Goal: Task Accomplishment & Management: Complete application form

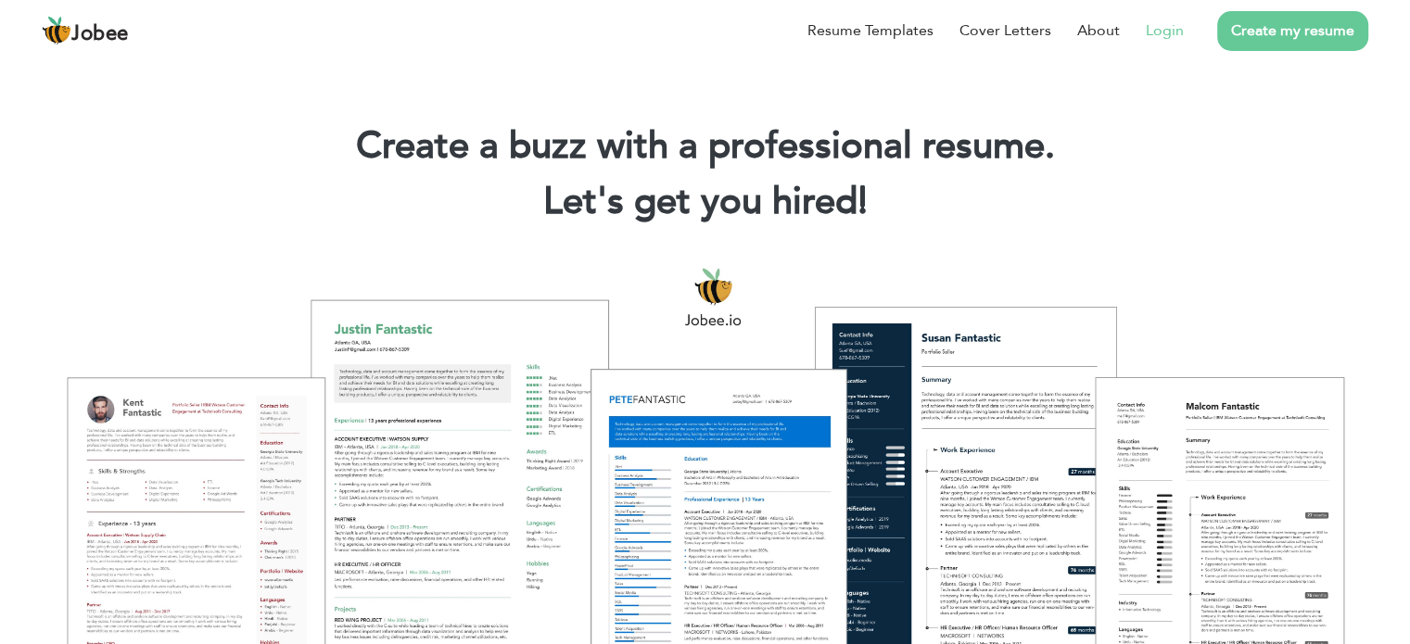
click at [1160, 28] on link "Login" at bounding box center [1164, 30] width 38 height 22
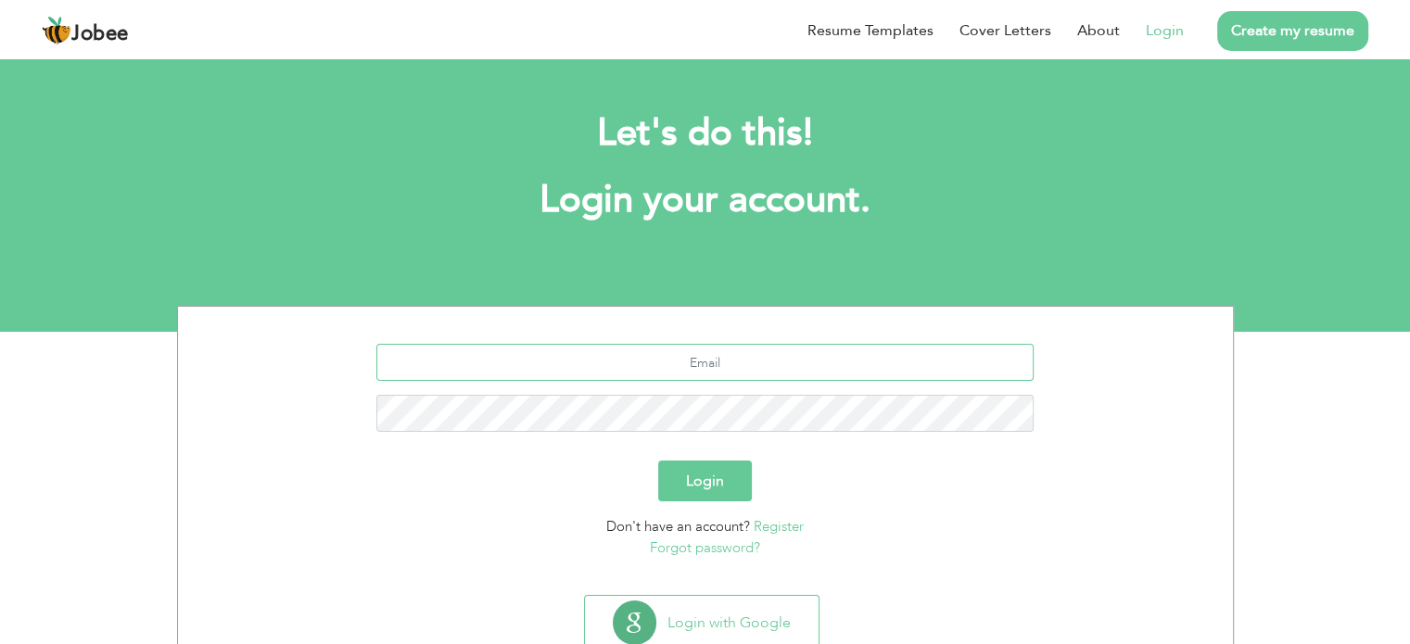
click at [719, 363] on input "text" at bounding box center [704, 362] width 657 height 37
type input "[EMAIL_ADDRESS][DOMAIN_NAME]"
click at [723, 470] on button "Login" at bounding box center [705, 481] width 94 height 41
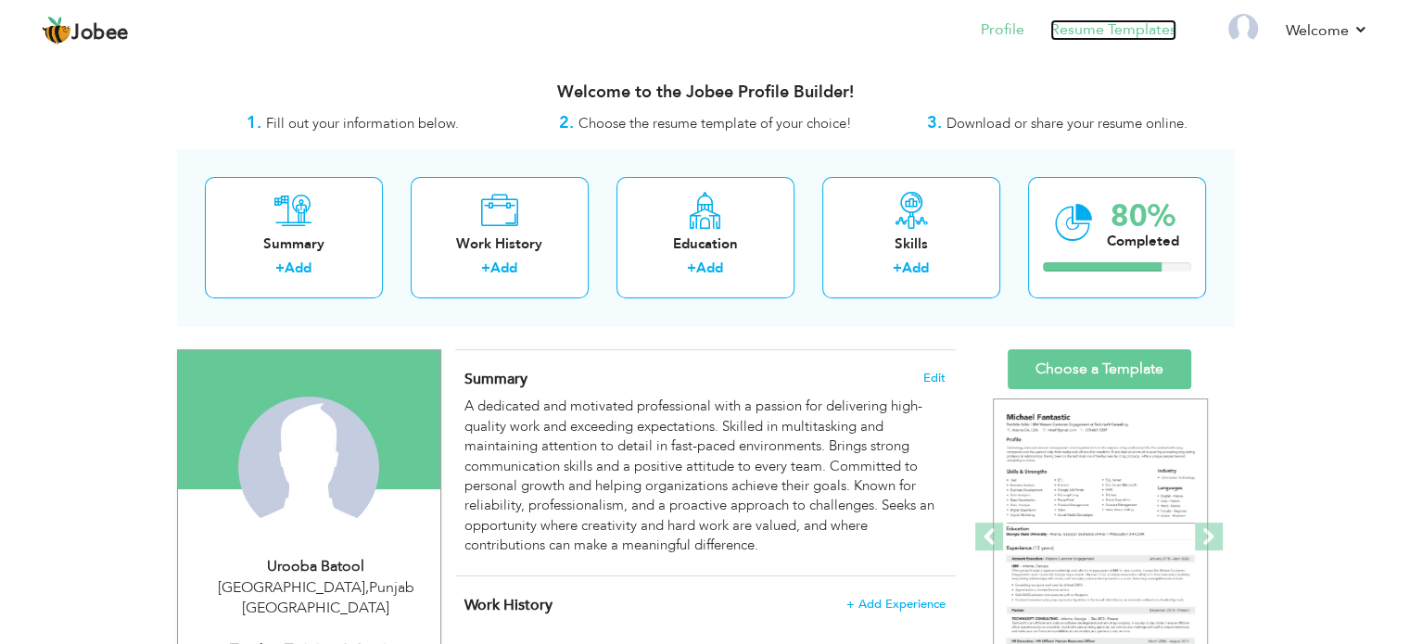
click at [1101, 32] on link "Resume Templates" at bounding box center [1113, 29] width 126 height 21
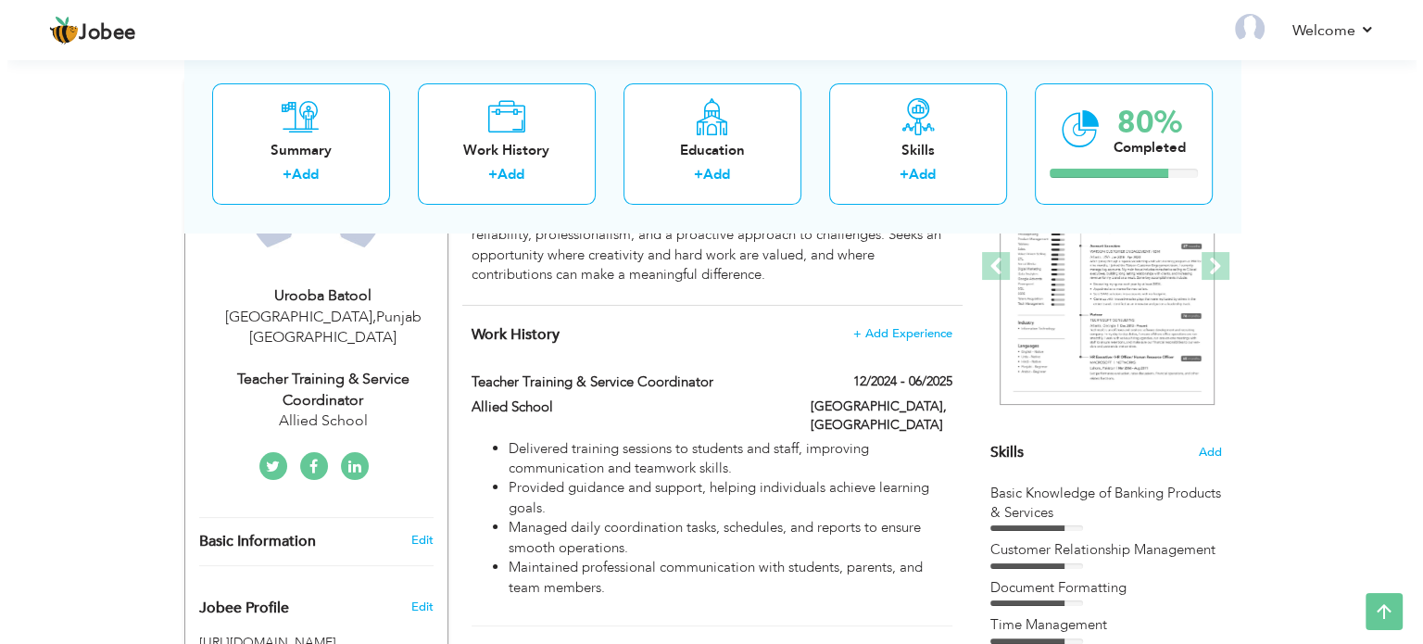
scroll to position [271, 0]
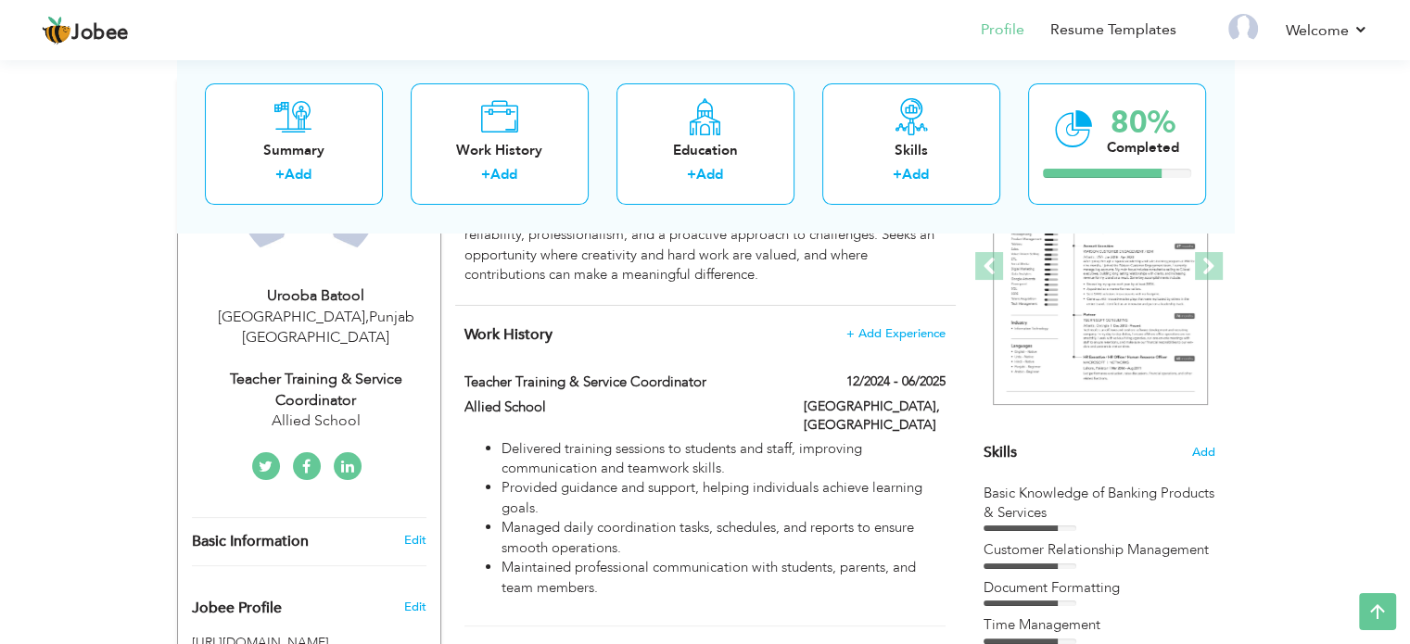
click at [308, 314] on div "Lahore , Punjab Pakistan" at bounding box center [316, 328] width 248 height 43
type input "Urooba"
type input "Batool"
type input "03274340607"
select select "number:166"
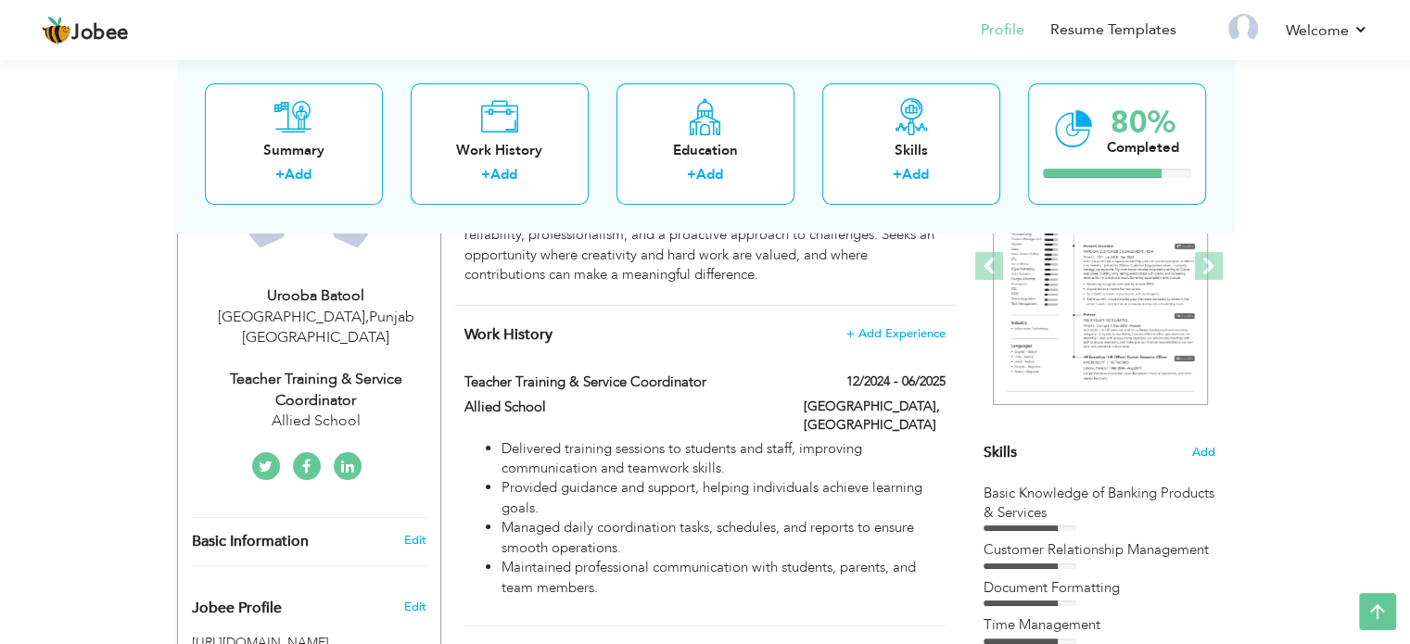
type input "Punjab"
type input "Lahore"
select select "number:5"
type input "Allied School"
type input "Teacher Training & Service Coordinator"
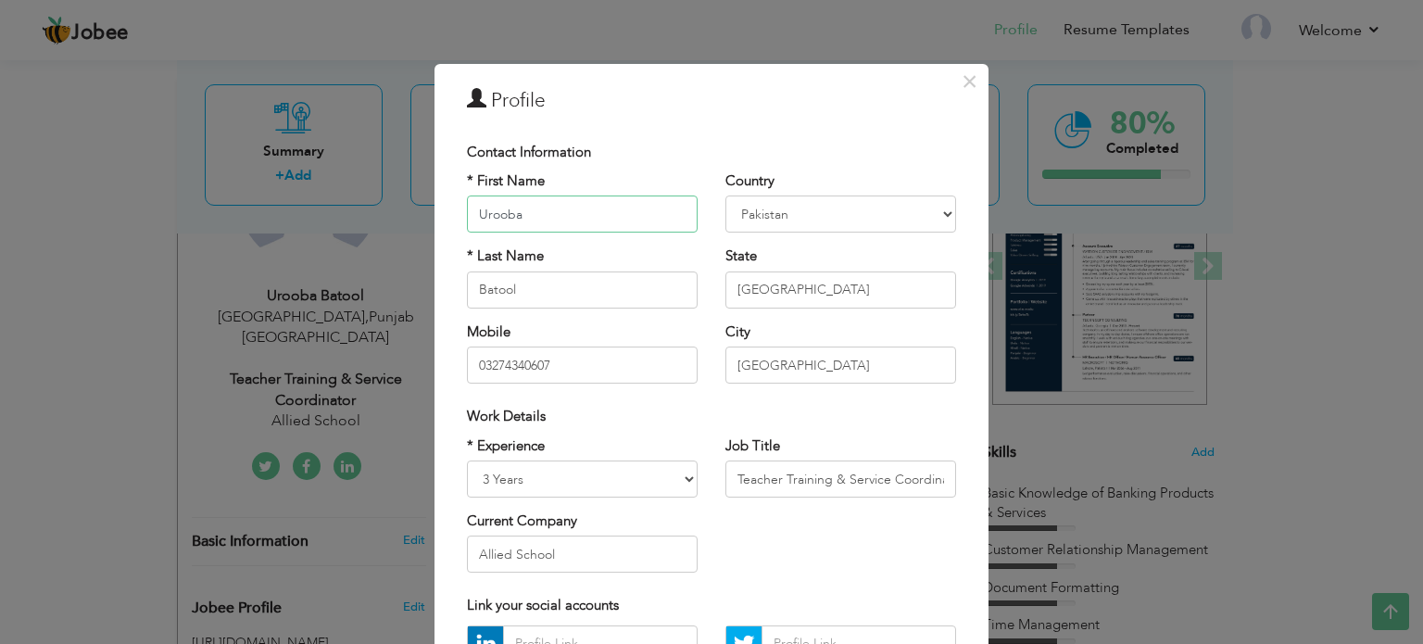
scroll to position [0, 0]
click at [805, 359] on input "[GEOGRAPHIC_DATA]" at bounding box center [841, 366] width 231 height 37
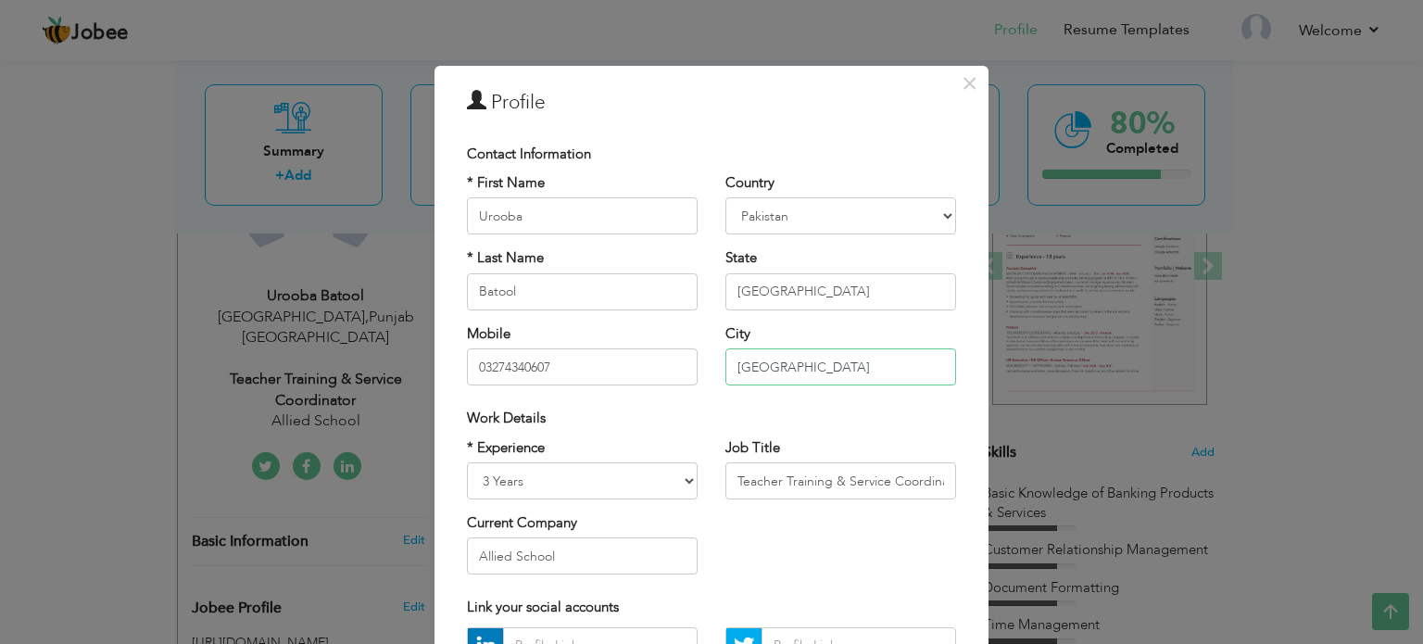
click at [729, 367] on input "[GEOGRAPHIC_DATA]" at bounding box center [841, 366] width 231 height 37
type input "Shahdara, [GEOGRAPHIC_DATA]"
click at [872, 402] on div "Work Details" at bounding box center [711, 418] width 517 height 38
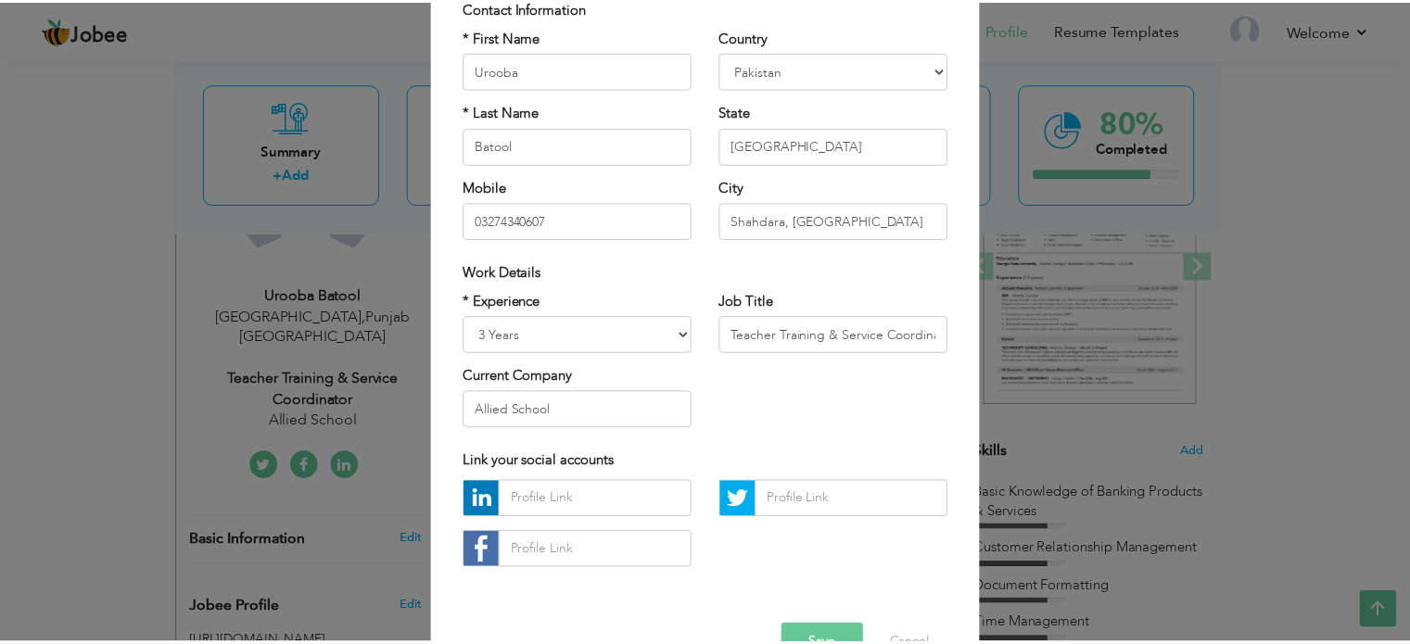
scroll to position [196, 0]
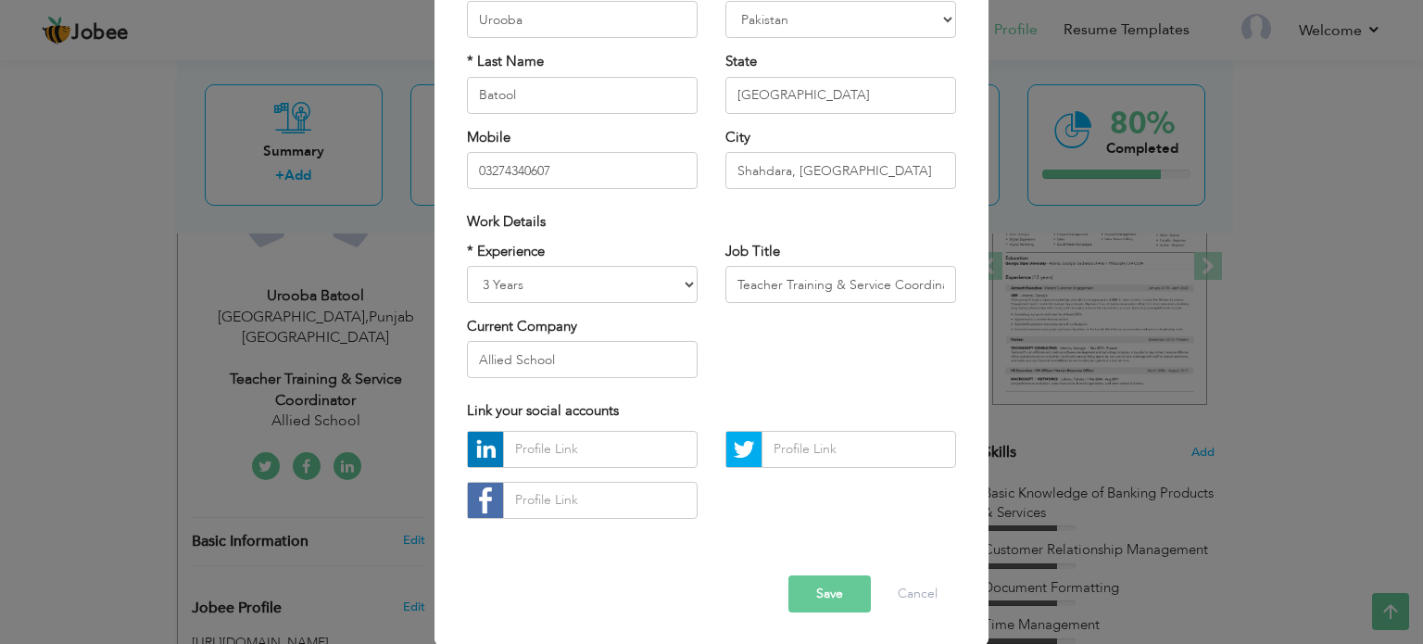
click at [846, 611] on button "Save" at bounding box center [830, 594] width 82 height 37
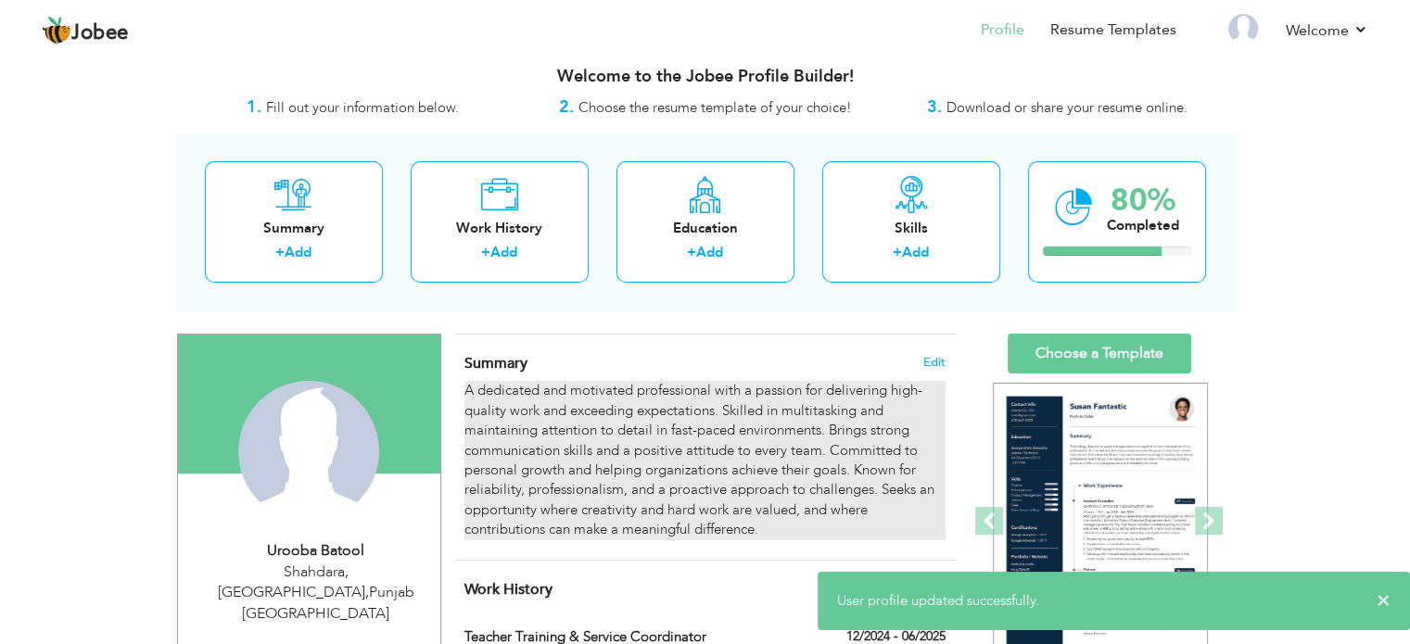
scroll to position [0, 0]
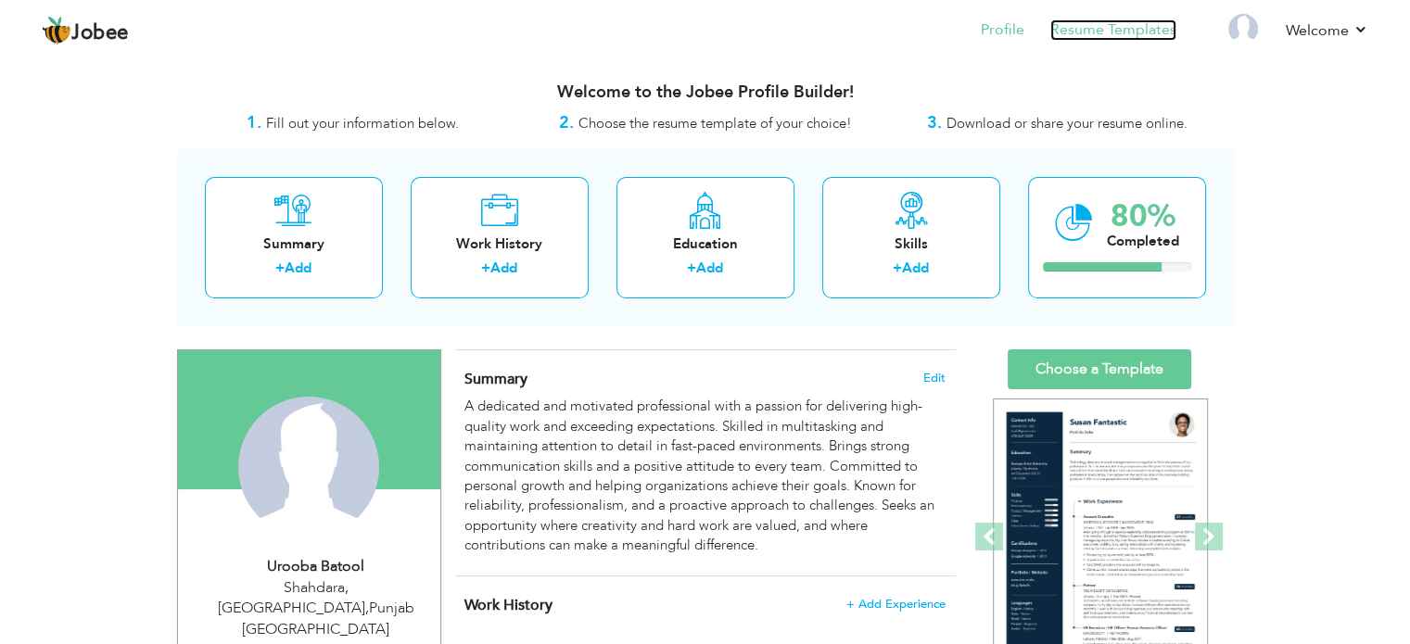
click at [1075, 37] on link "Resume Templates" at bounding box center [1113, 29] width 126 height 21
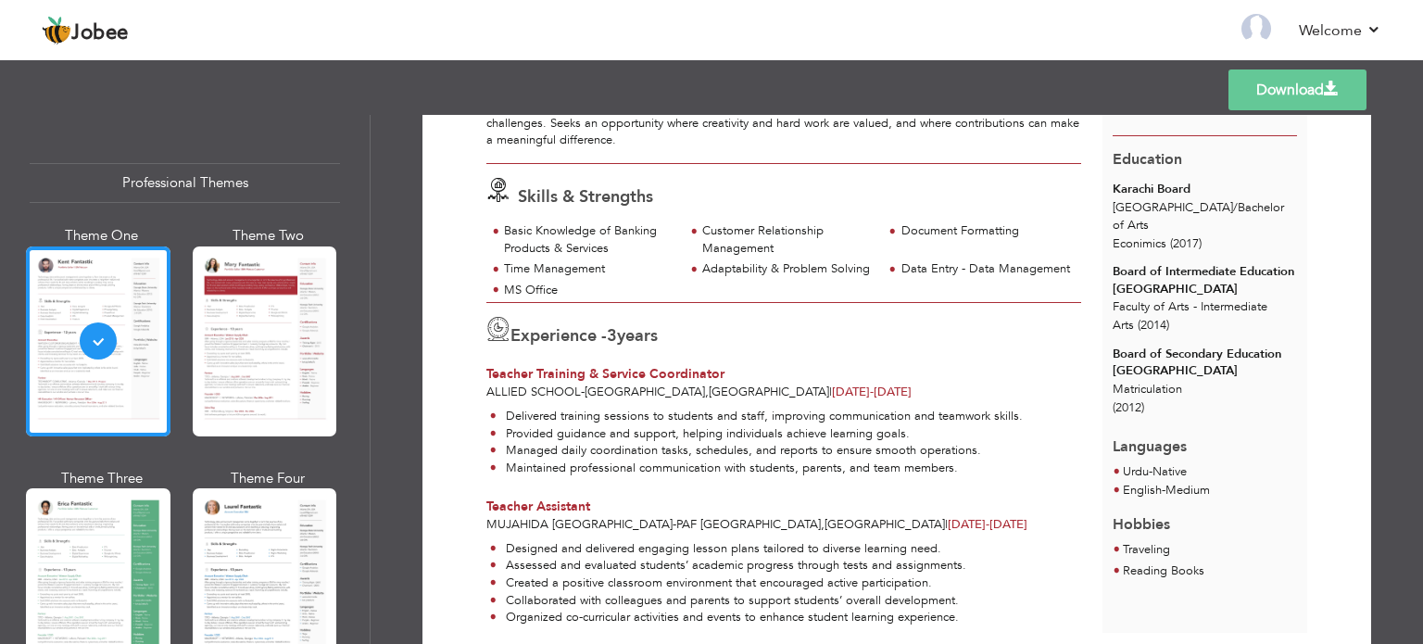
scroll to position [229, 0]
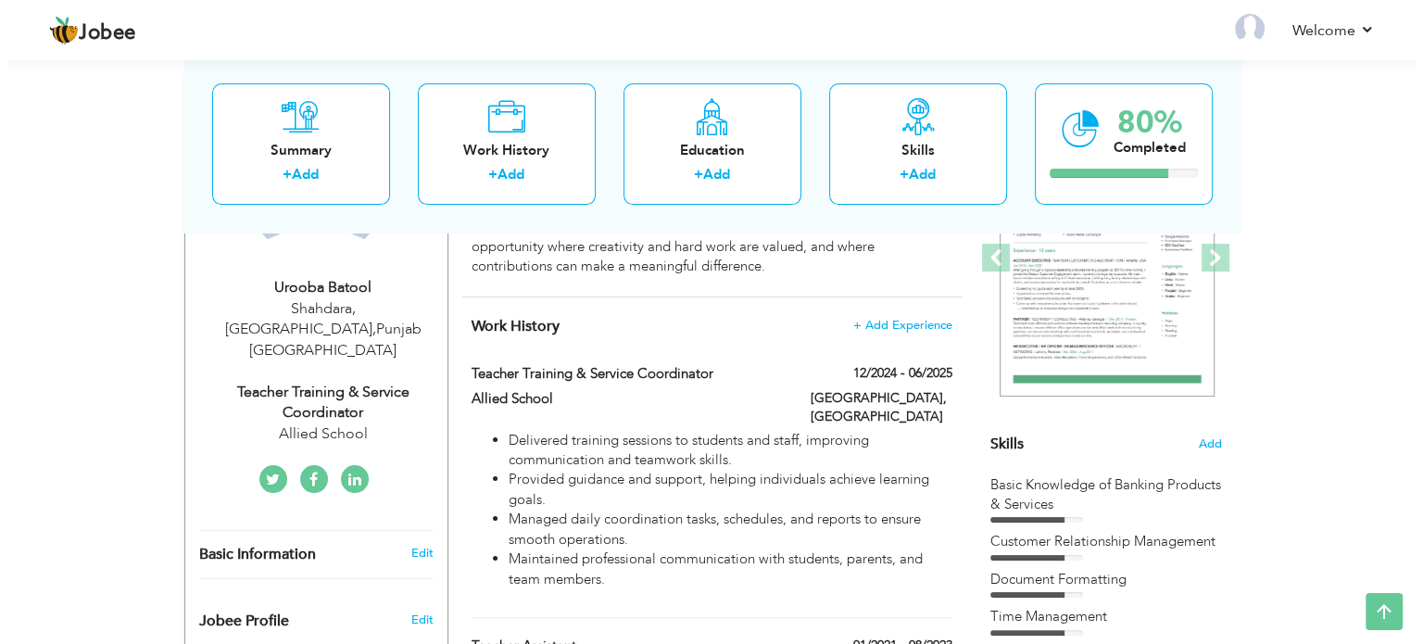
scroll to position [278, 0]
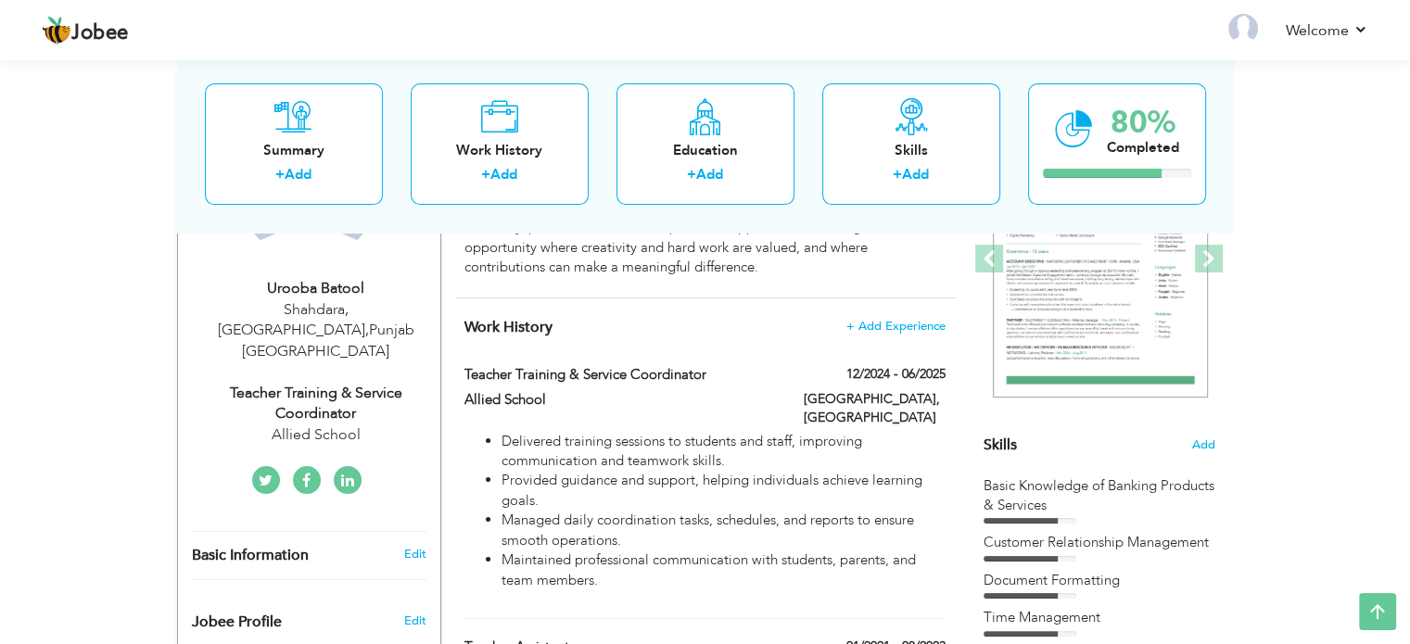
click at [365, 320] on span "," at bounding box center [367, 330] width 4 height 20
select select "number:166"
select select "number:5"
type input "Allied School"
type input "Teacher Training & Service Coordinator"
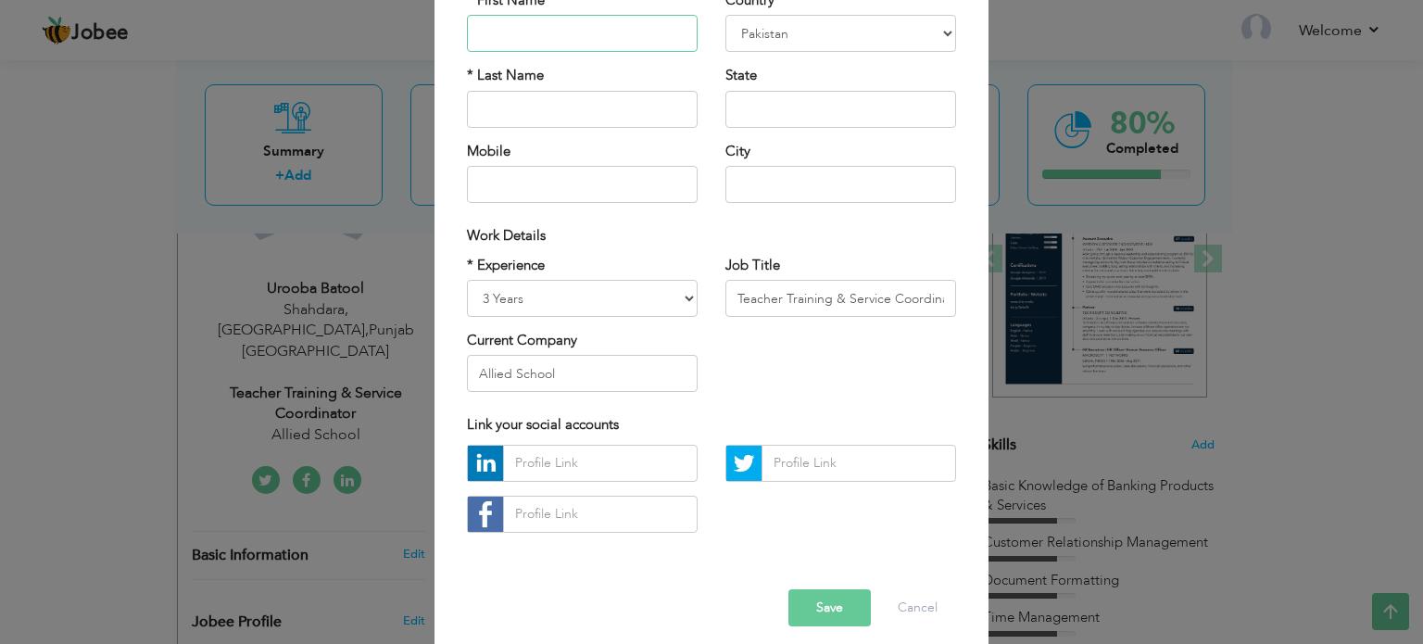
scroll to position [196, 0]
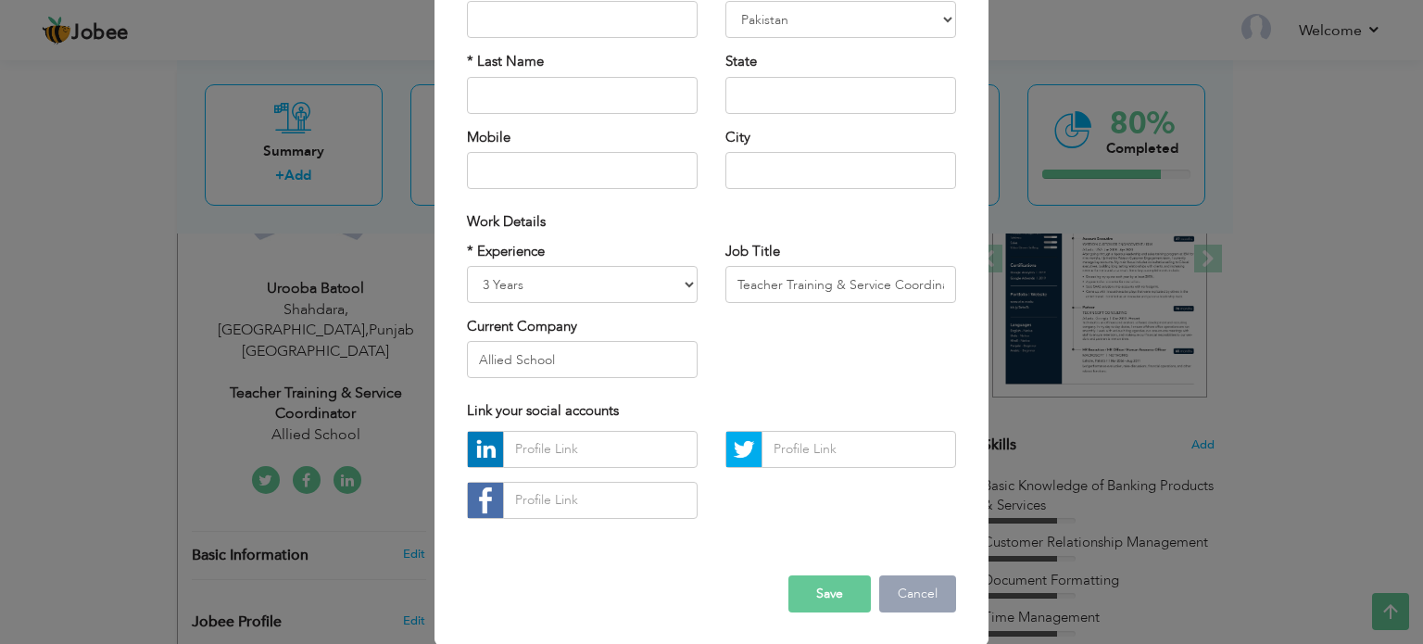
click at [901, 589] on button "Cancel" at bounding box center [917, 594] width 77 height 37
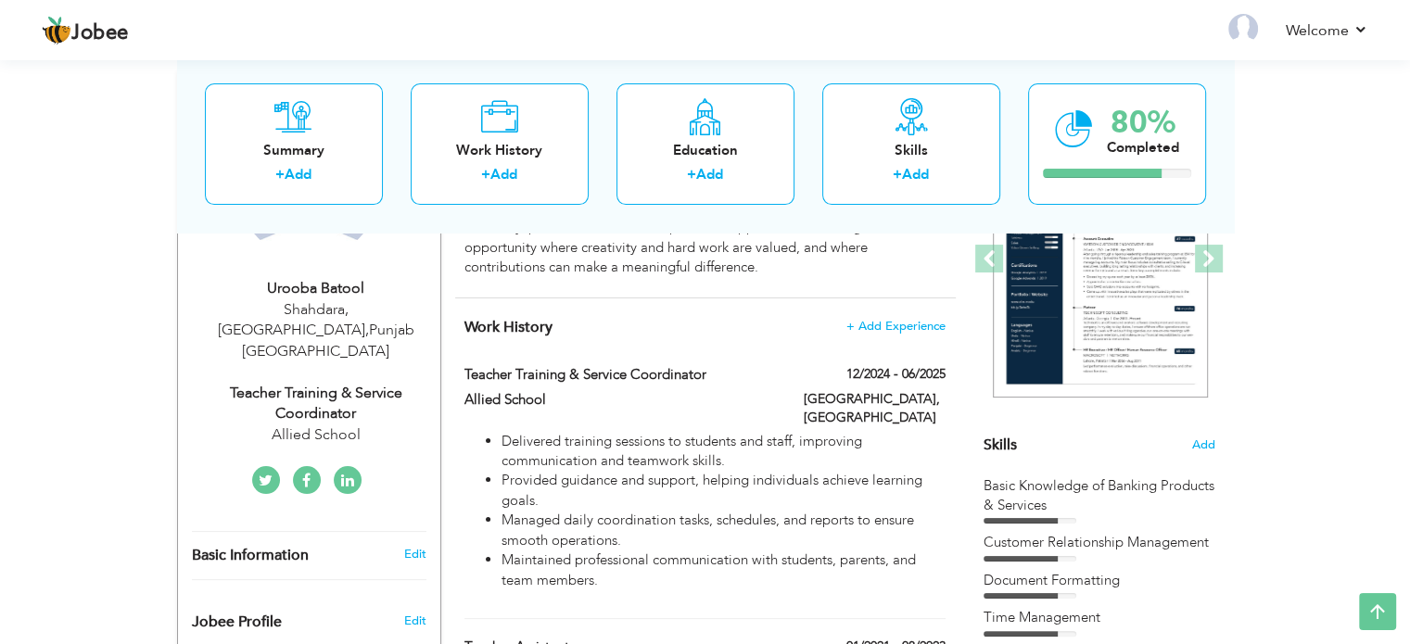
click at [328, 424] on div "Allied School" at bounding box center [316, 434] width 248 height 21
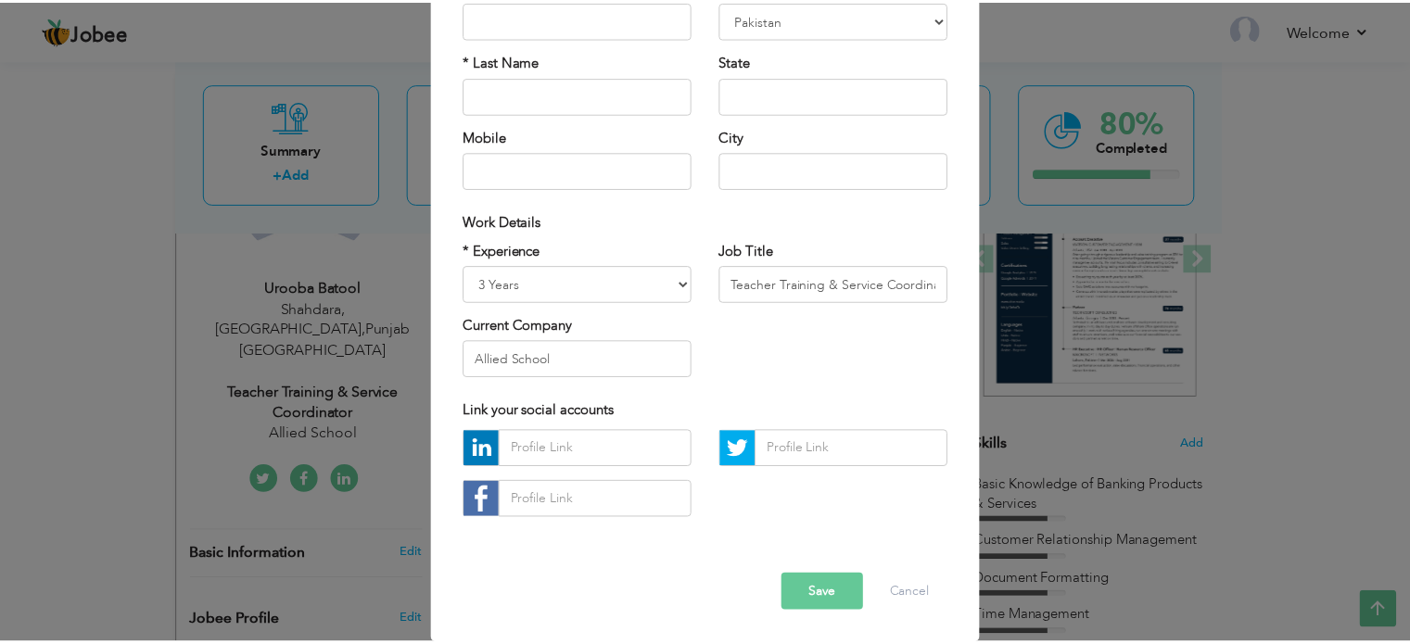
scroll to position [0, 0]
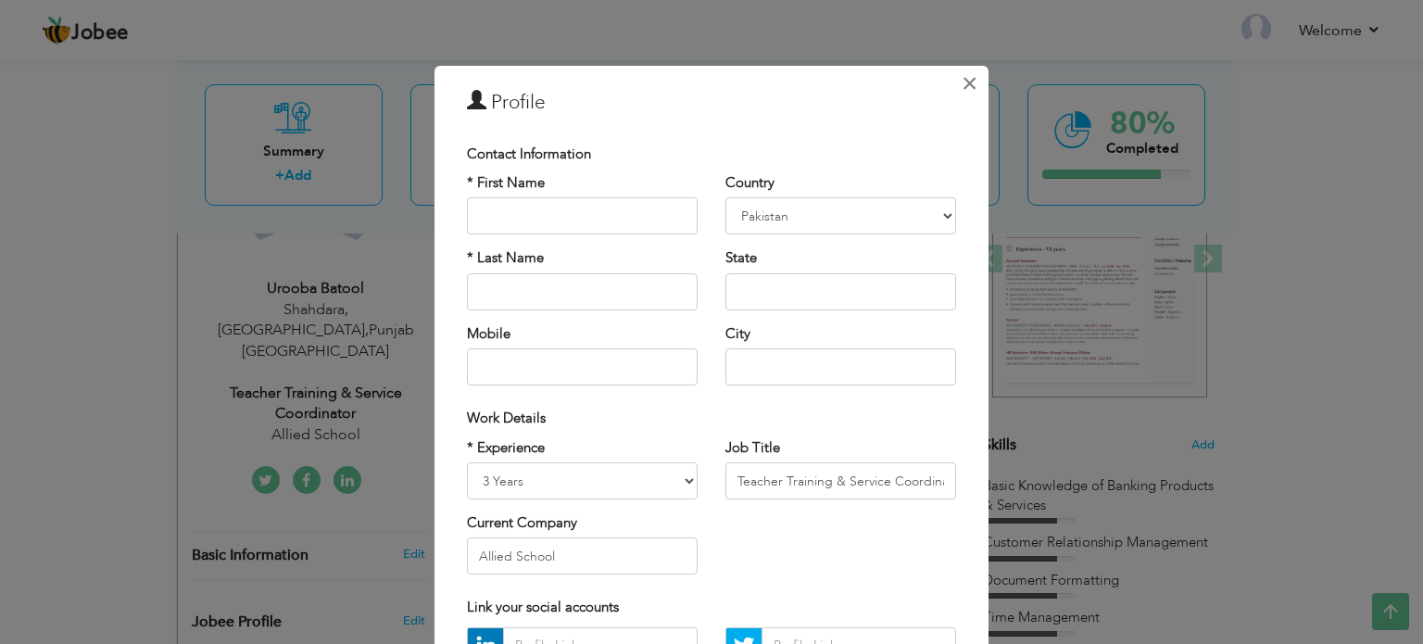
click at [965, 82] on span "×" at bounding box center [970, 83] width 16 height 33
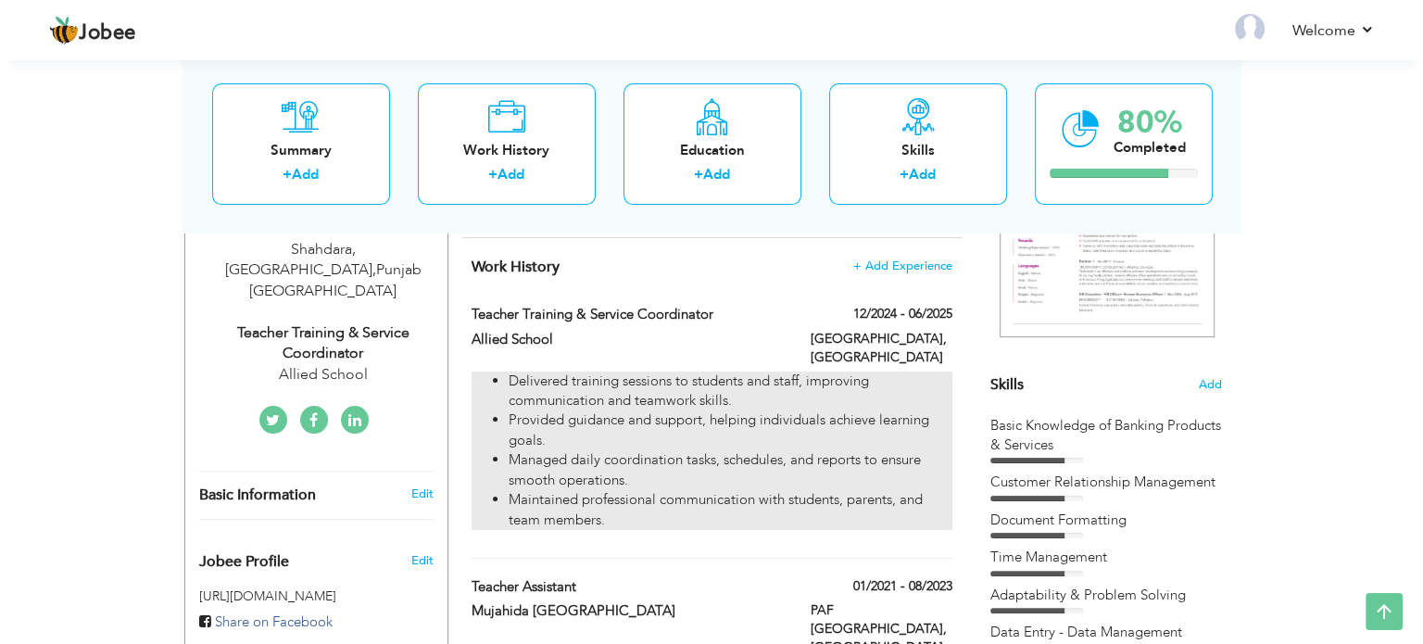
scroll to position [340, 0]
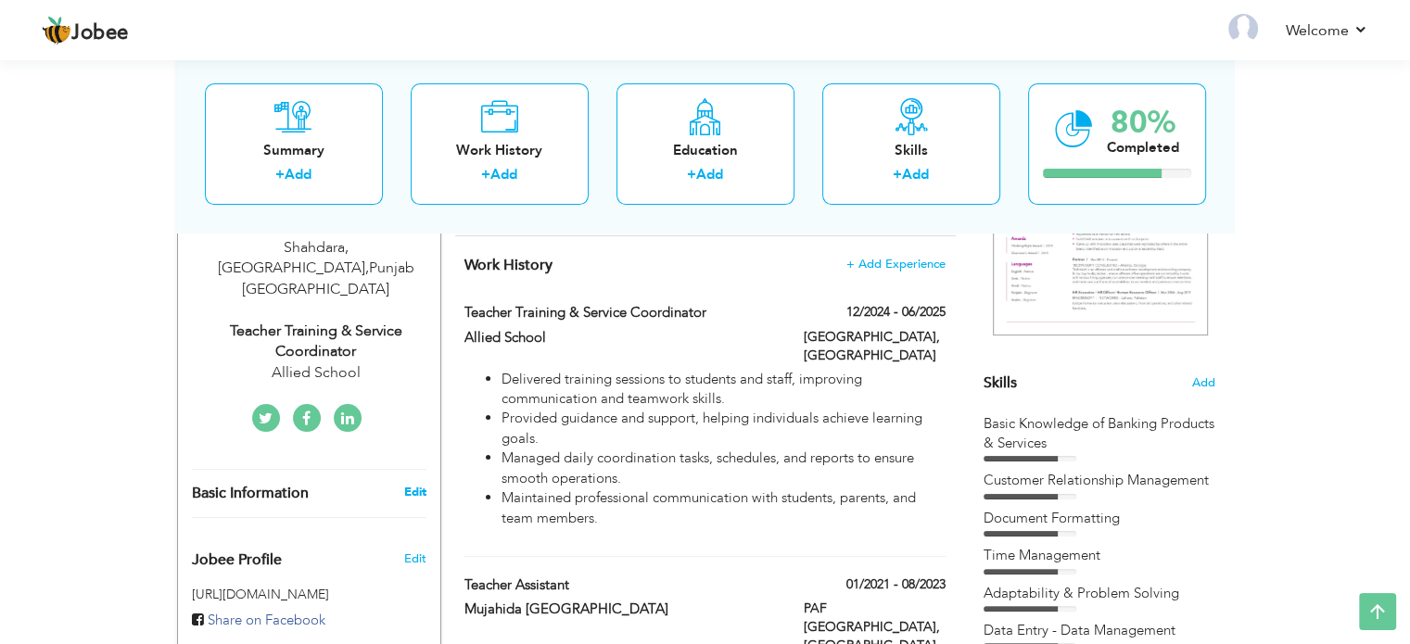
click at [411, 484] on link "Edit" at bounding box center [414, 492] width 22 height 17
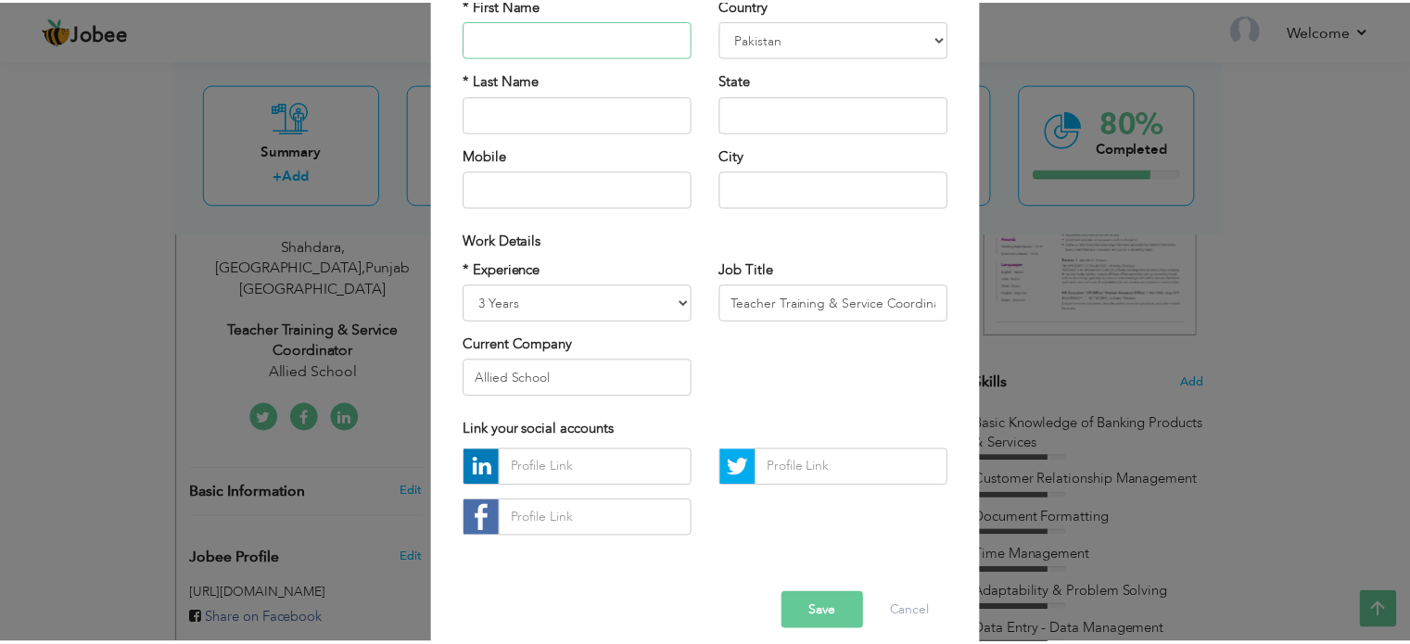
scroll to position [196, 0]
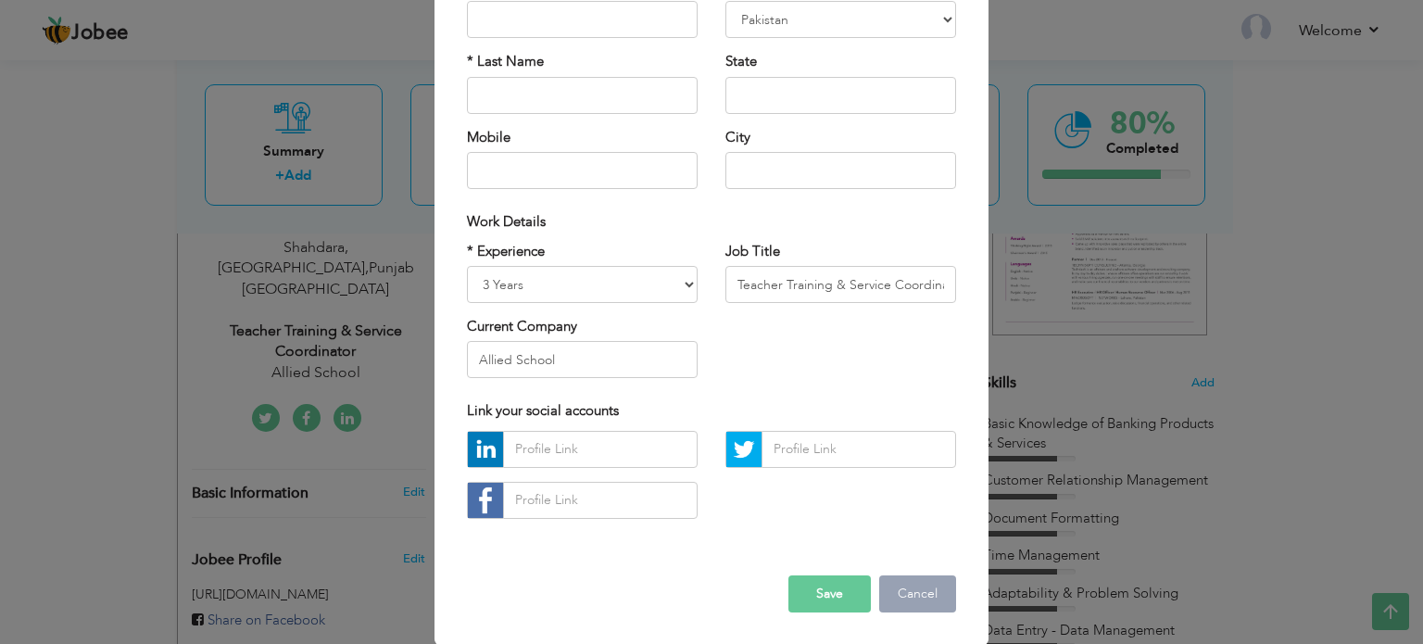
click at [924, 601] on button "Cancel" at bounding box center [917, 594] width 77 height 37
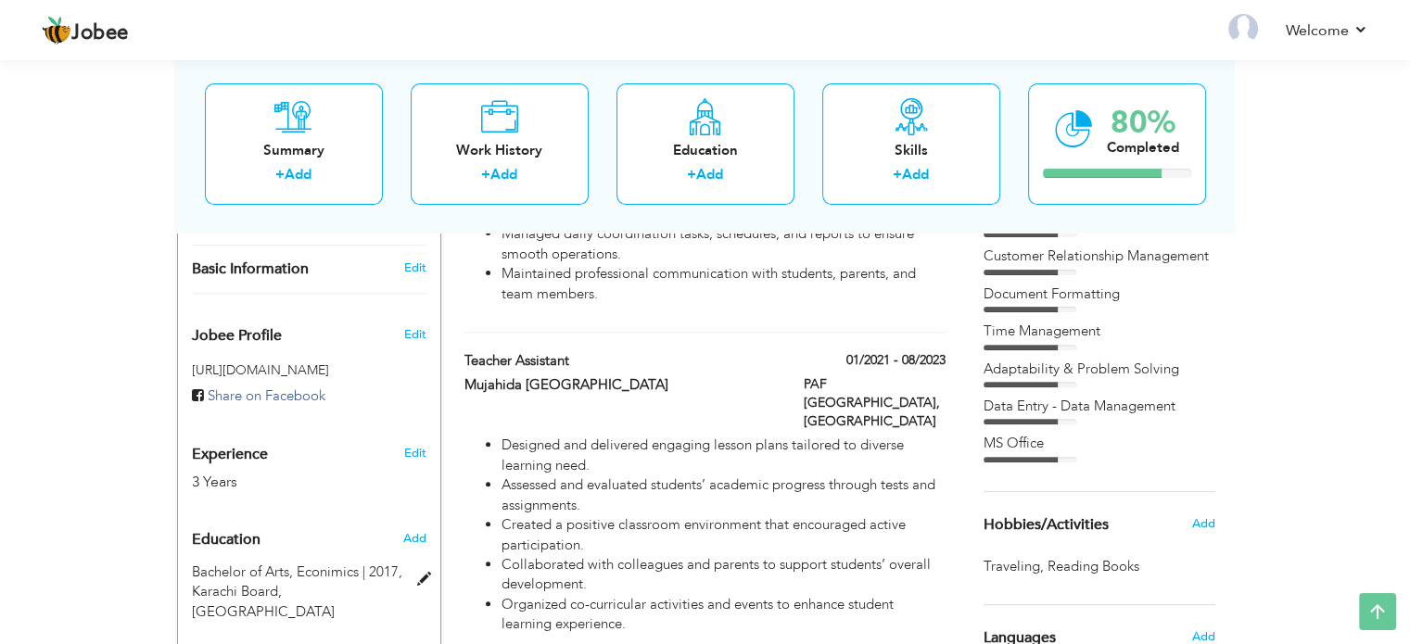
scroll to position [563, 0]
click at [416, 328] on span "Edit" at bounding box center [414, 336] width 22 height 17
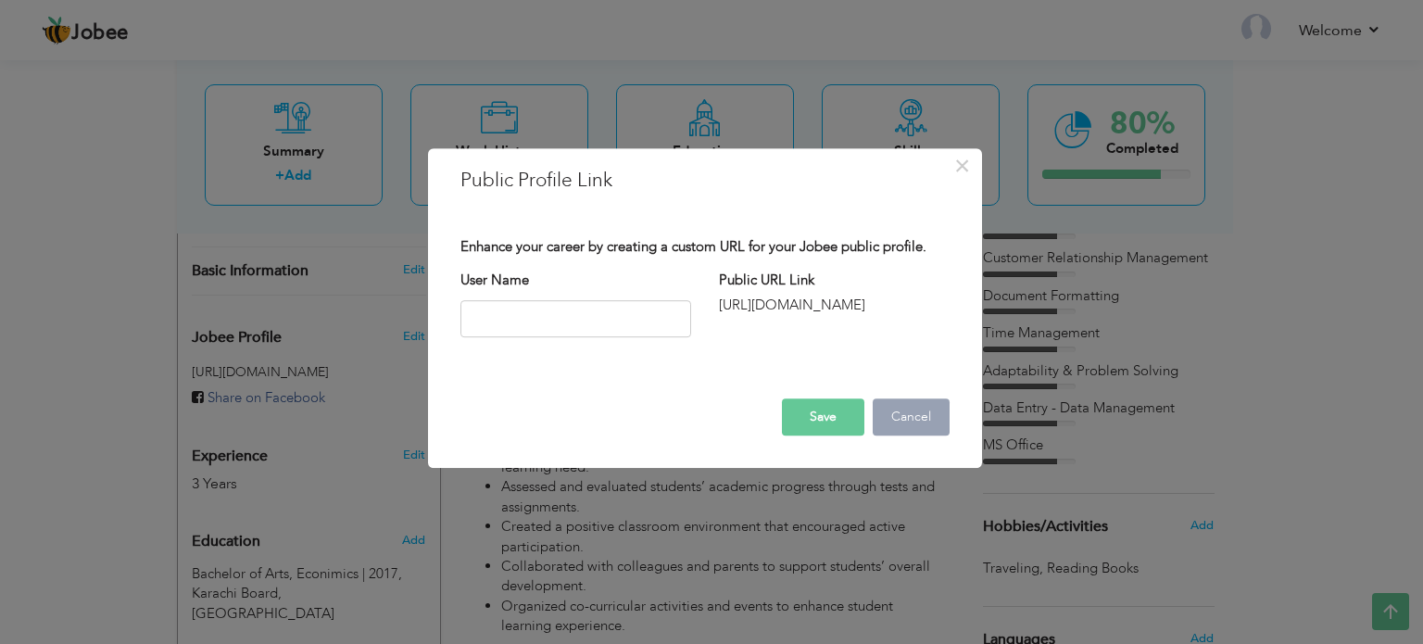
click at [910, 409] on button "Cancel" at bounding box center [911, 416] width 77 height 37
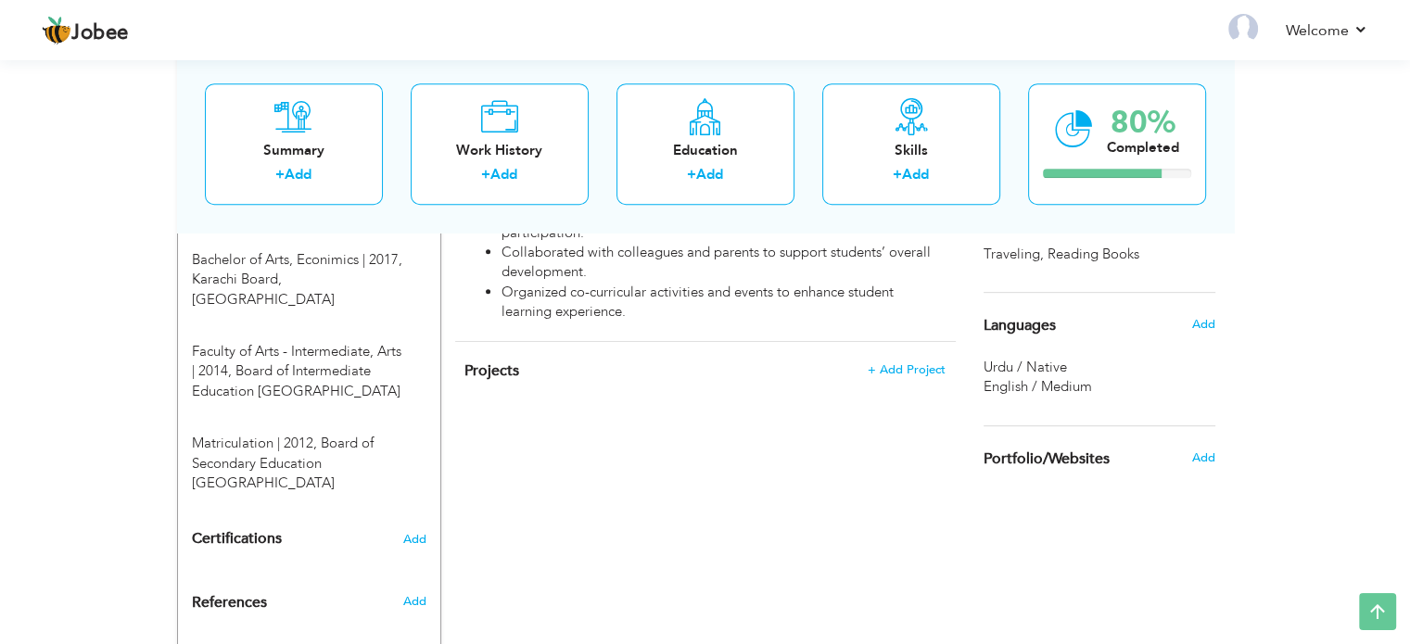
scroll to position [882, 0]
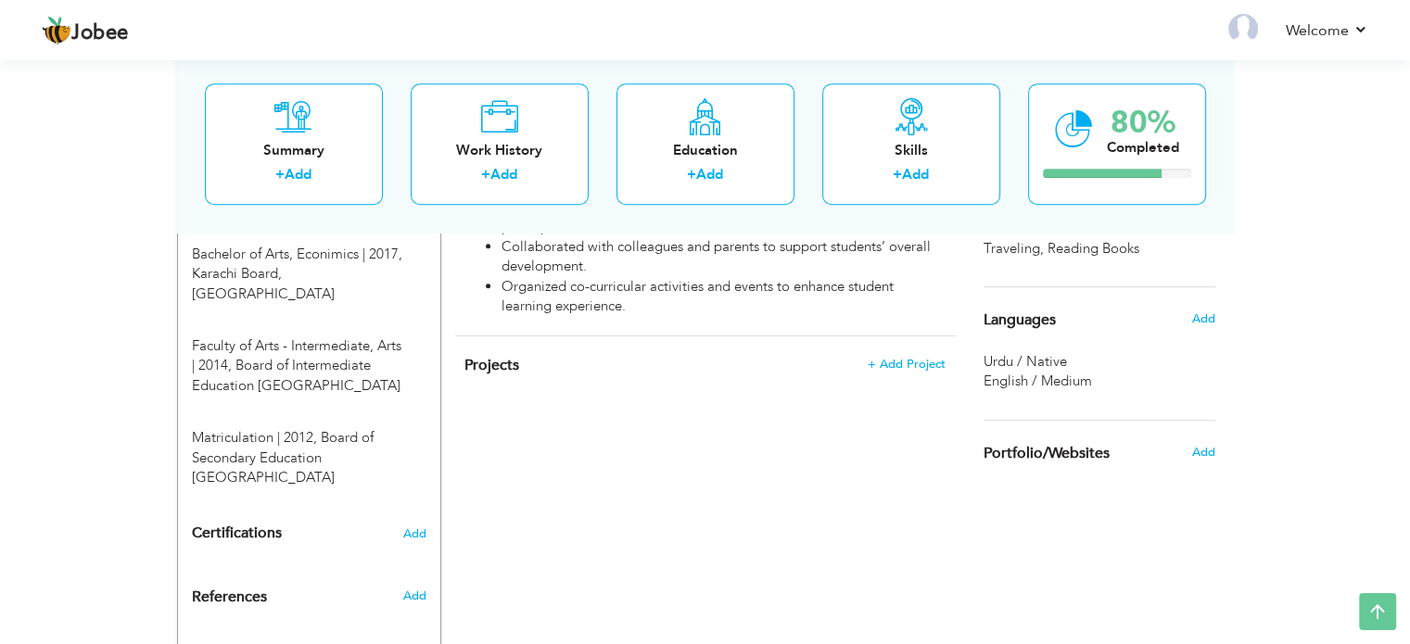
drag, startPoint x: 704, startPoint y: 382, endPoint x: 1278, endPoint y: 353, distance: 574.4
click at [1198, 455] on span "Add" at bounding box center [1202, 452] width 24 height 17
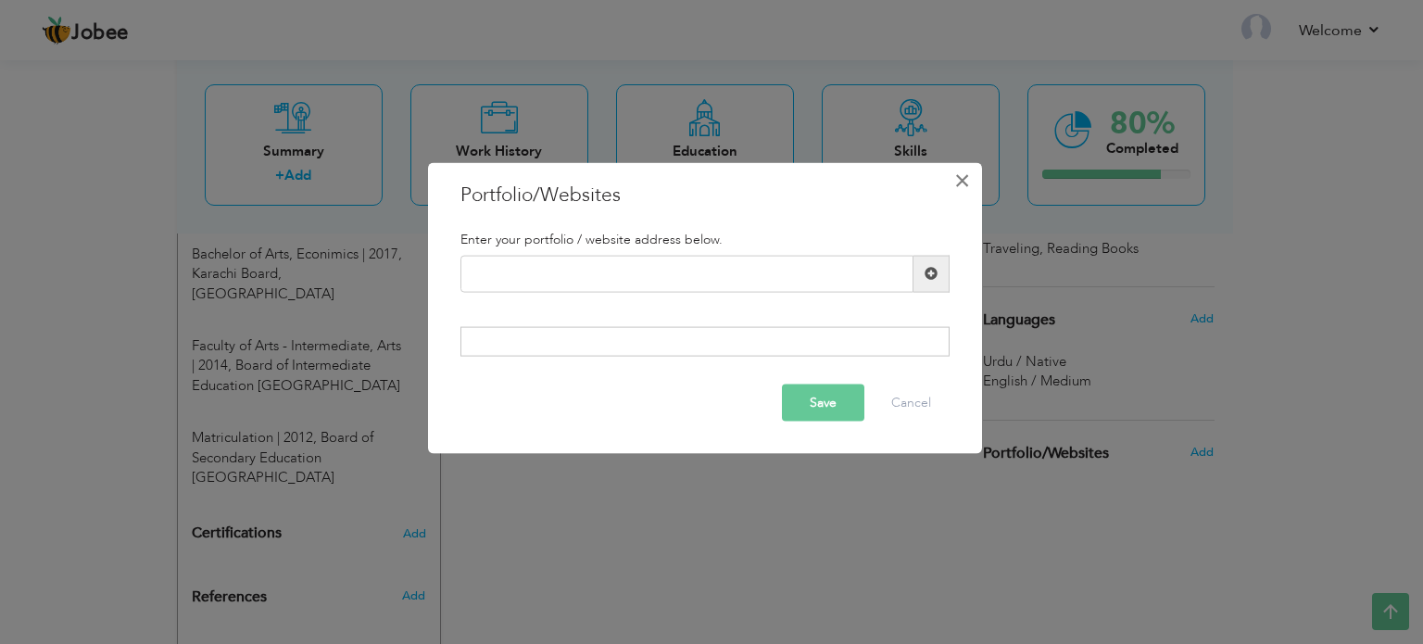
click at [964, 187] on span "×" at bounding box center [963, 179] width 16 height 33
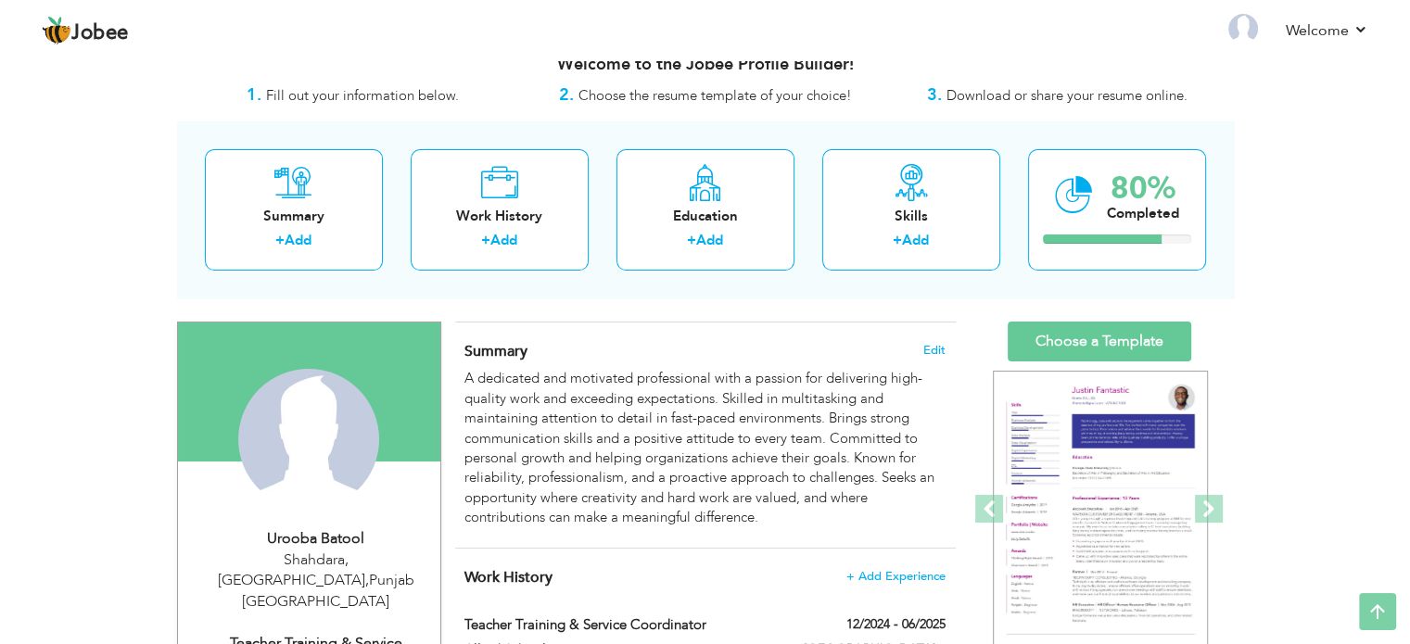
scroll to position [0, 0]
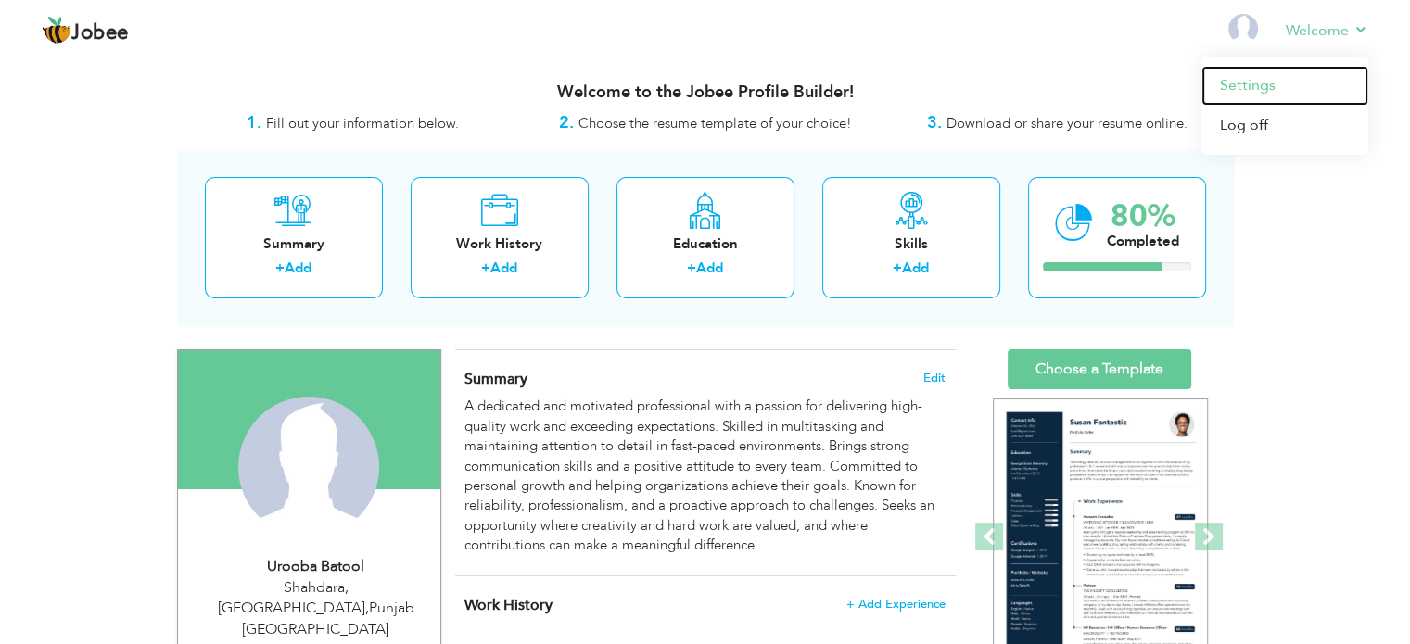
click at [1235, 77] on link "Settings" at bounding box center [1284, 86] width 167 height 40
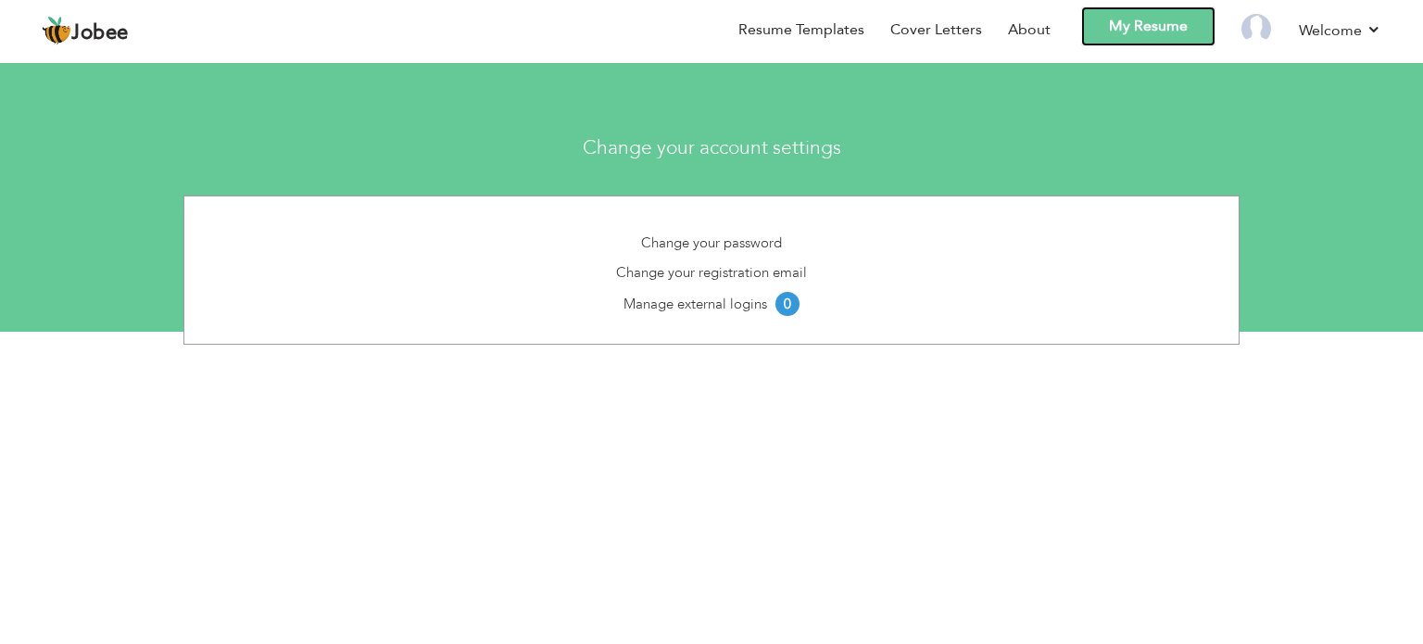
click at [1130, 25] on link "My Resume" at bounding box center [1149, 26] width 134 height 40
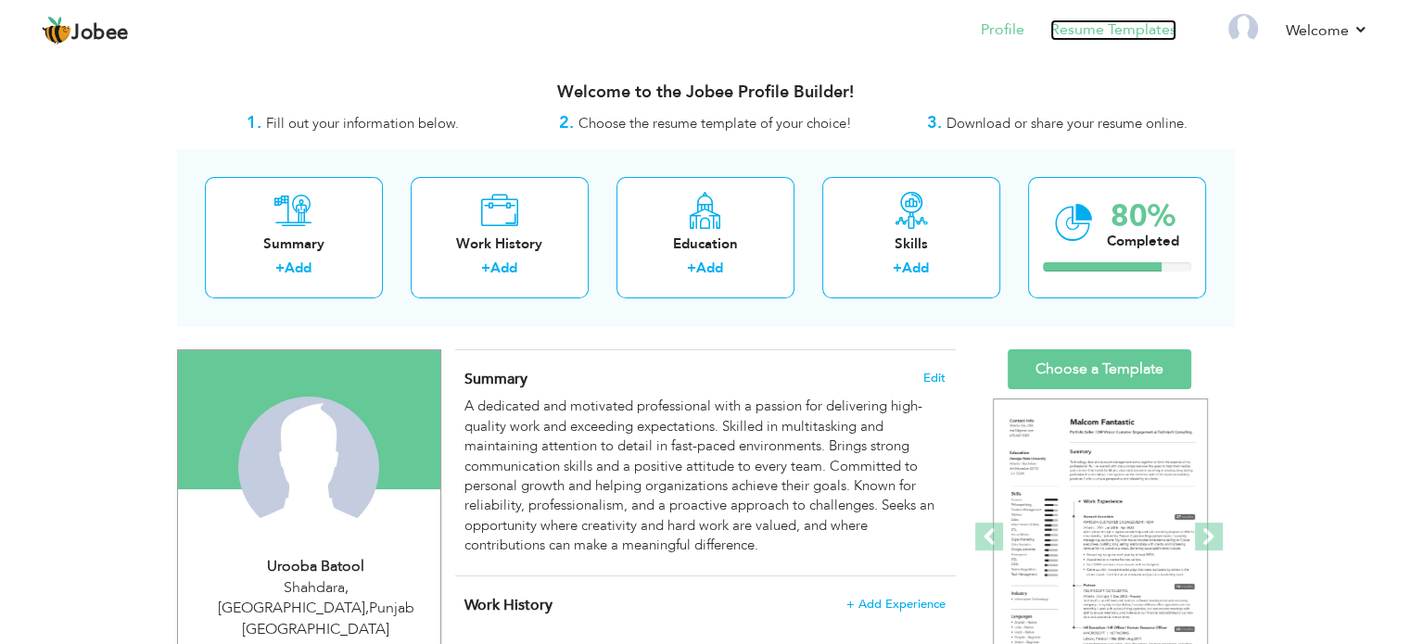
click at [1116, 28] on link "Resume Templates" at bounding box center [1113, 29] width 126 height 21
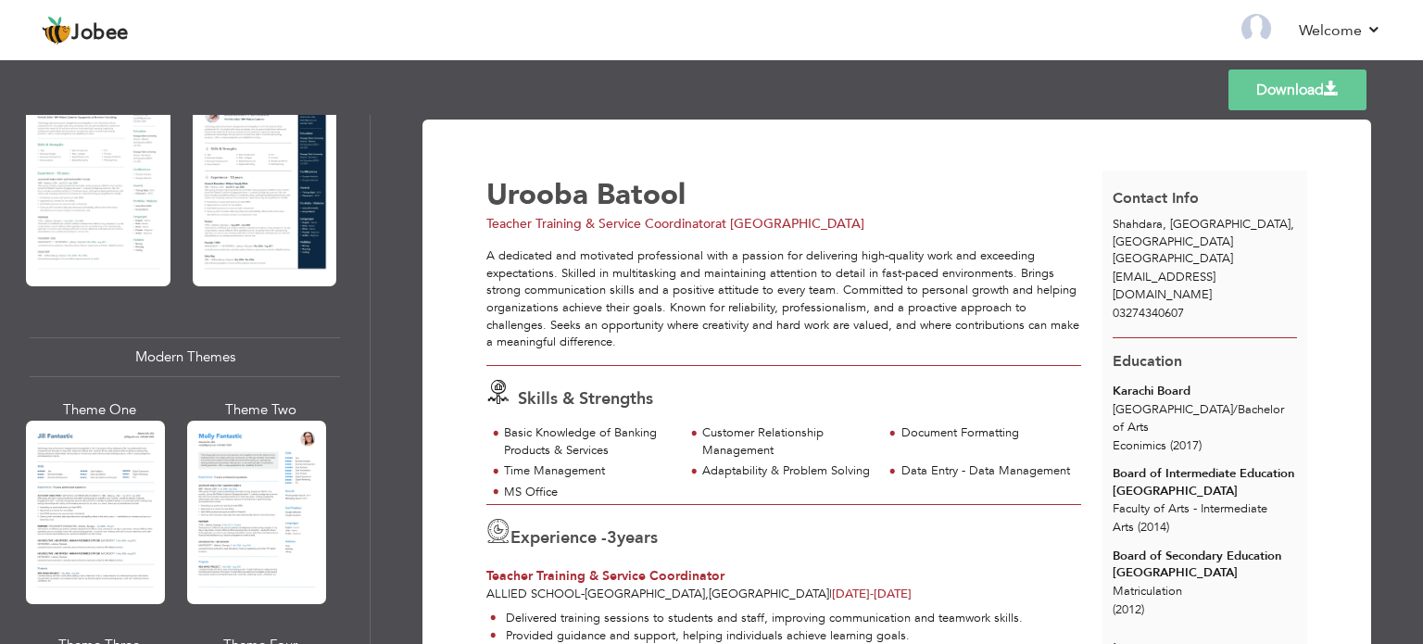
scroll to position [642, 0]
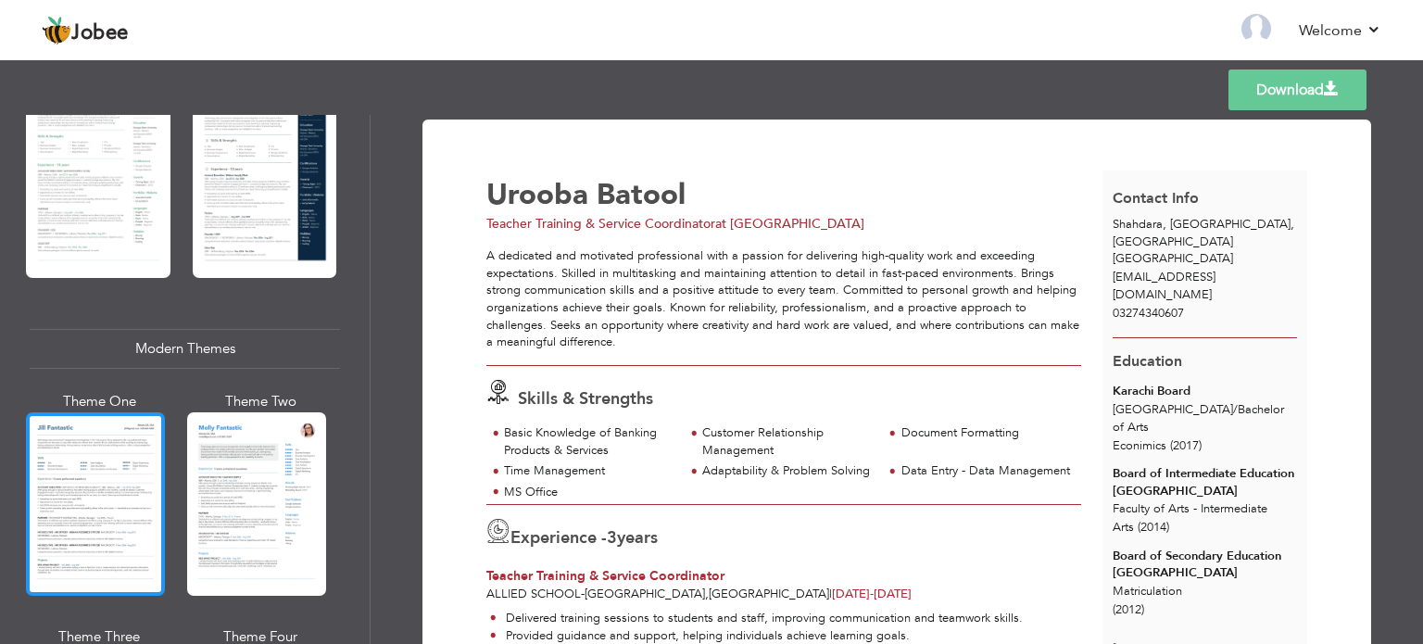
click at [92, 514] on div at bounding box center [95, 503] width 139 height 183
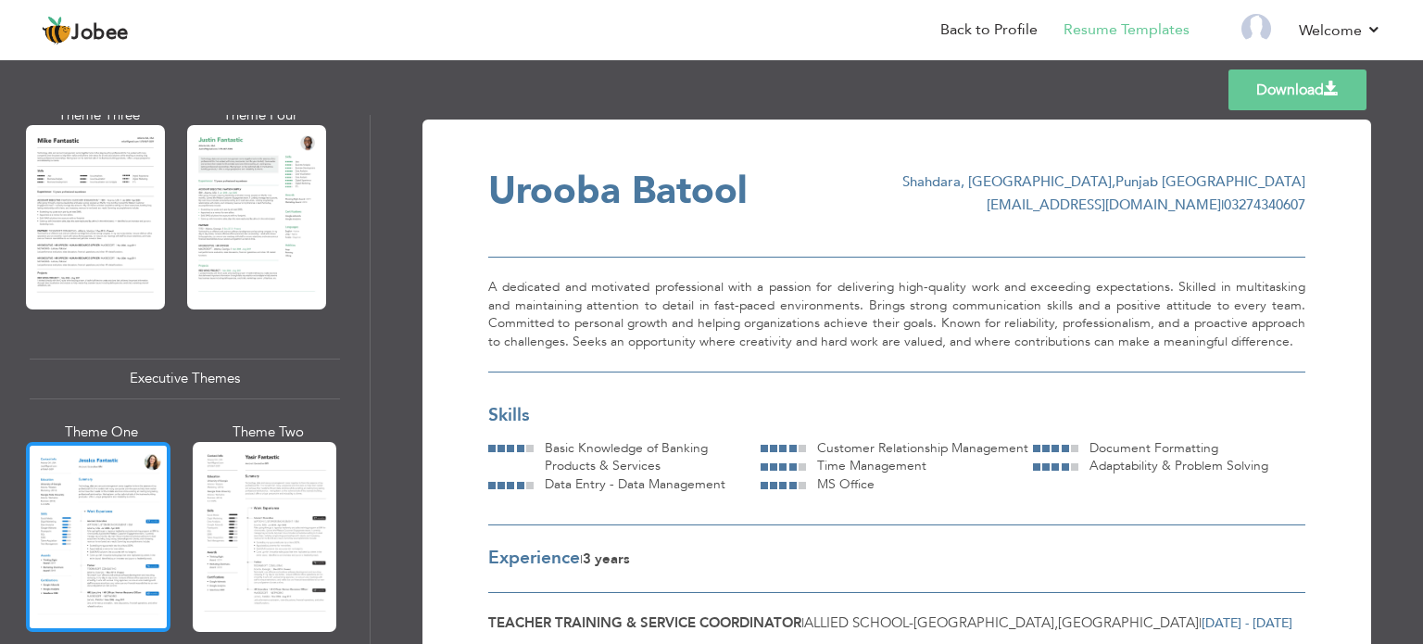
scroll to position [1167, 0]
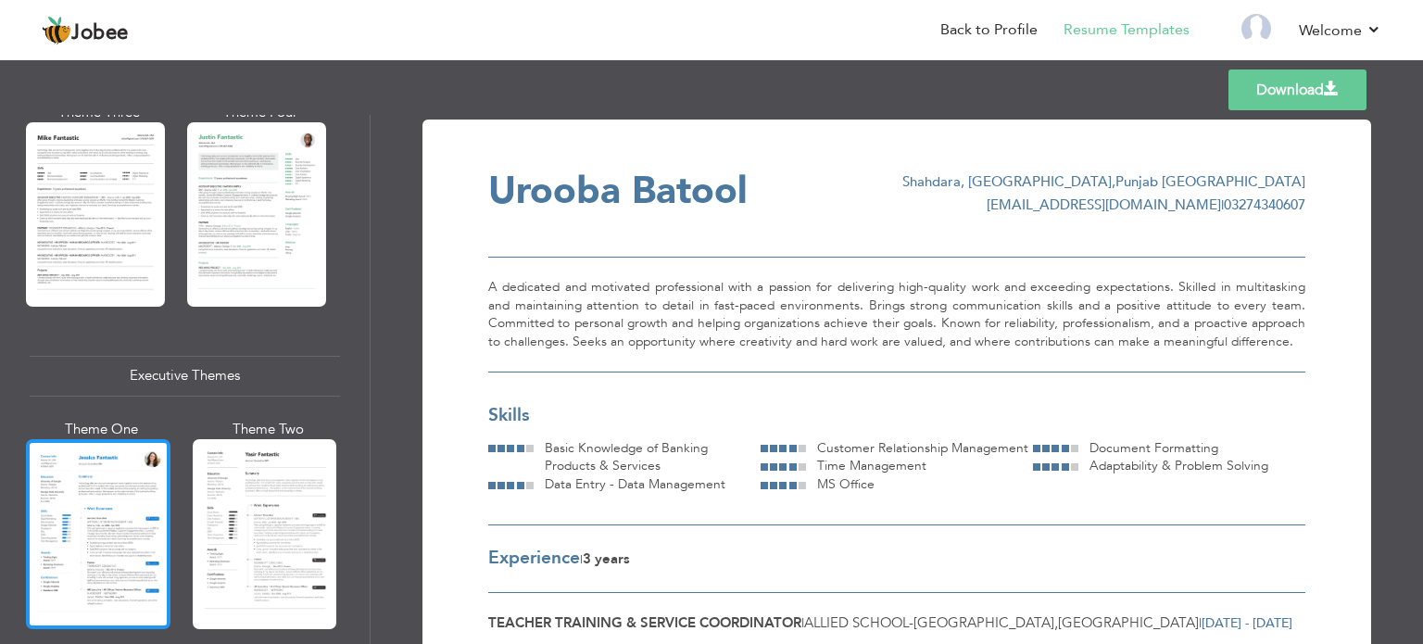
click at [107, 550] on div at bounding box center [98, 534] width 145 height 190
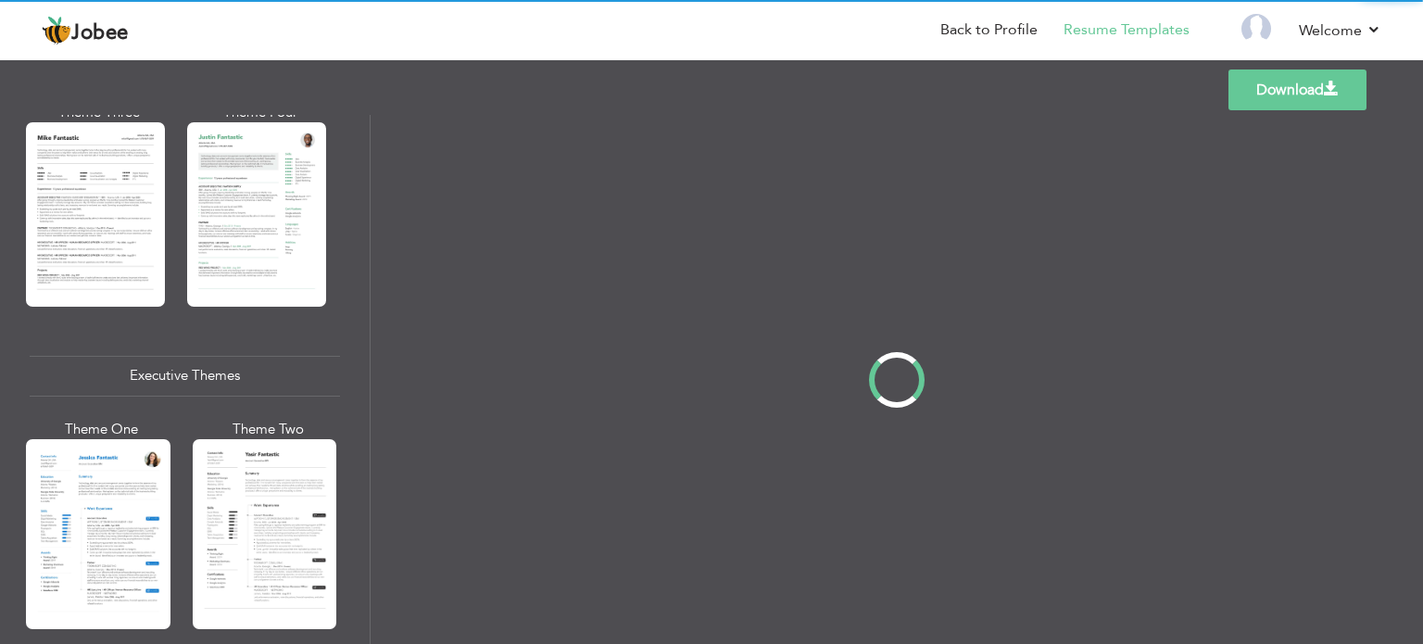
scroll to position [1166, 0]
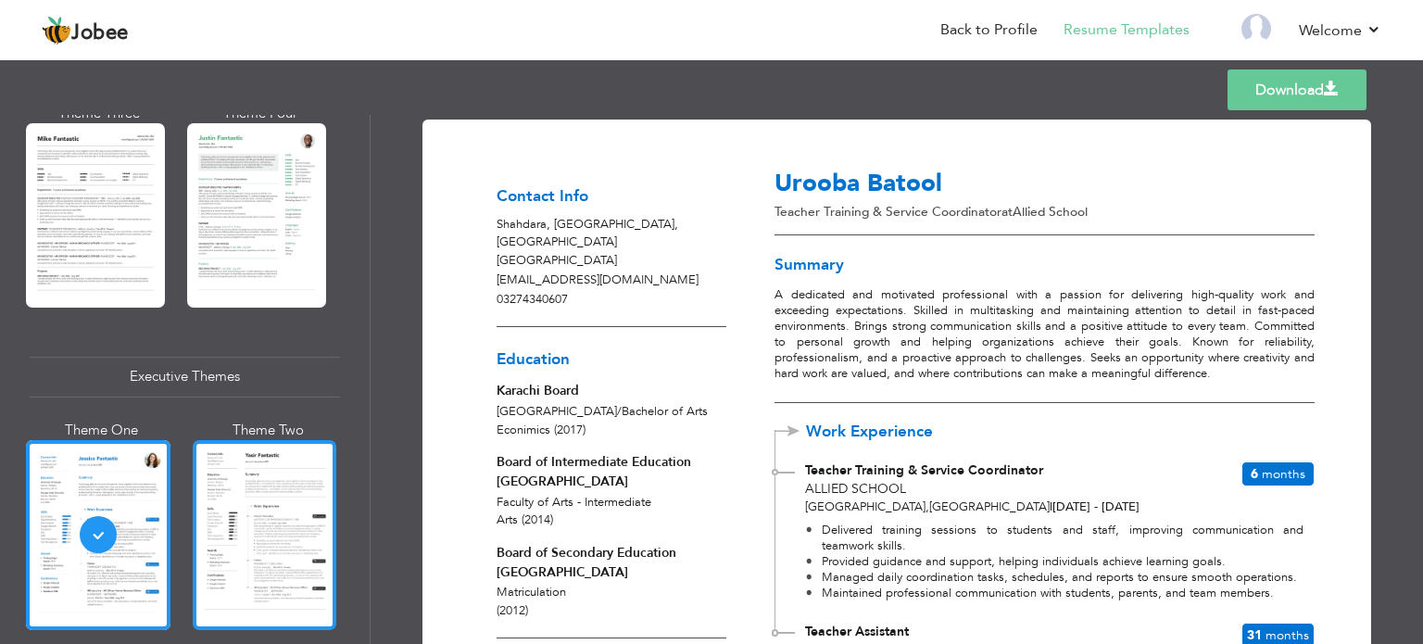
click at [280, 506] on div at bounding box center [265, 535] width 145 height 190
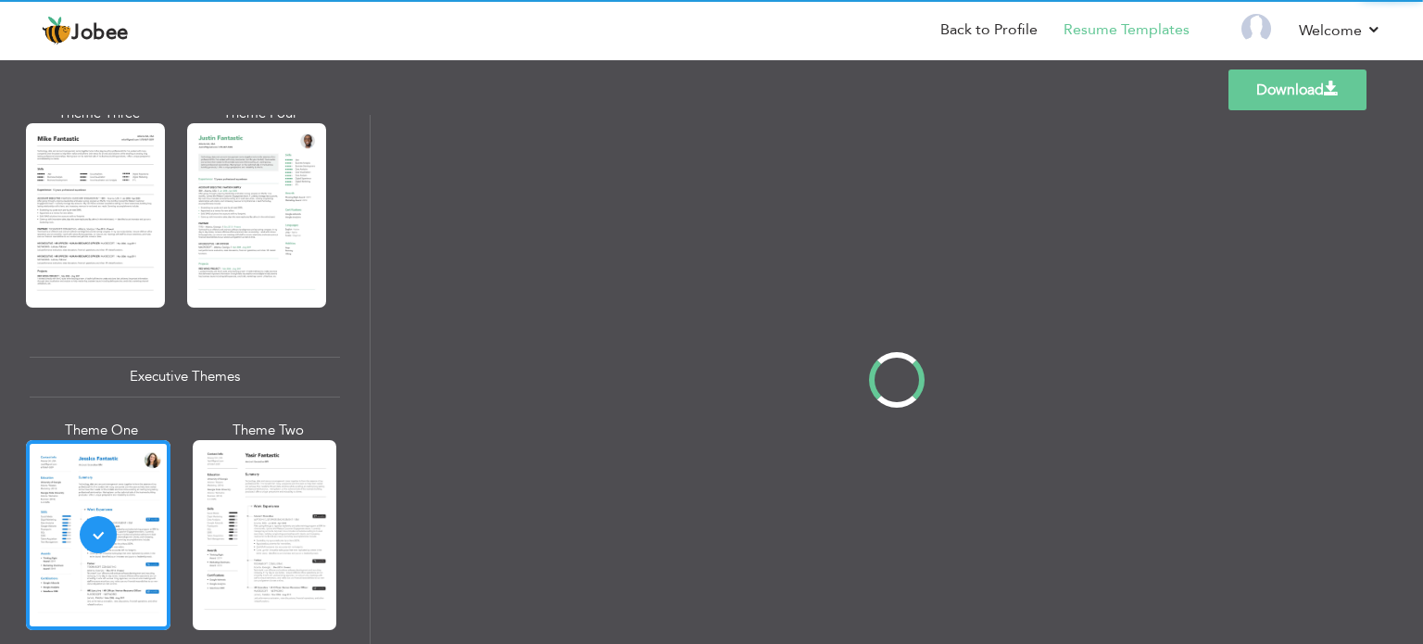
scroll to position [1167, 0]
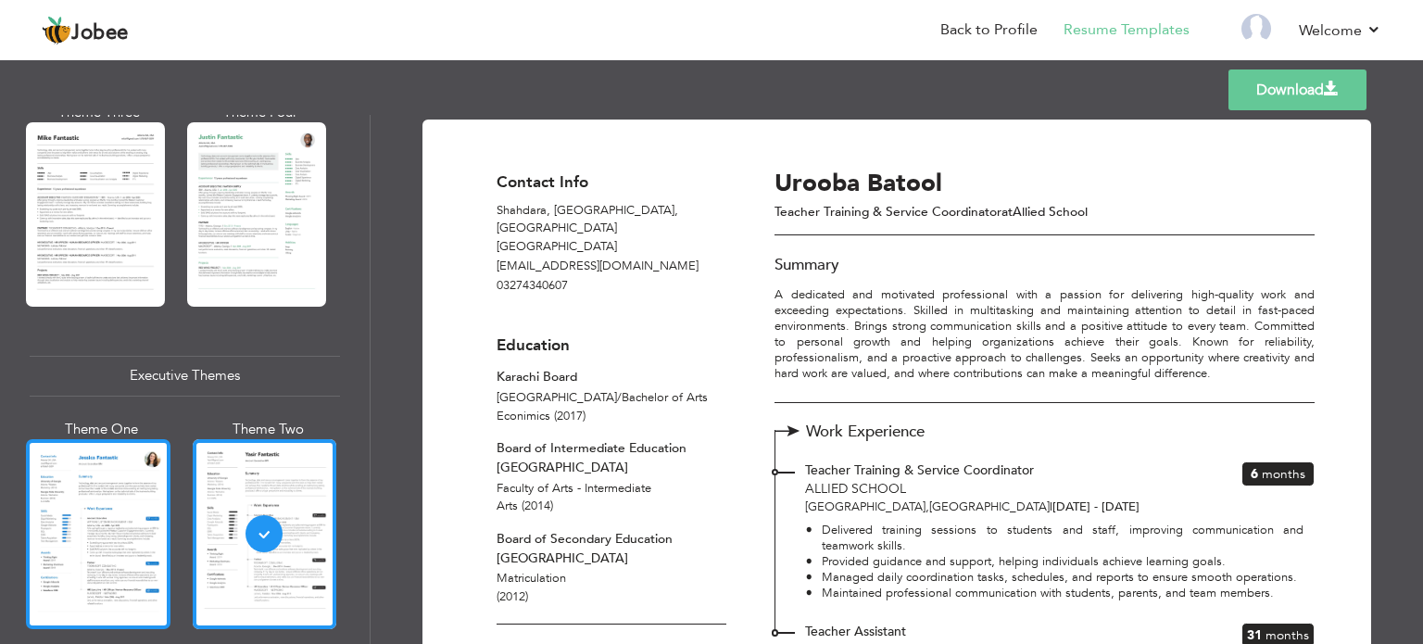
click at [81, 519] on div at bounding box center [98, 534] width 145 height 190
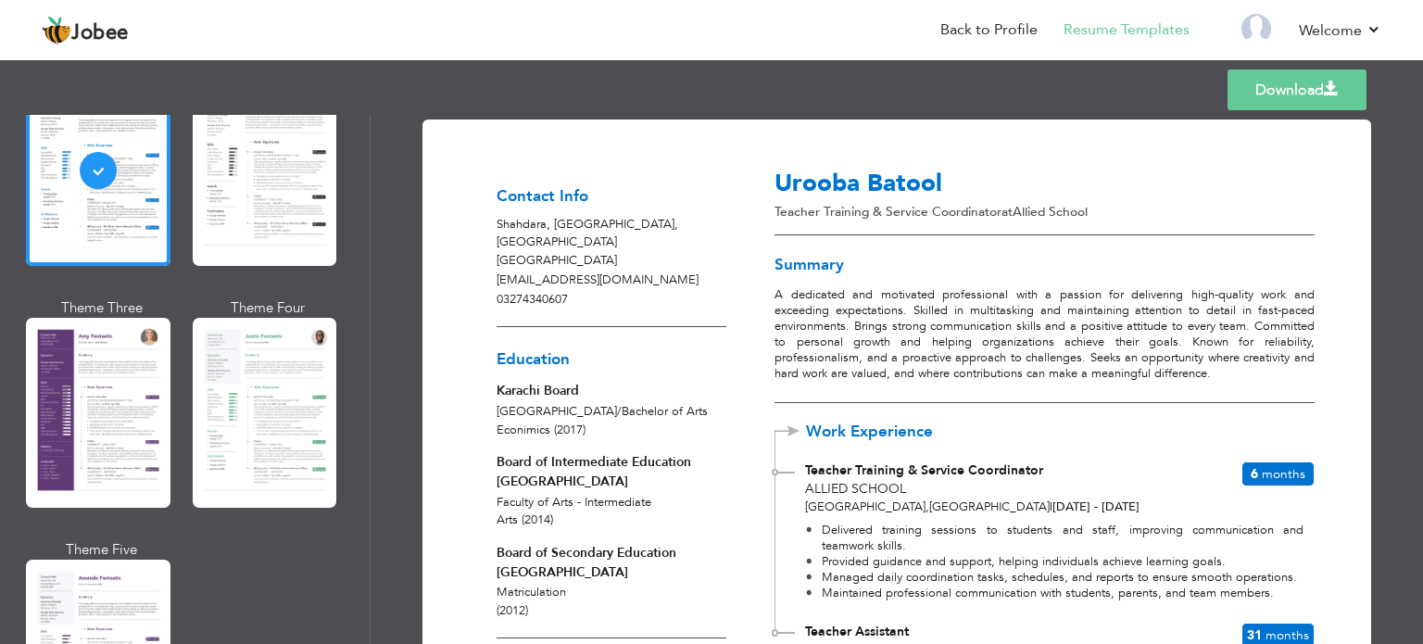
click at [160, 338] on div at bounding box center [98, 413] width 145 height 190
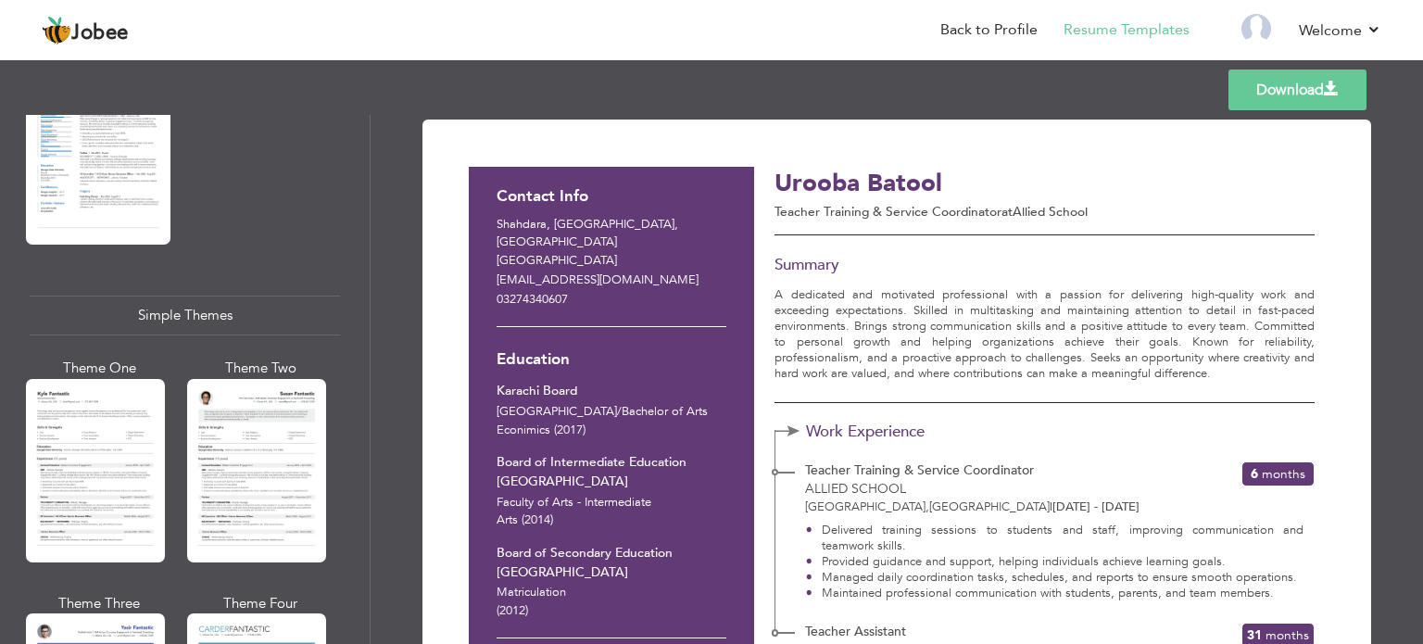
scroll to position [3084, 0]
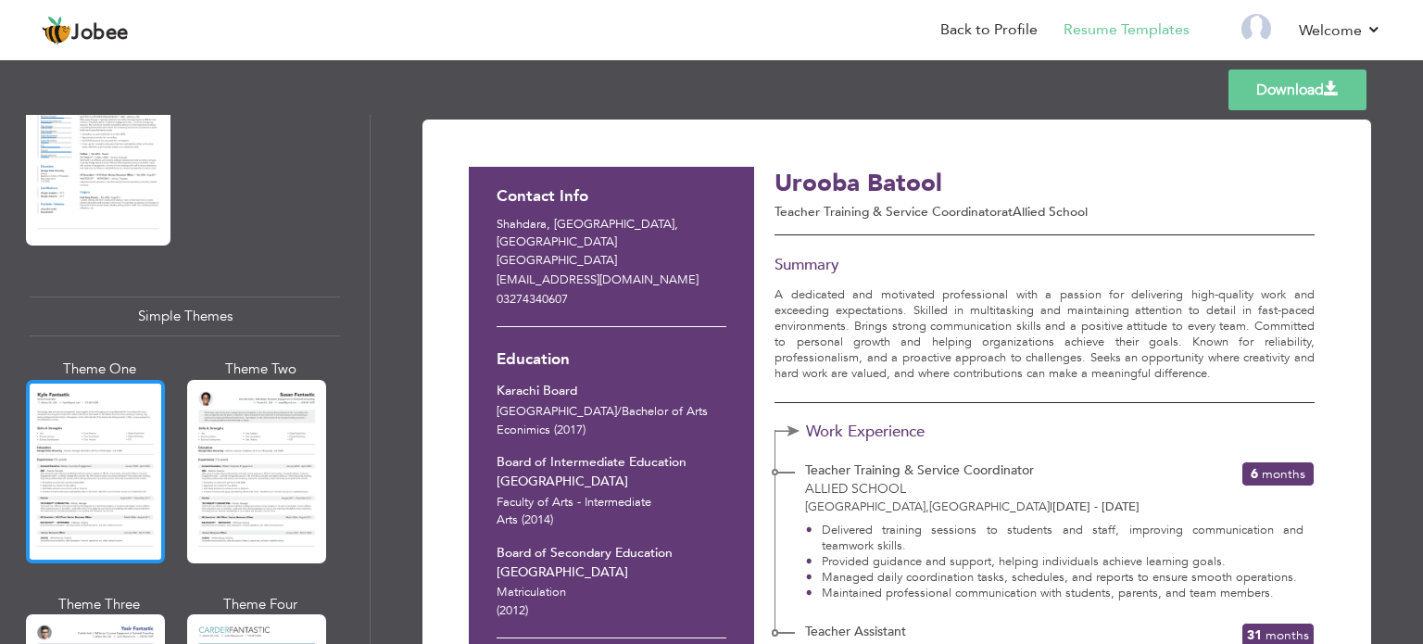
click at [108, 440] on div at bounding box center [95, 471] width 139 height 183
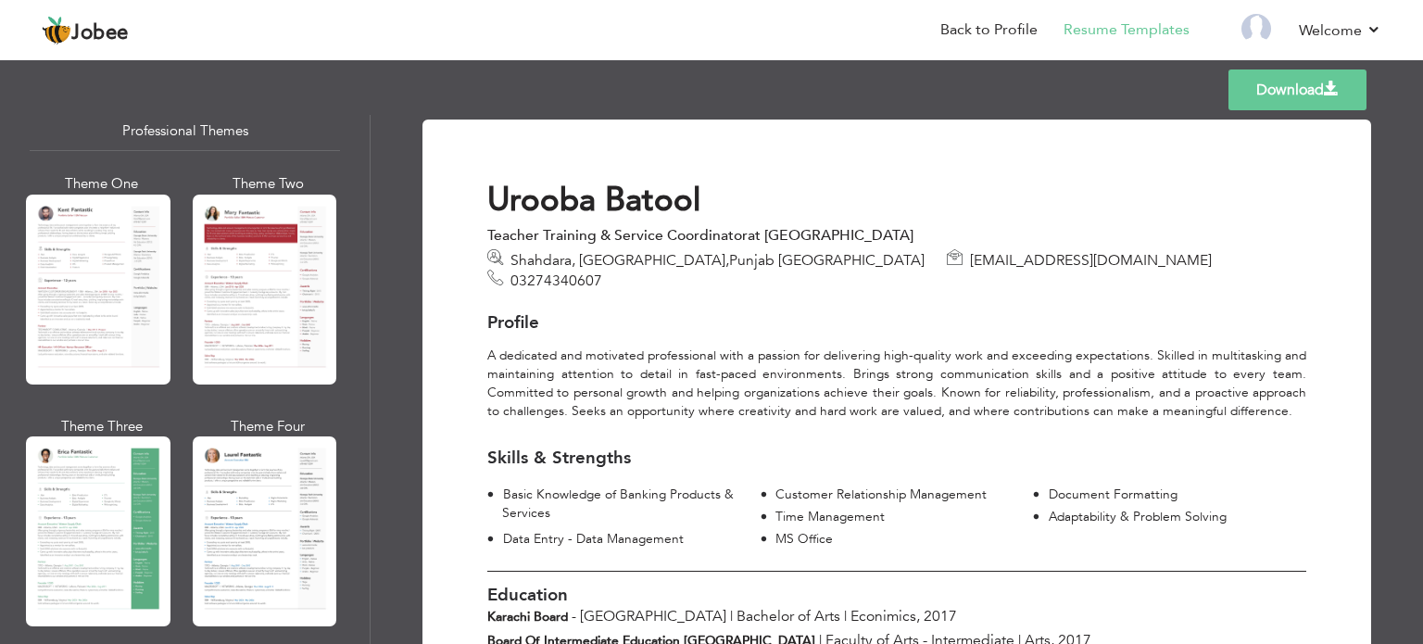
scroll to position [51, 0]
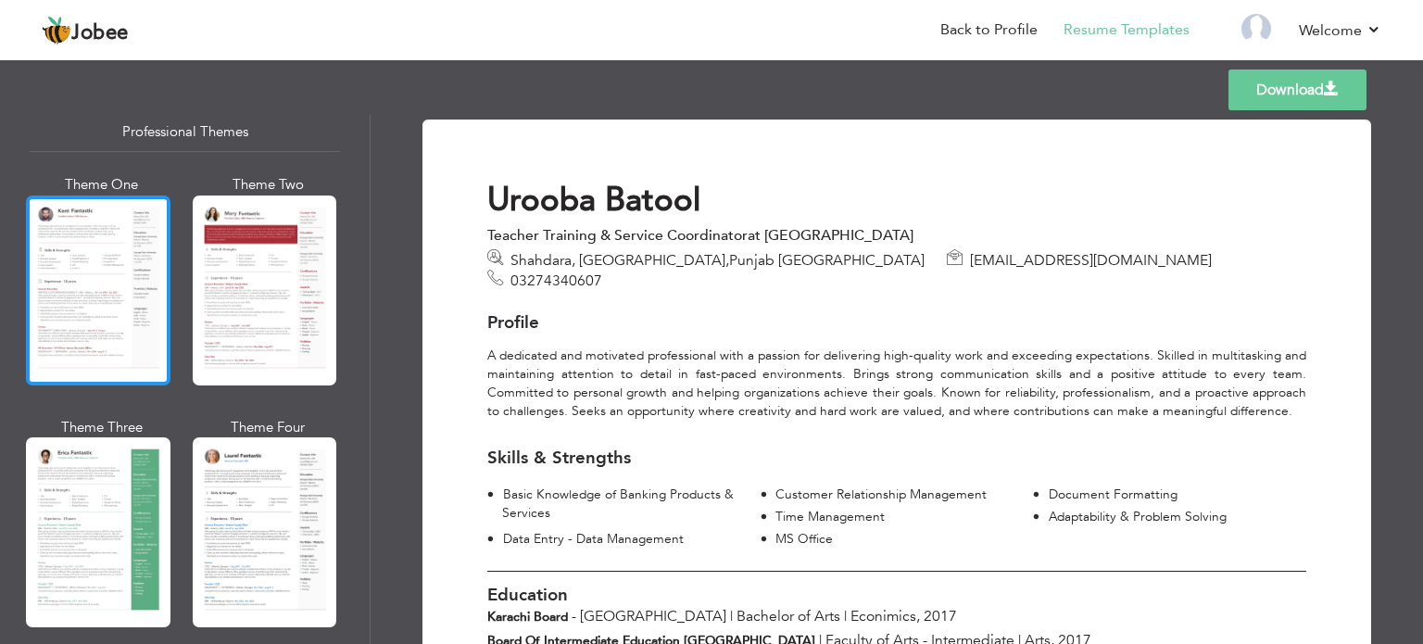
click at [105, 272] on div at bounding box center [98, 291] width 145 height 190
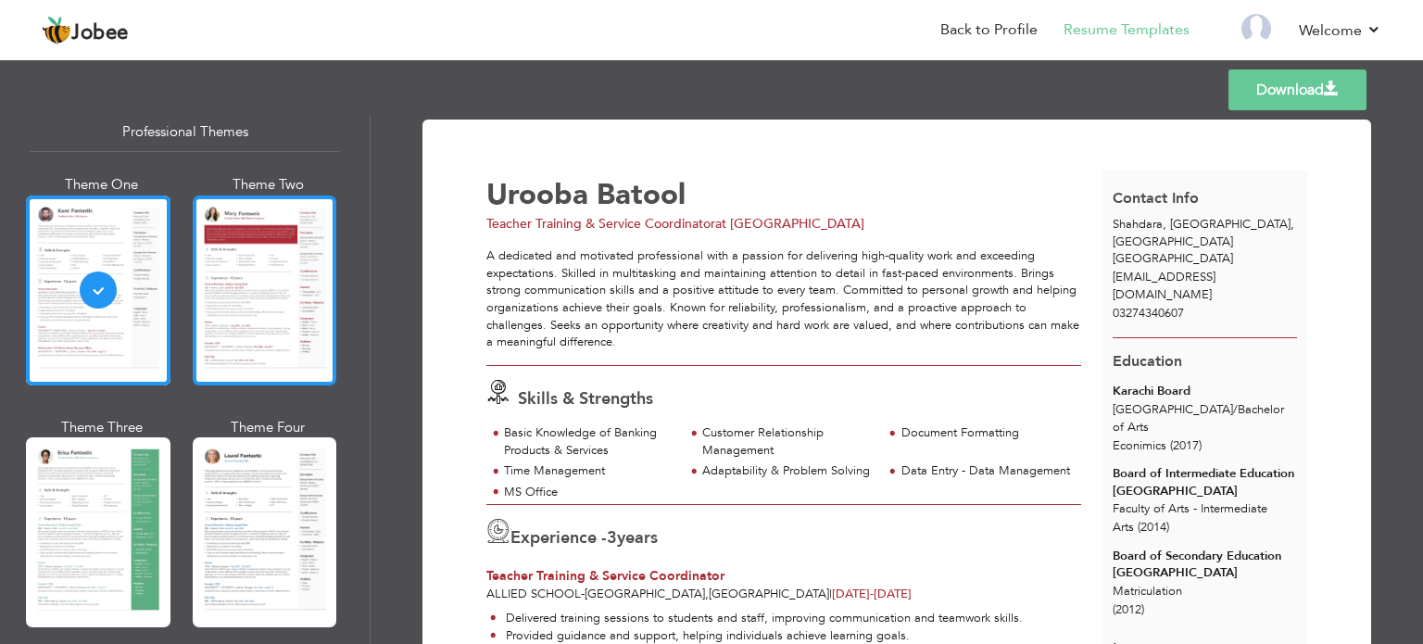
click at [263, 296] on div at bounding box center [265, 291] width 145 height 190
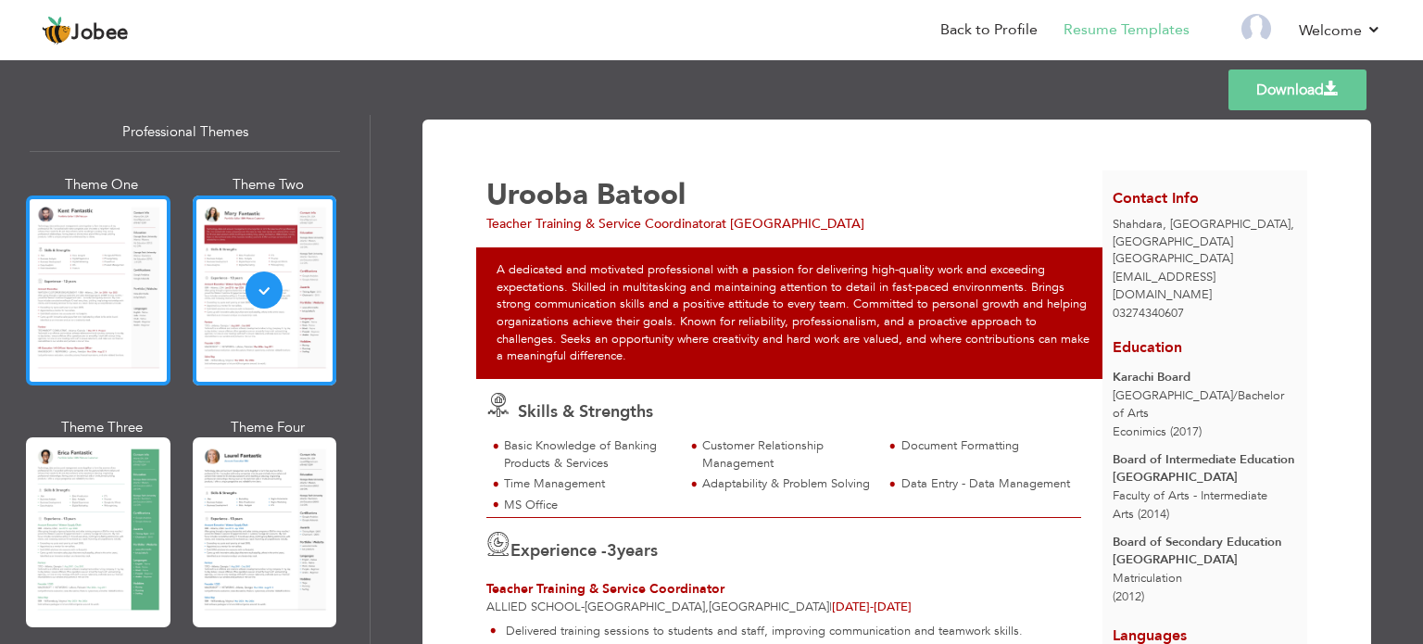
click at [99, 316] on div at bounding box center [98, 291] width 145 height 190
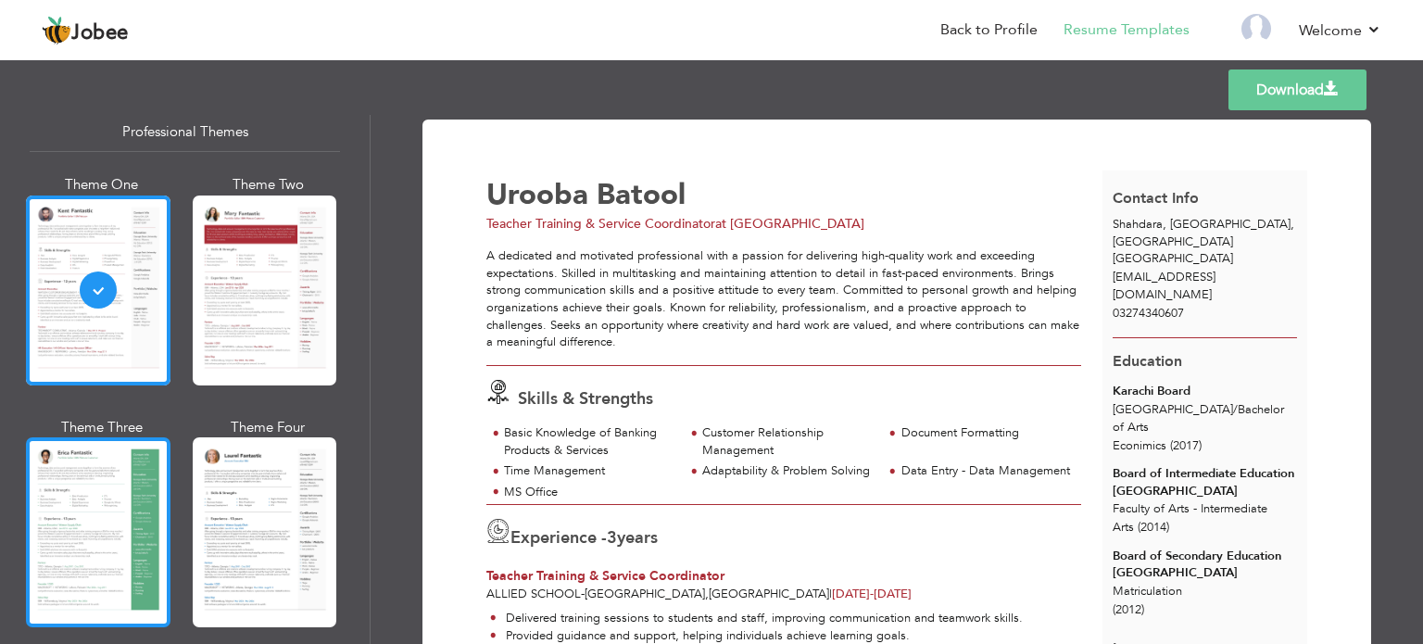
click at [112, 523] on div at bounding box center [98, 532] width 145 height 190
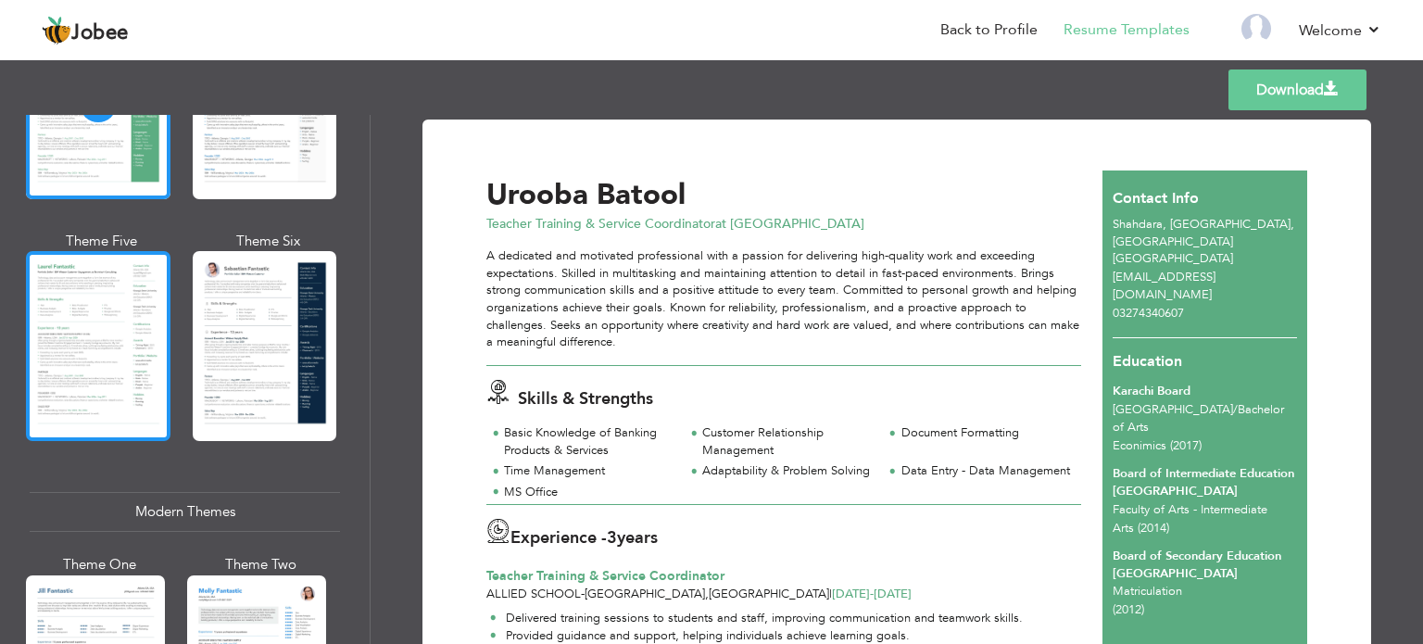
scroll to position [481, 0]
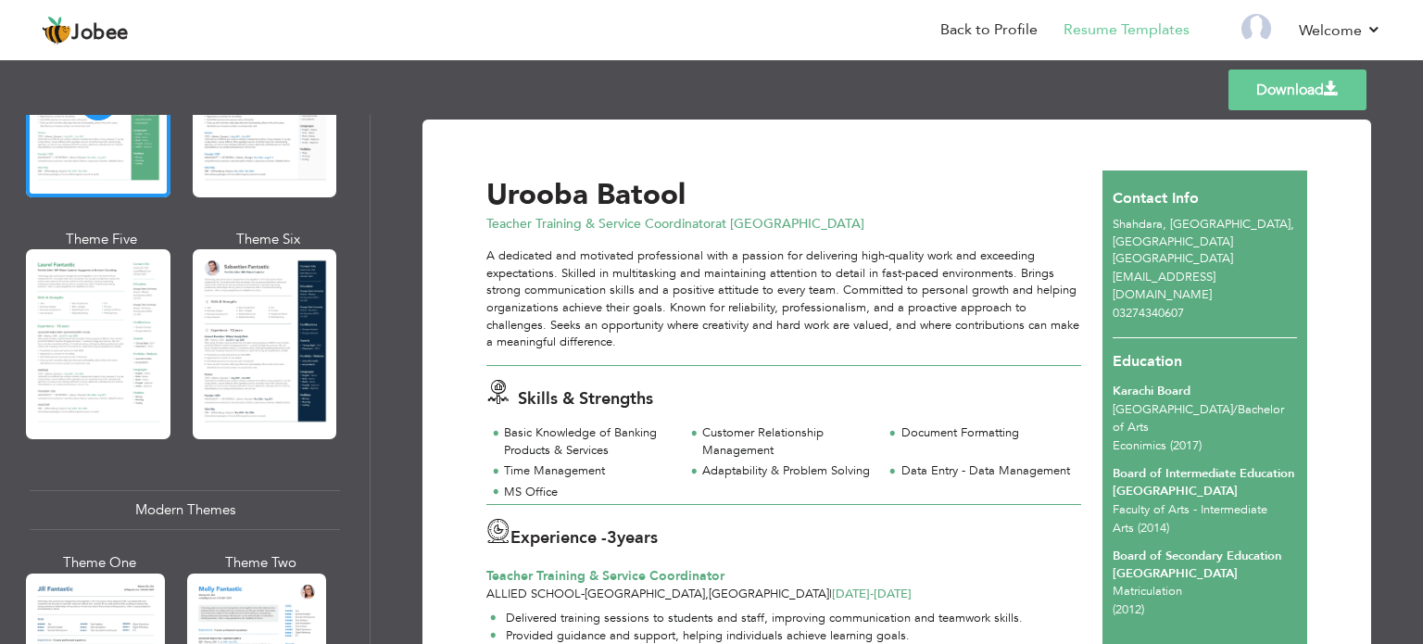
click at [100, 234] on div "Theme Five" at bounding box center [102, 239] width 145 height 19
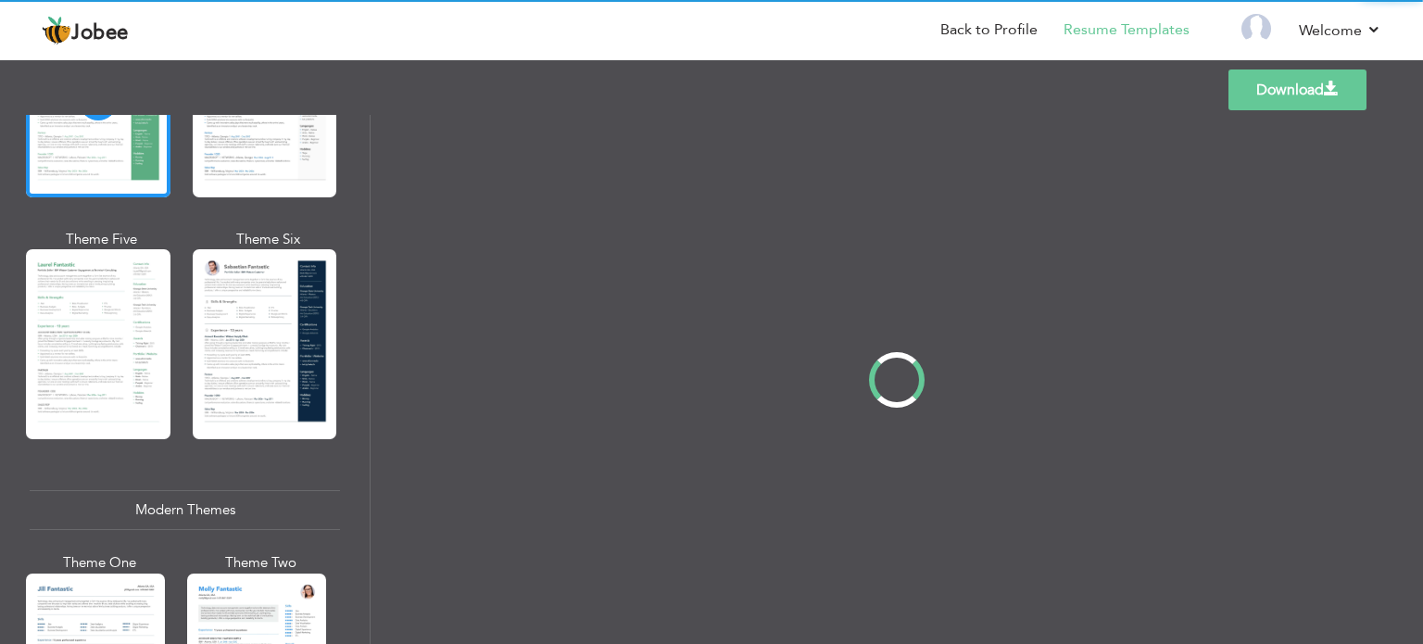
click at [109, 363] on div "Professional Themes Theme One Theme Two Theme Three Theme Four" at bounding box center [711, 379] width 1423 height 529
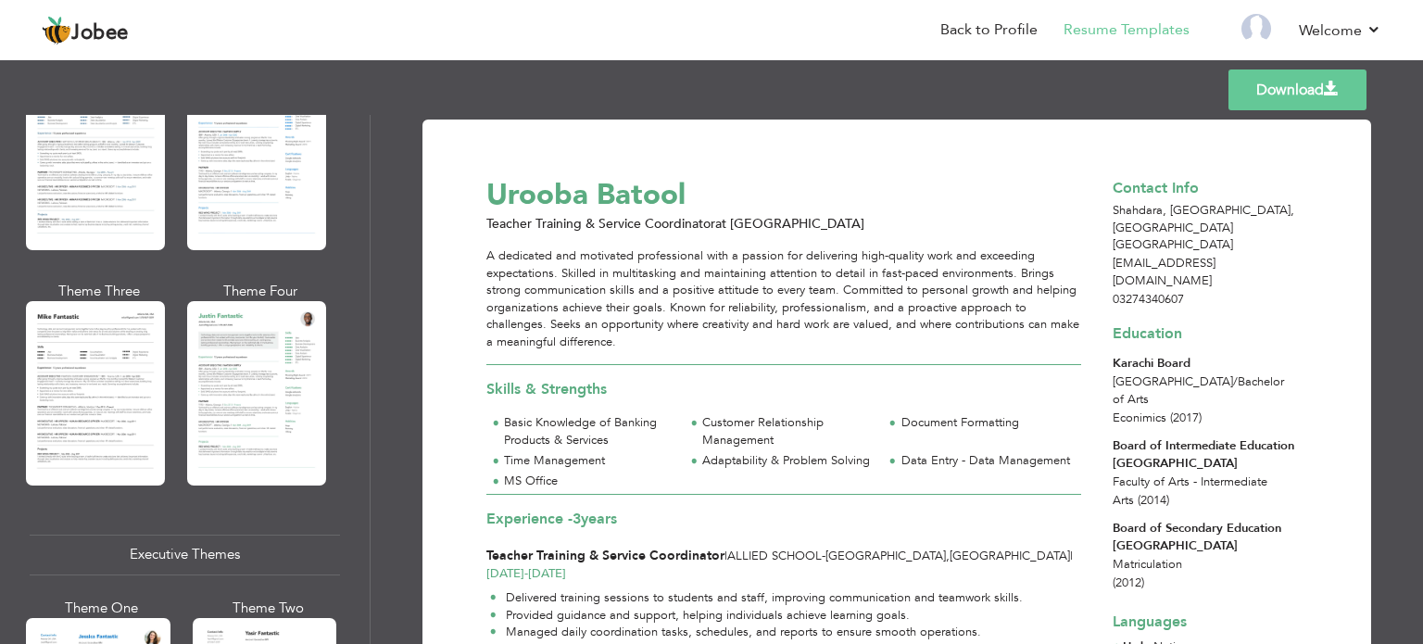
scroll to position [1012, 0]
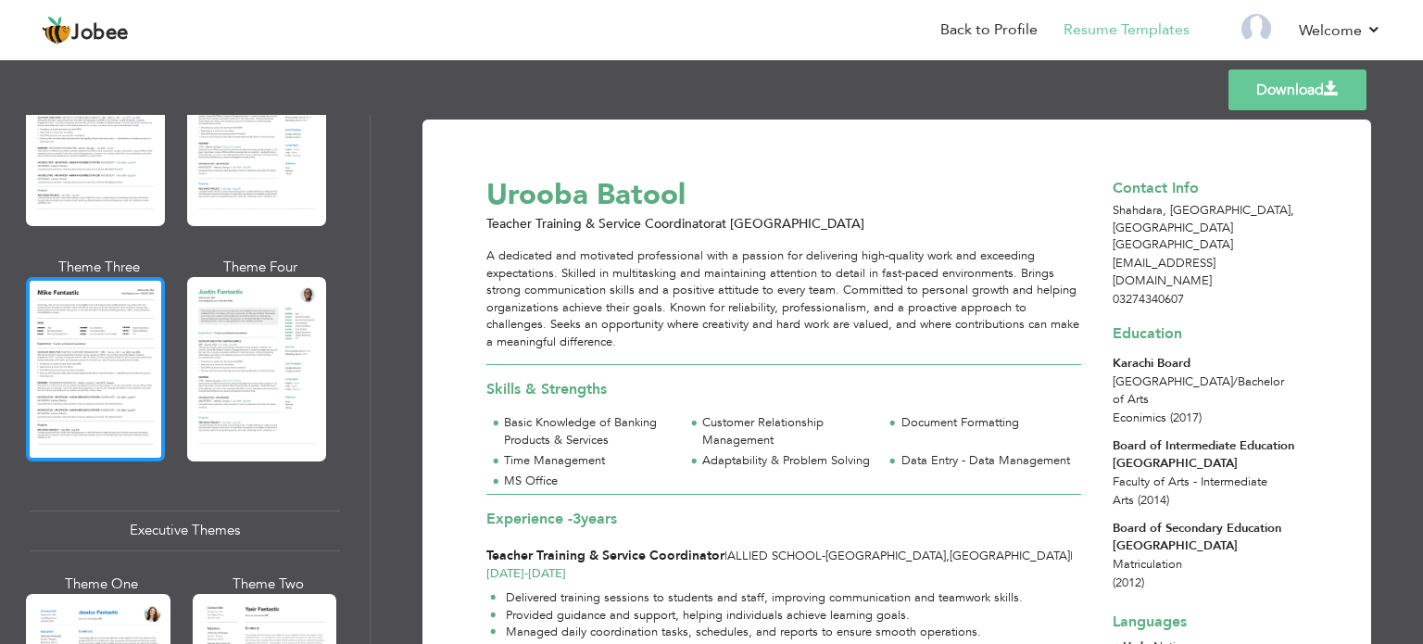
click at [89, 364] on div at bounding box center [95, 368] width 139 height 183
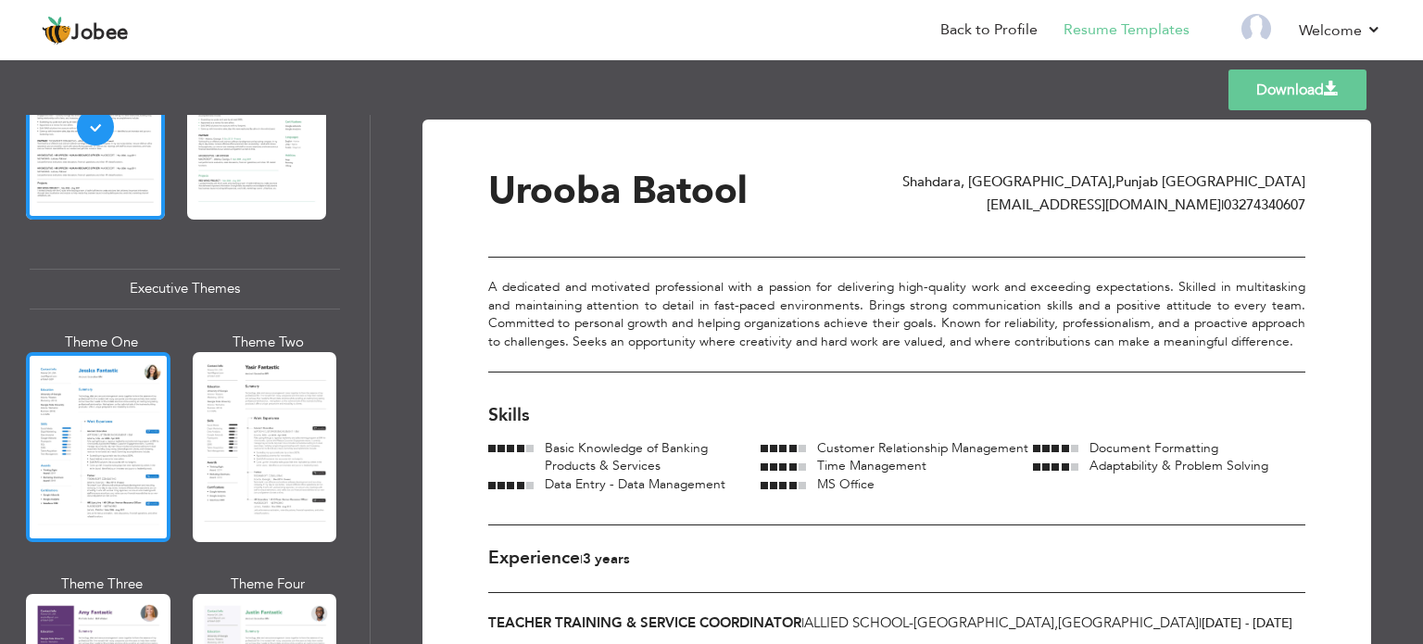
click at [81, 468] on div at bounding box center [98, 447] width 145 height 190
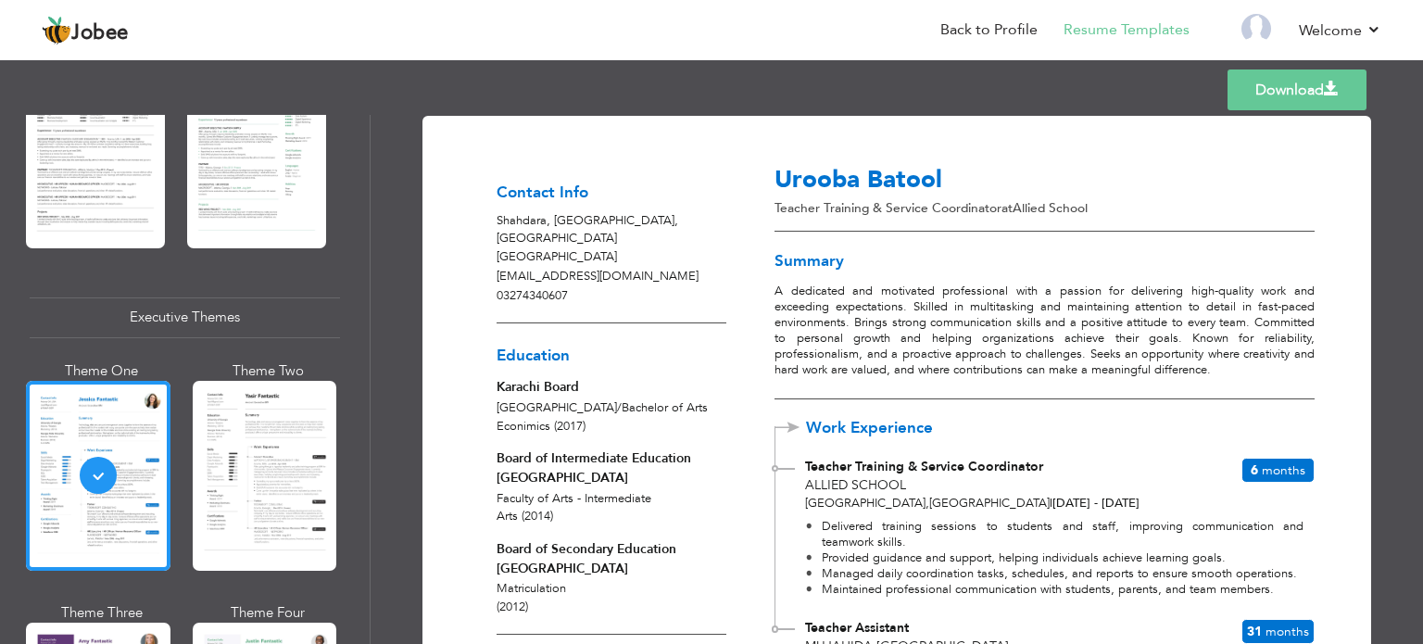
scroll to position [0, 0]
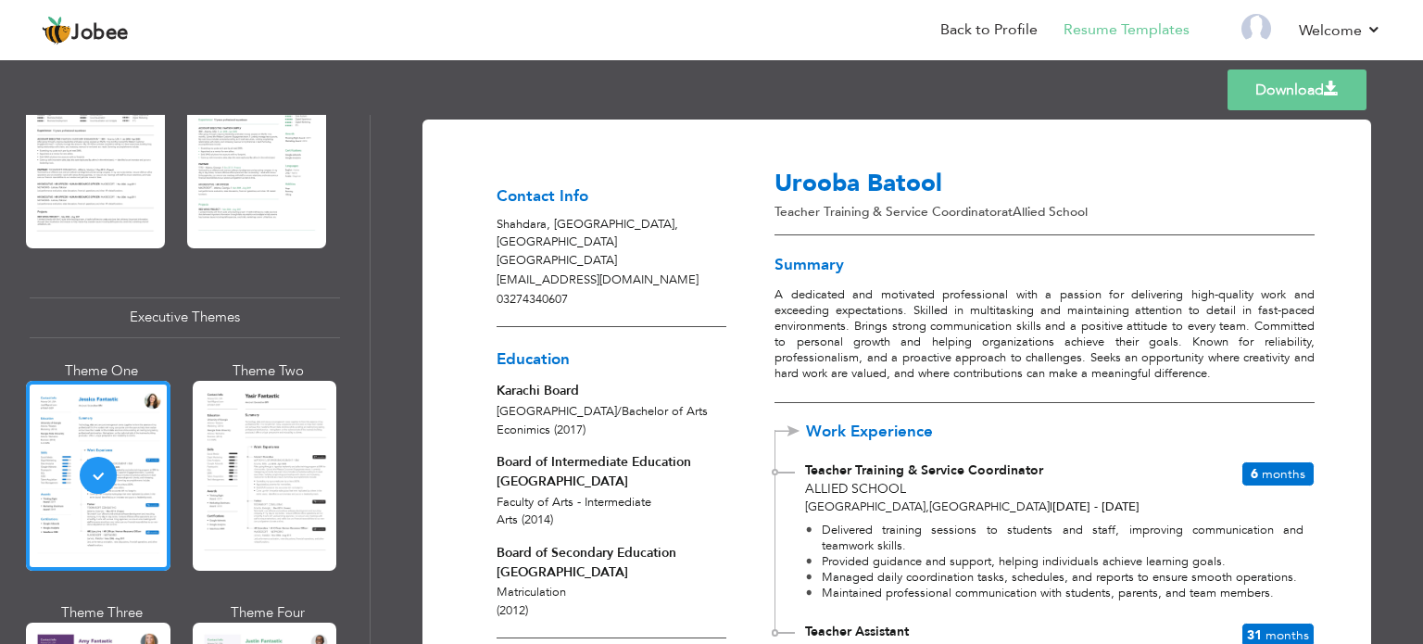
click at [1309, 88] on link "Download" at bounding box center [1297, 90] width 139 height 41
click at [1008, 34] on link "Back to Profile" at bounding box center [989, 29] width 97 height 21
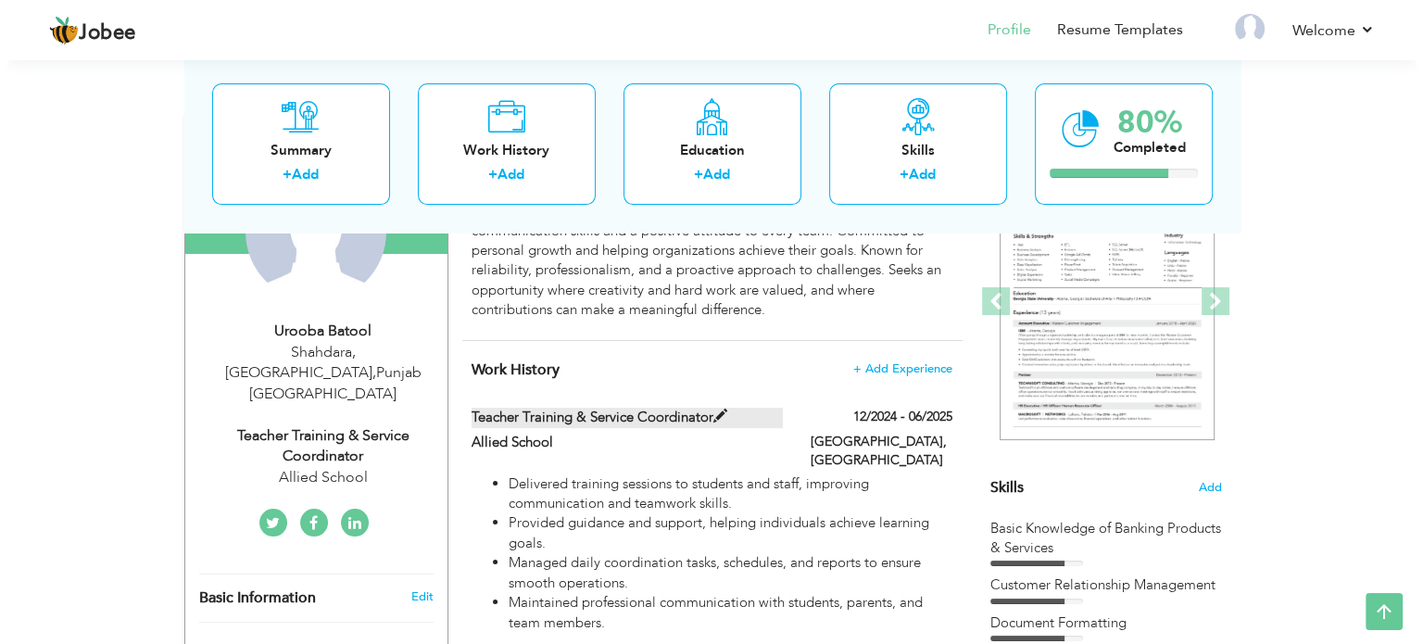
scroll to position [241, 0]
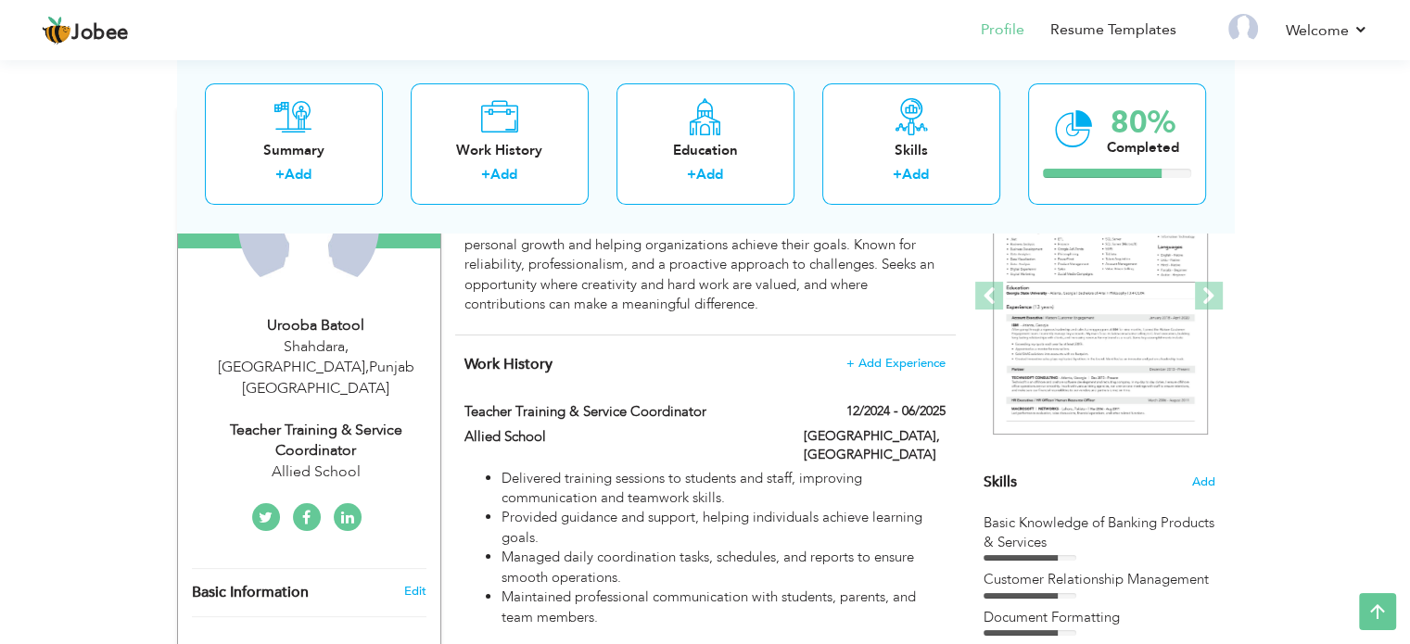
click at [290, 327] on div "Urooba Batool" at bounding box center [316, 325] width 248 height 21
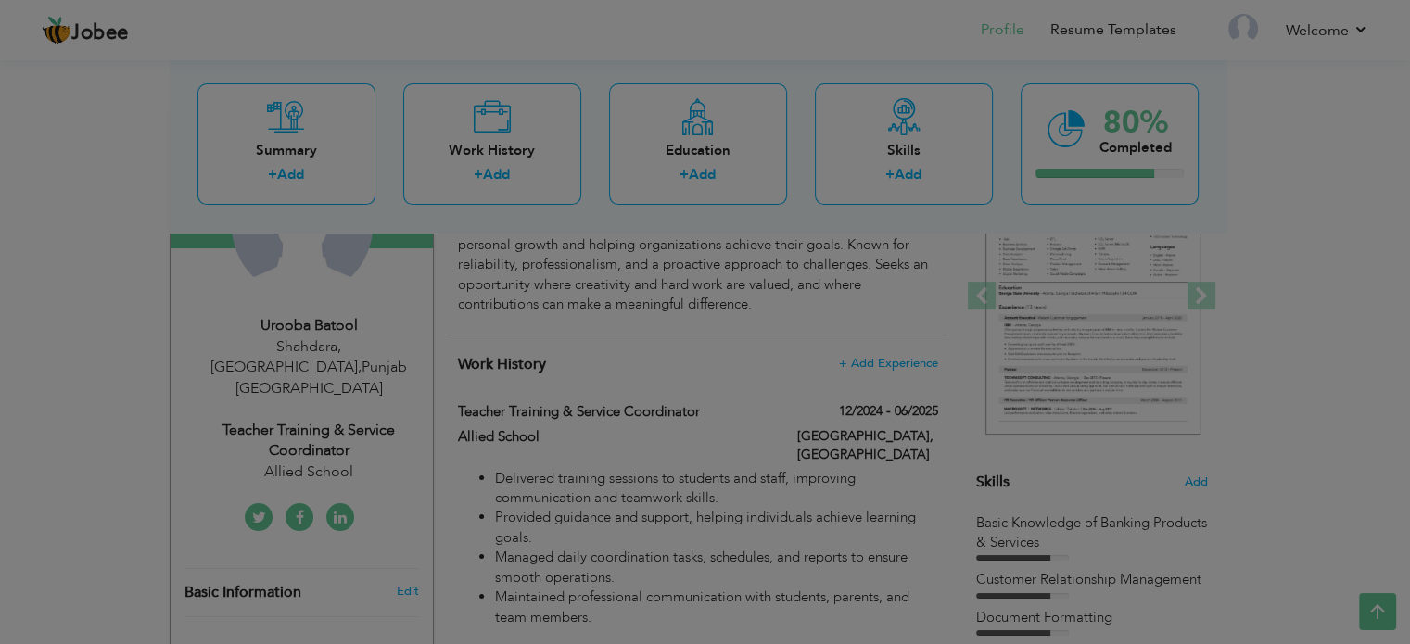
type input "Urooba"
type input "Batool"
type input "03274340607"
select select "number:166"
type input "[GEOGRAPHIC_DATA]"
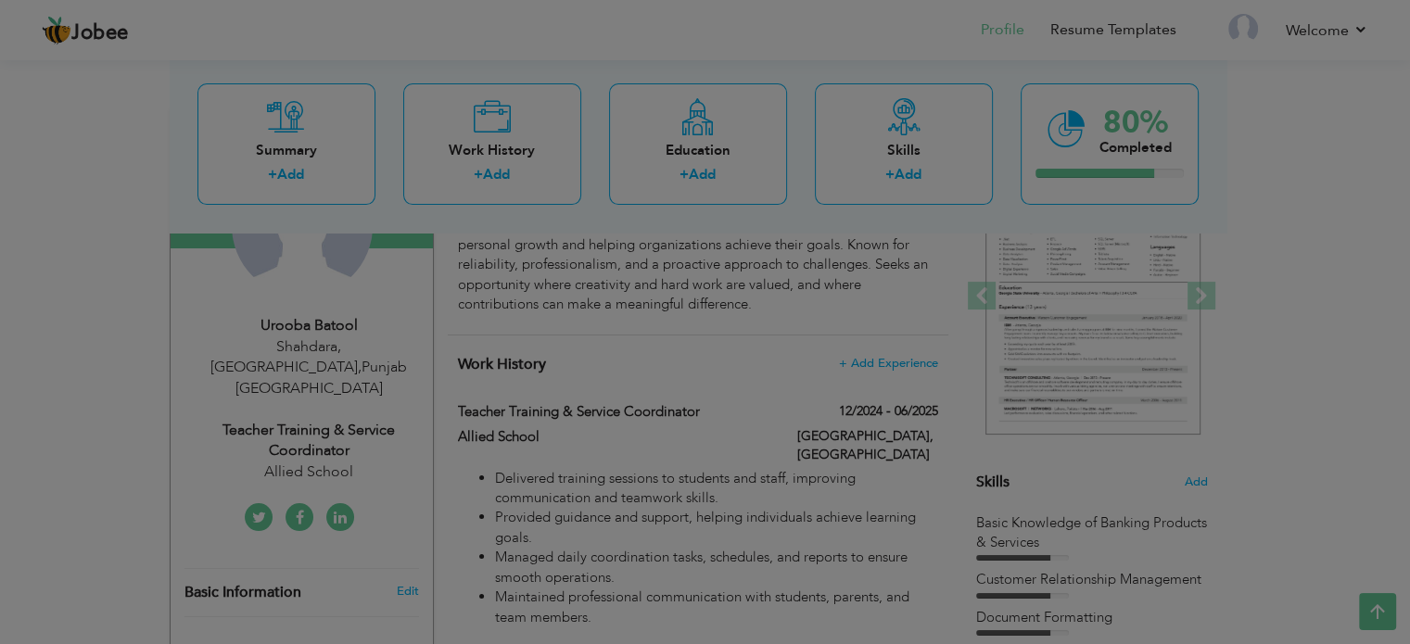
type input "Shahdara, [GEOGRAPHIC_DATA]"
select select "number:5"
type input "Allied School"
type input "Teacher Training & Service Coordinator"
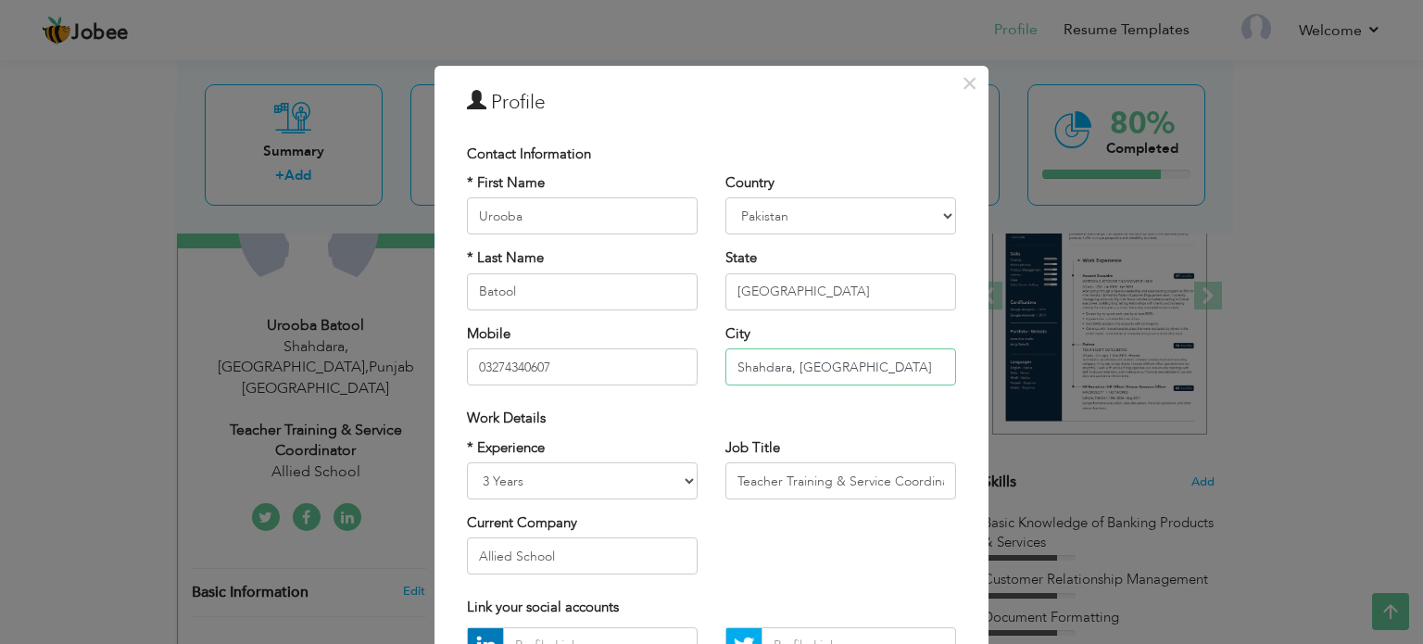
click at [727, 360] on input "Shahdara, [GEOGRAPHIC_DATA]" at bounding box center [841, 366] width 231 height 37
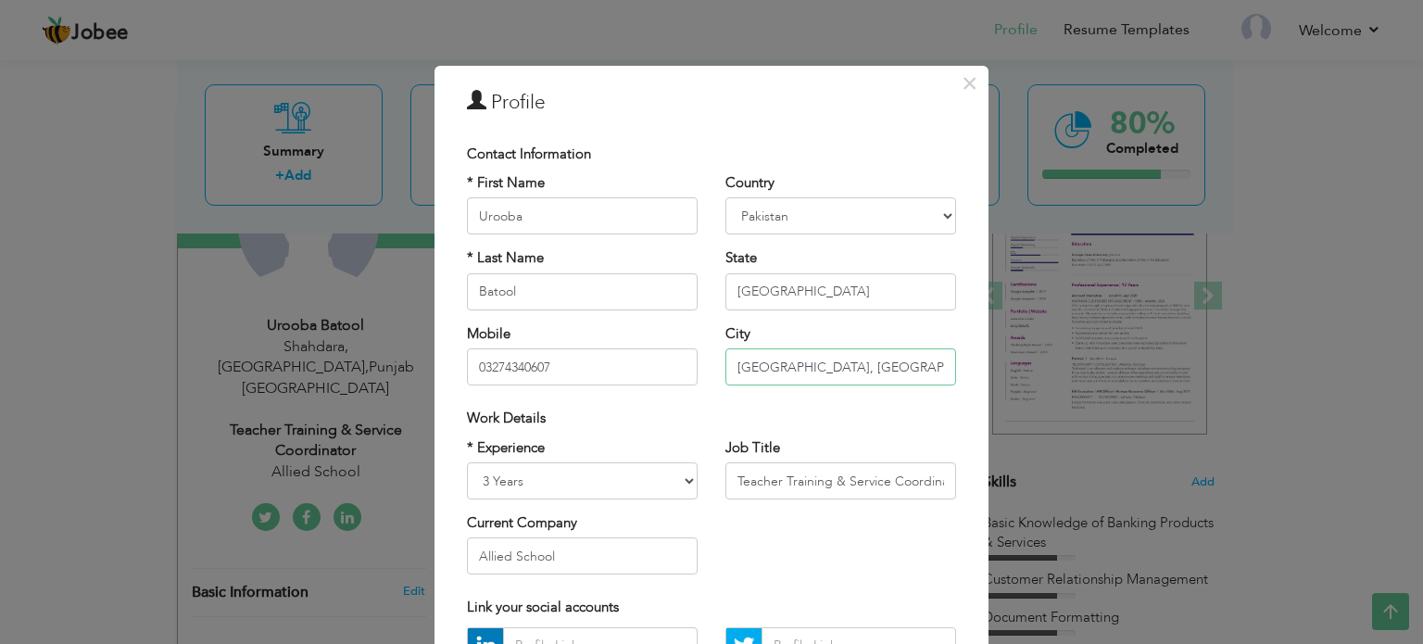
type input "[GEOGRAPHIC_DATA], [GEOGRAPHIC_DATA]"
click at [808, 297] on input "[GEOGRAPHIC_DATA]" at bounding box center [841, 291] width 231 height 37
click at [853, 225] on select "[GEOGRAPHIC_DATA] [GEOGRAPHIC_DATA] [GEOGRAPHIC_DATA] [US_STATE] [GEOGRAPHIC_DA…" at bounding box center [841, 215] width 231 height 37
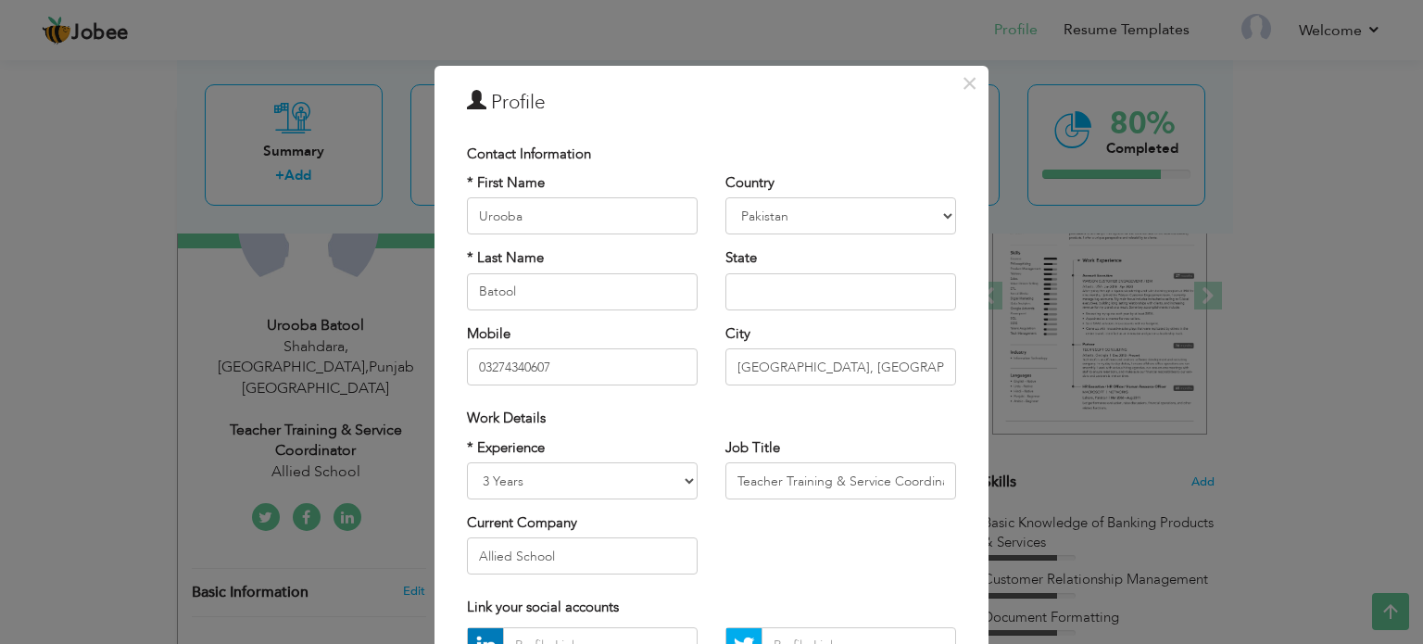
click at [864, 155] on div "Contact Information" at bounding box center [711, 154] width 489 height 19
click at [815, 420] on div "Work Details" at bounding box center [711, 418] width 489 height 19
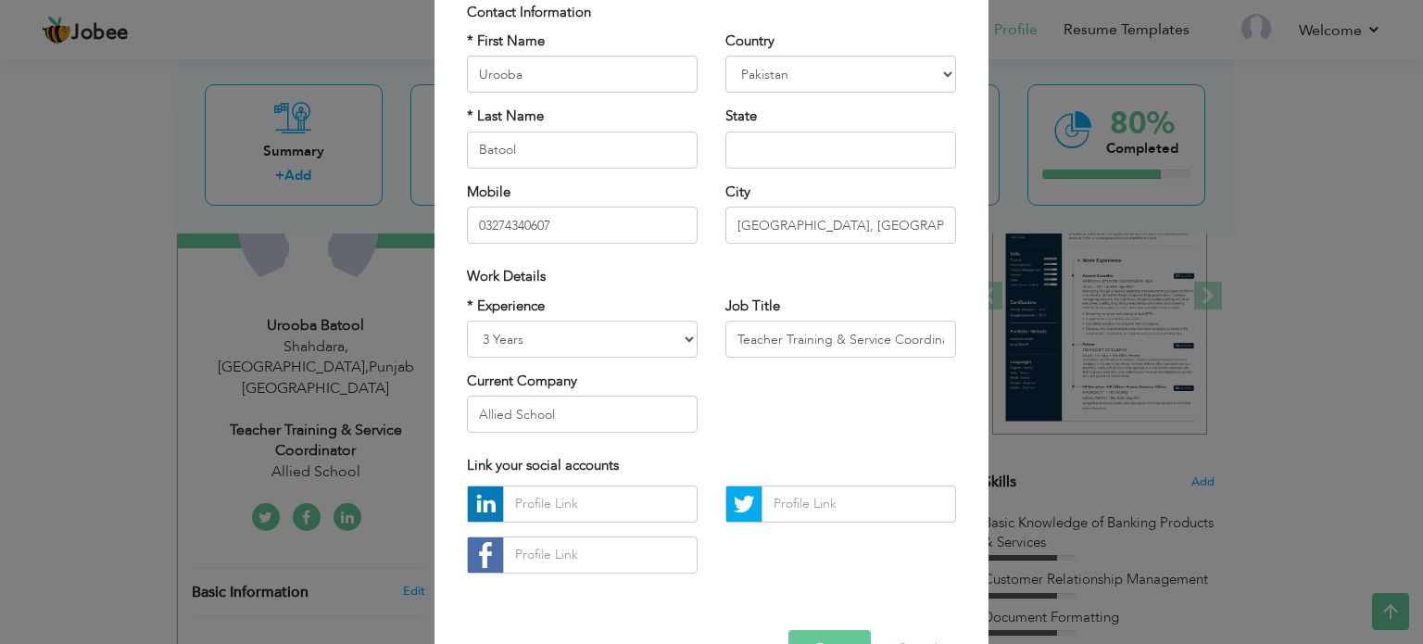
scroll to position [196, 0]
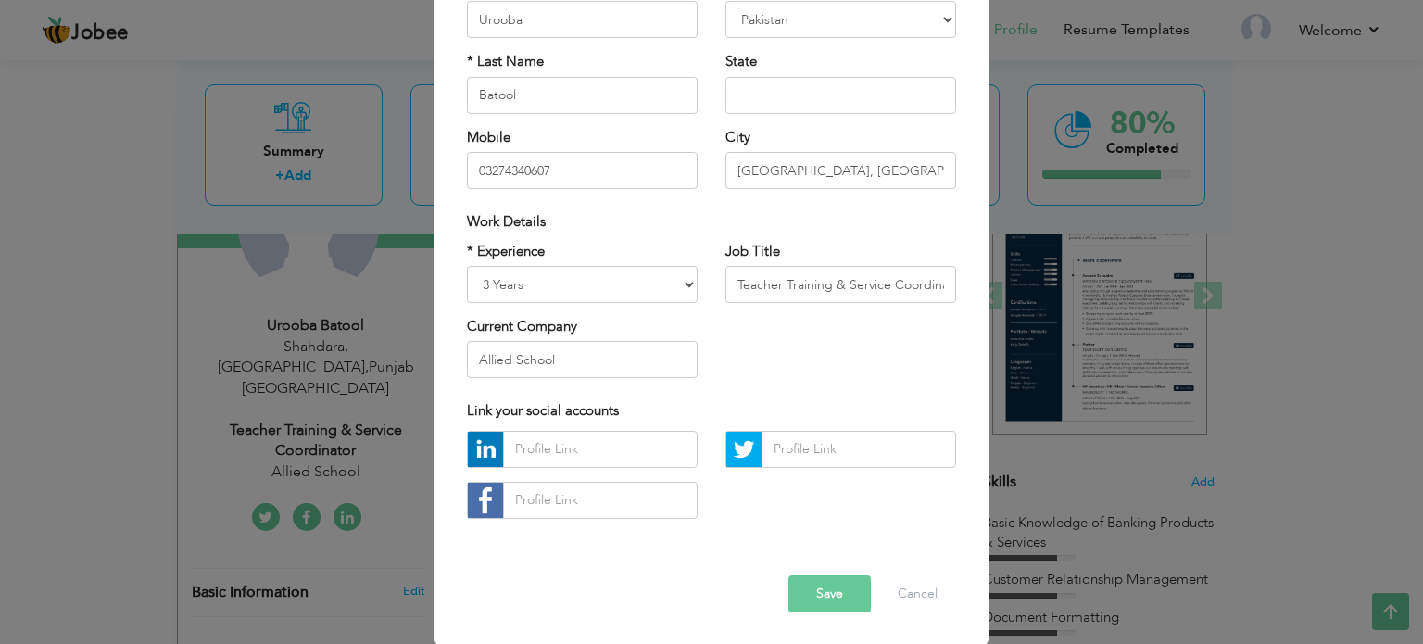
click at [834, 585] on button "Save" at bounding box center [830, 594] width 82 height 37
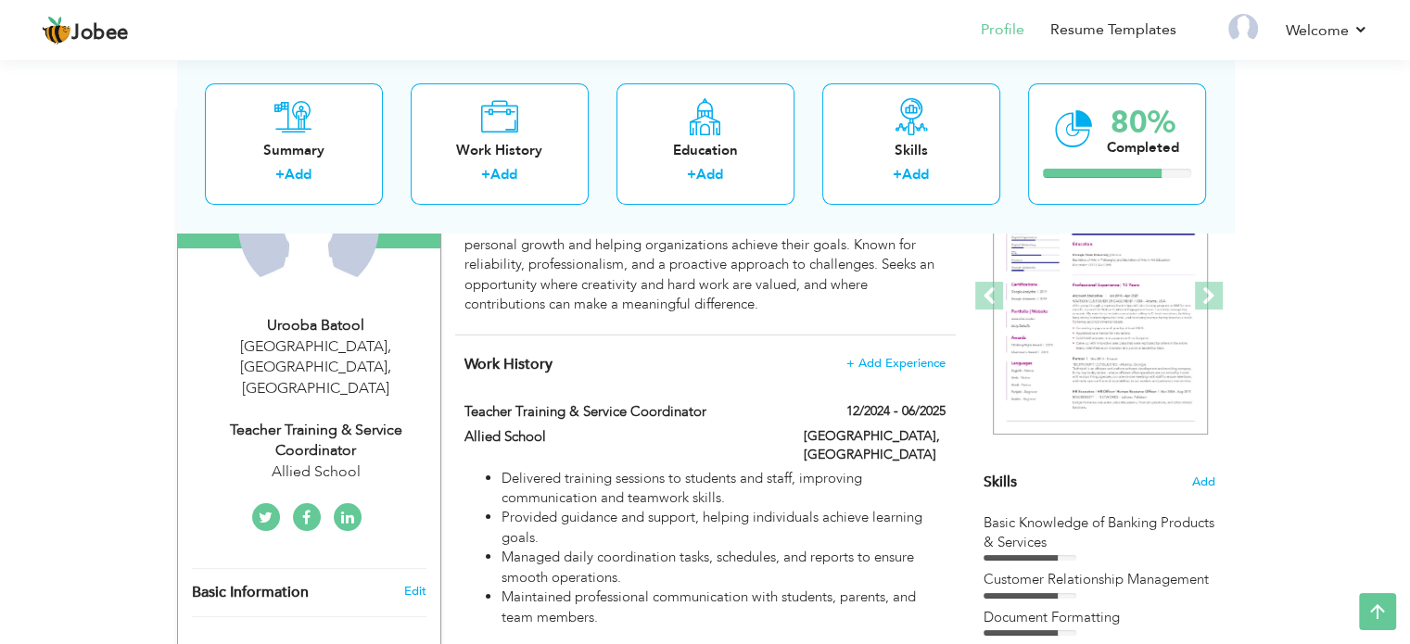
click at [334, 370] on div "[GEOGRAPHIC_DATA], [GEOGRAPHIC_DATA] , [GEOGRAPHIC_DATA]" at bounding box center [316, 368] width 248 height 64
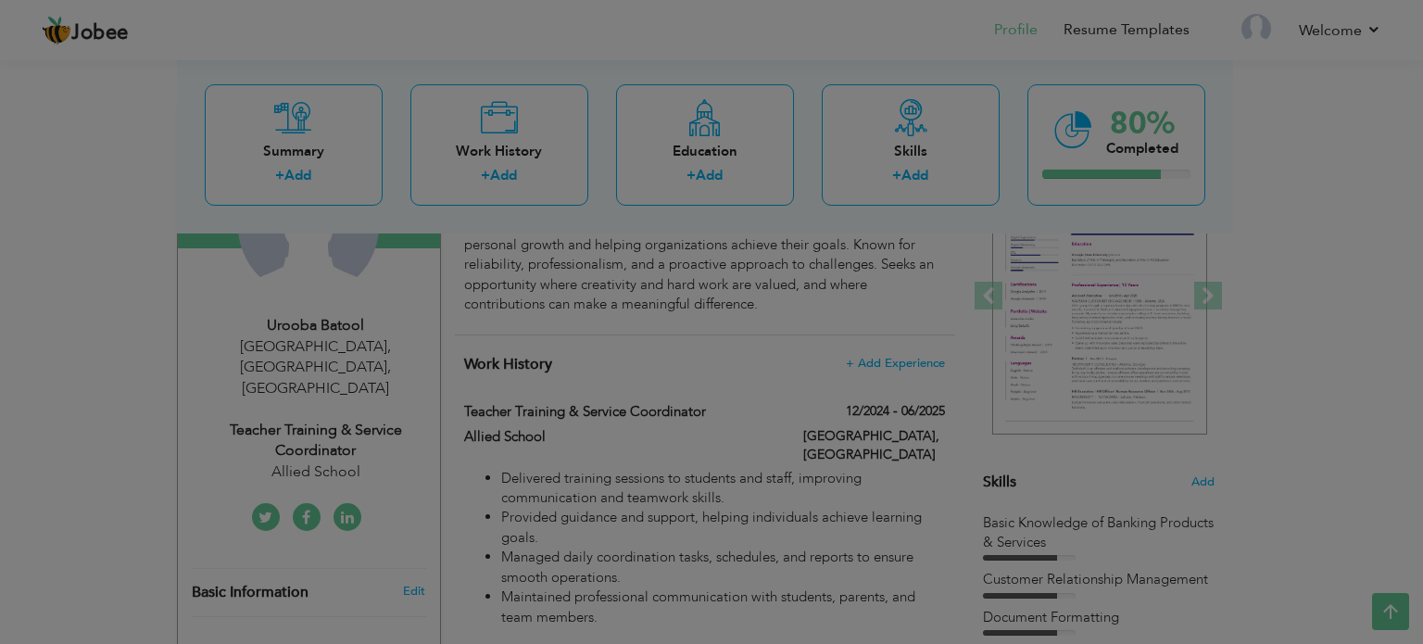
scroll to position [0, 0]
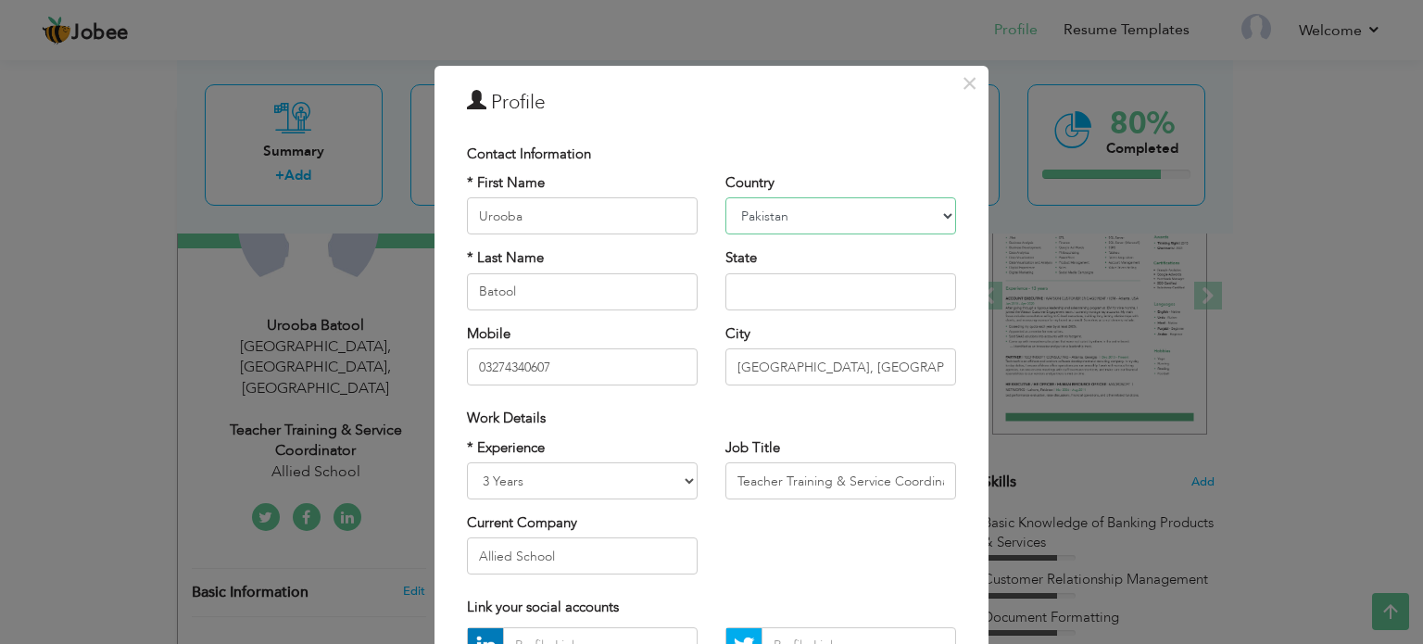
click at [819, 215] on select "[GEOGRAPHIC_DATA] [GEOGRAPHIC_DATA] [GEOGRAPHIC_DATA] [US_STATE] [GEOGRAPHIC_DA…" at bounding box center [841, 215] width 231 height 37
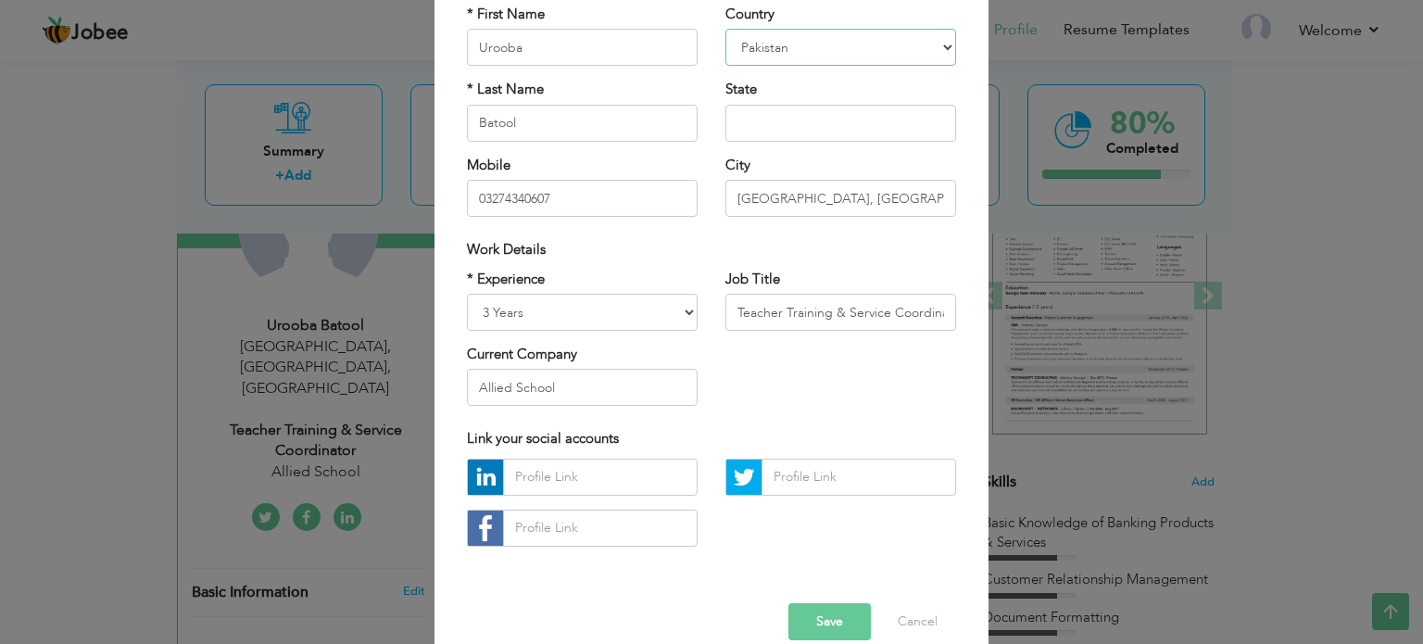
scroll to position [167, 0]
click at [802, 54] on select "[GEOGRAPHIC_DATA] [GEOGRAPHIC_DATA] [GEOGRAPHIC_DATA] [US_STATE] [GEOGRAPHIC_DA…" at bounding box center [841, 49] width 231 height 37
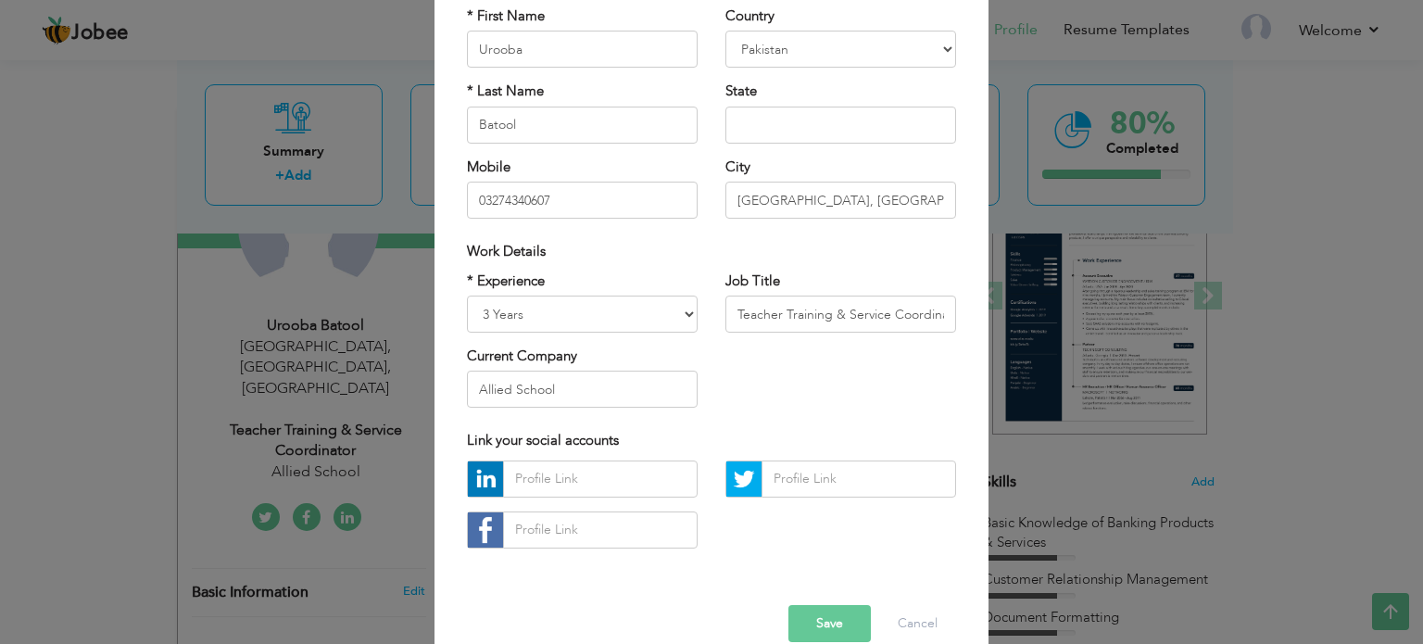
click at [648, 636] on div "Error Save Cancel" at bounding box center [711, 610] width 517 height 94
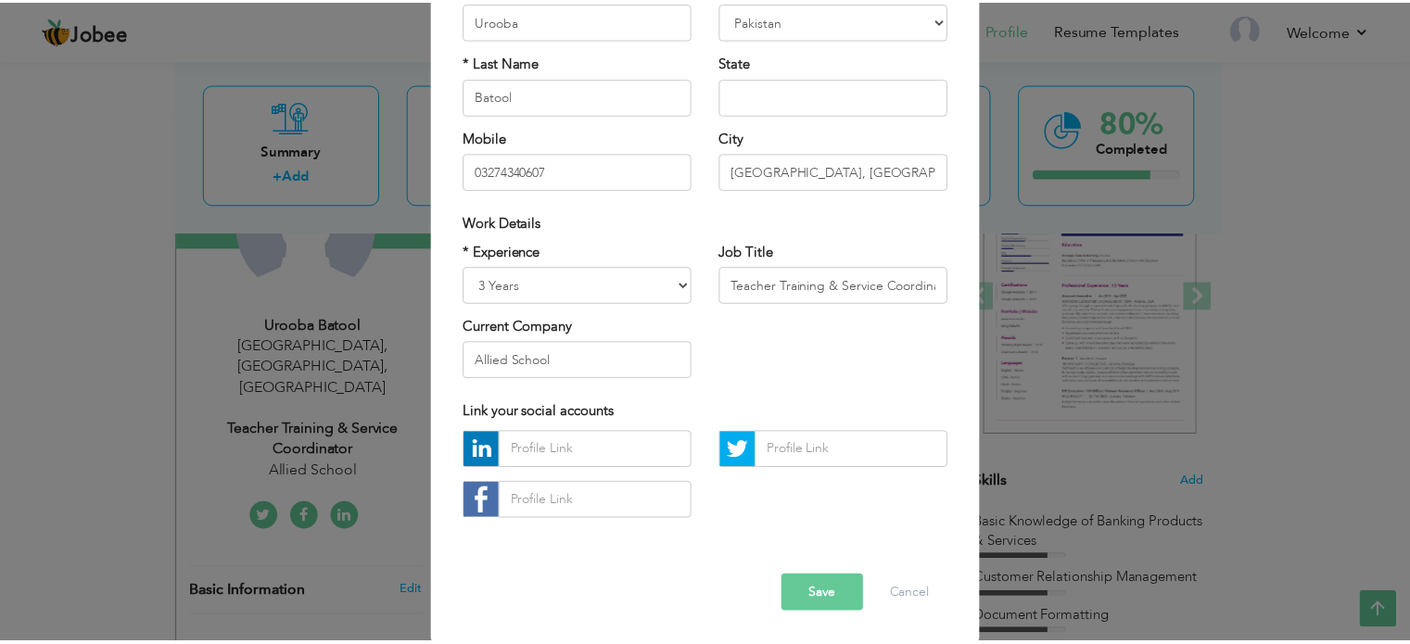
scroll to position [196, 0]
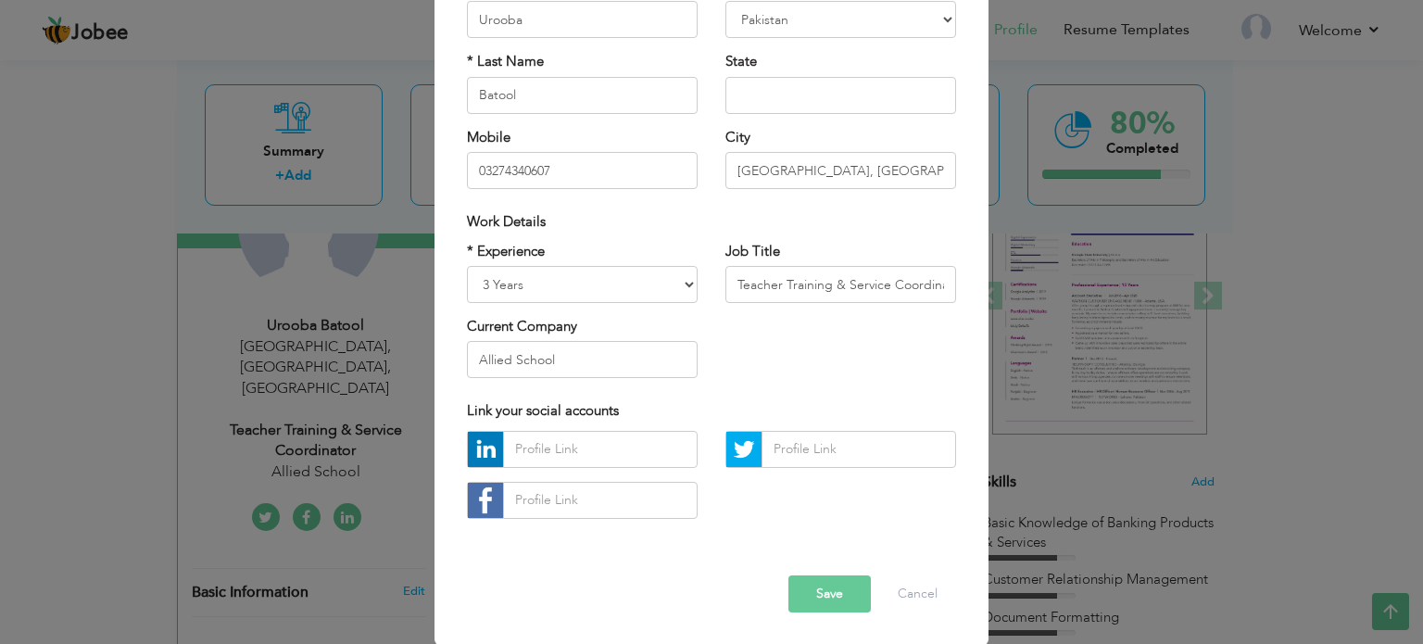
click at [803, 608] on button "Save" at bounding box center [830, 594] width 82 height 37
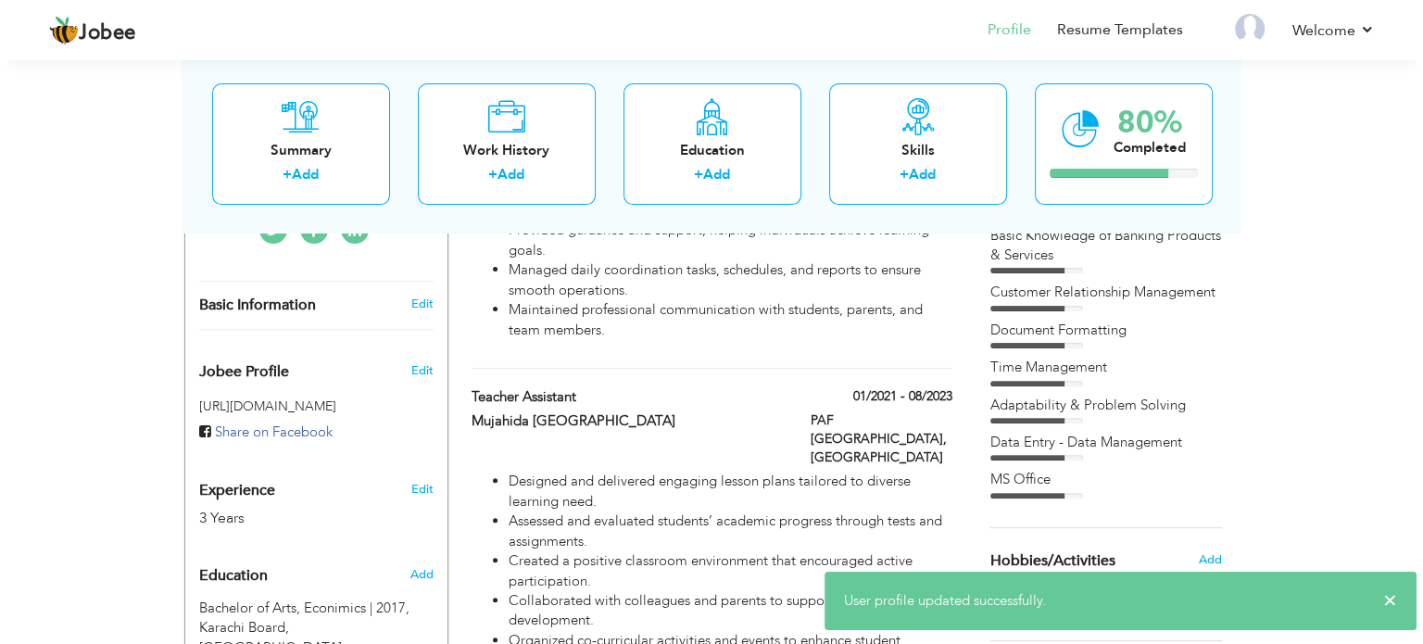
scroll to position [530, 0]
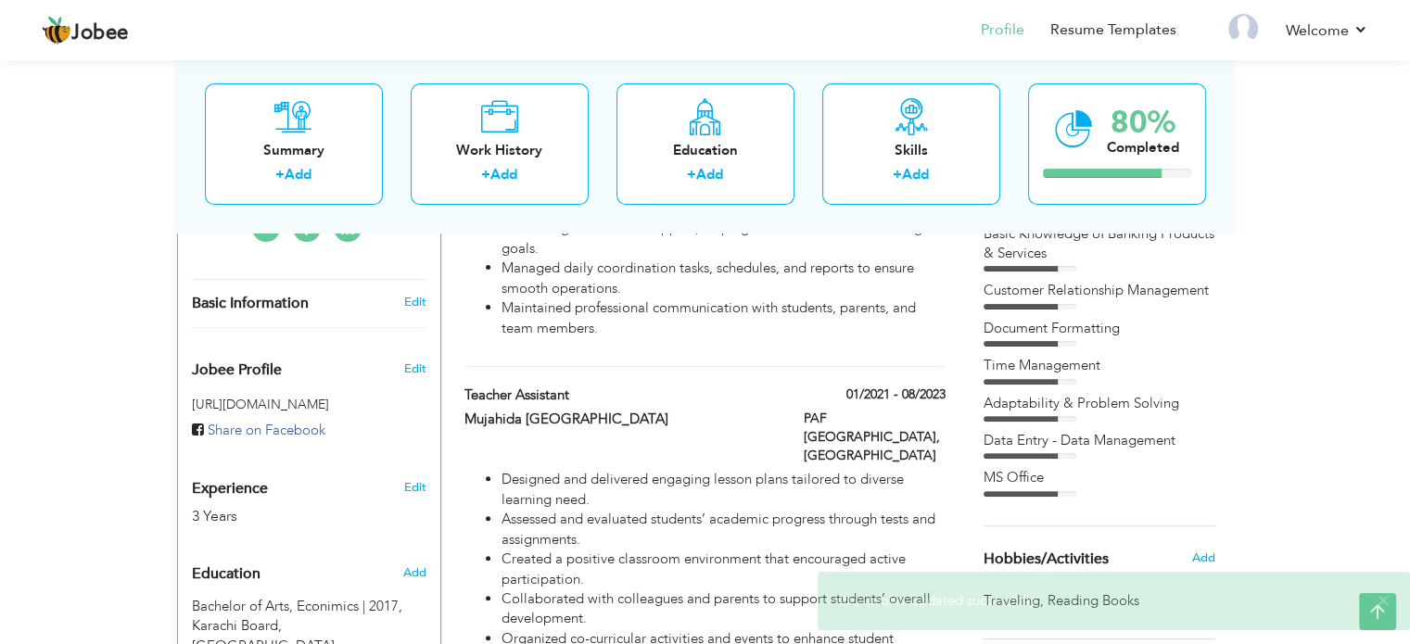
click at [345, 461] on div "Experience 3 Years" at bounding box center [287, 494] width 219 height 67
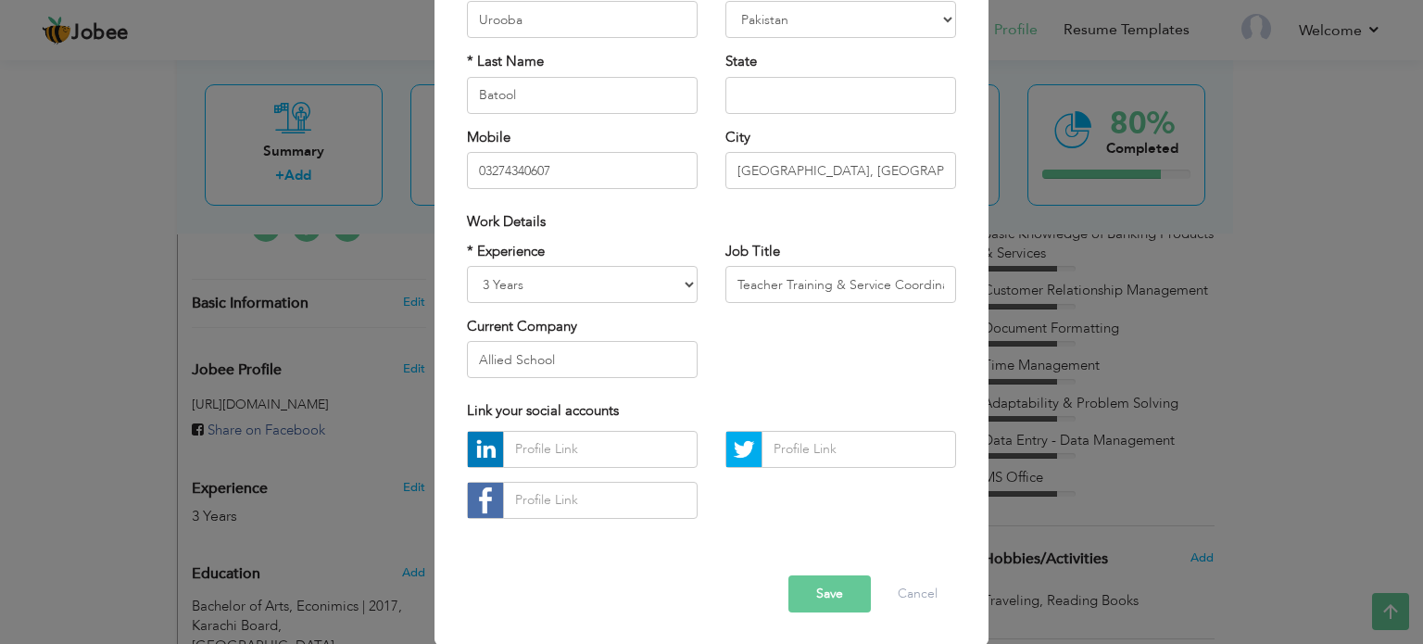
scroll to position [0, 0]
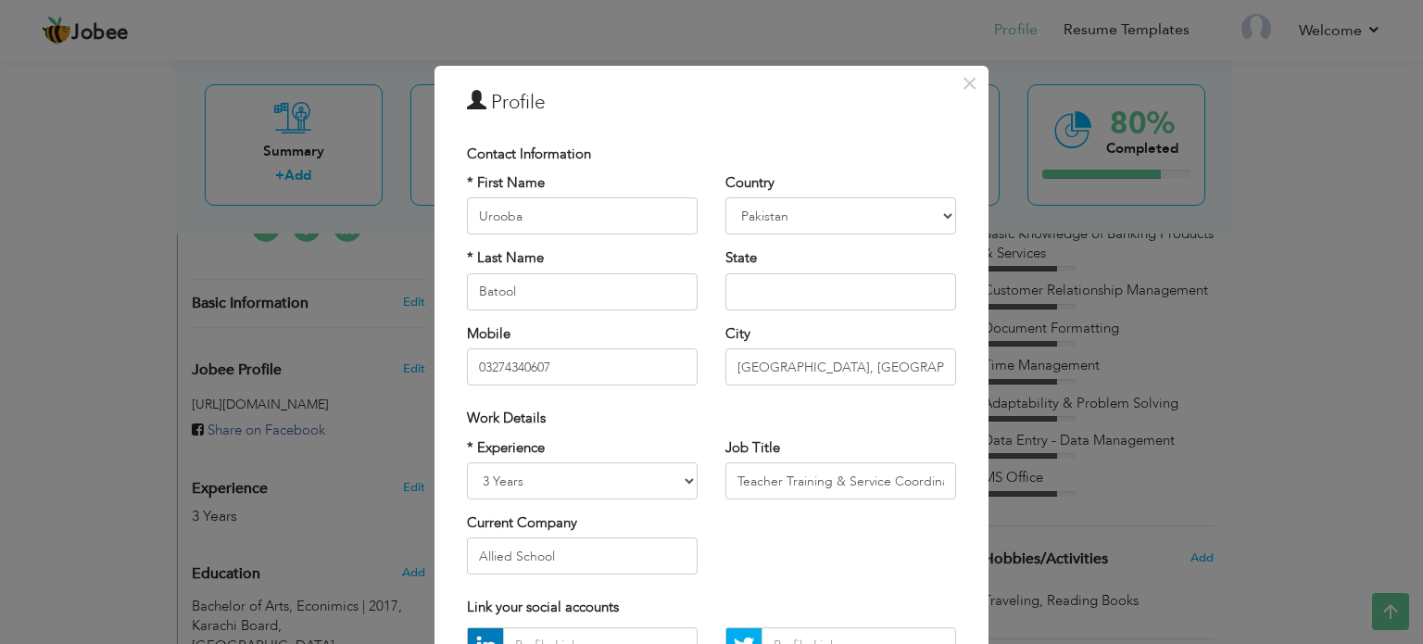
click at [0, 520] on div "× Profile Contact Information * First Name [GEOGRAPHIC_DATA] * Last Name Batool" at bounding box center [711, 322] width 1423 height 644
